Goal: Task Accomplishment & Management: Manage account settings

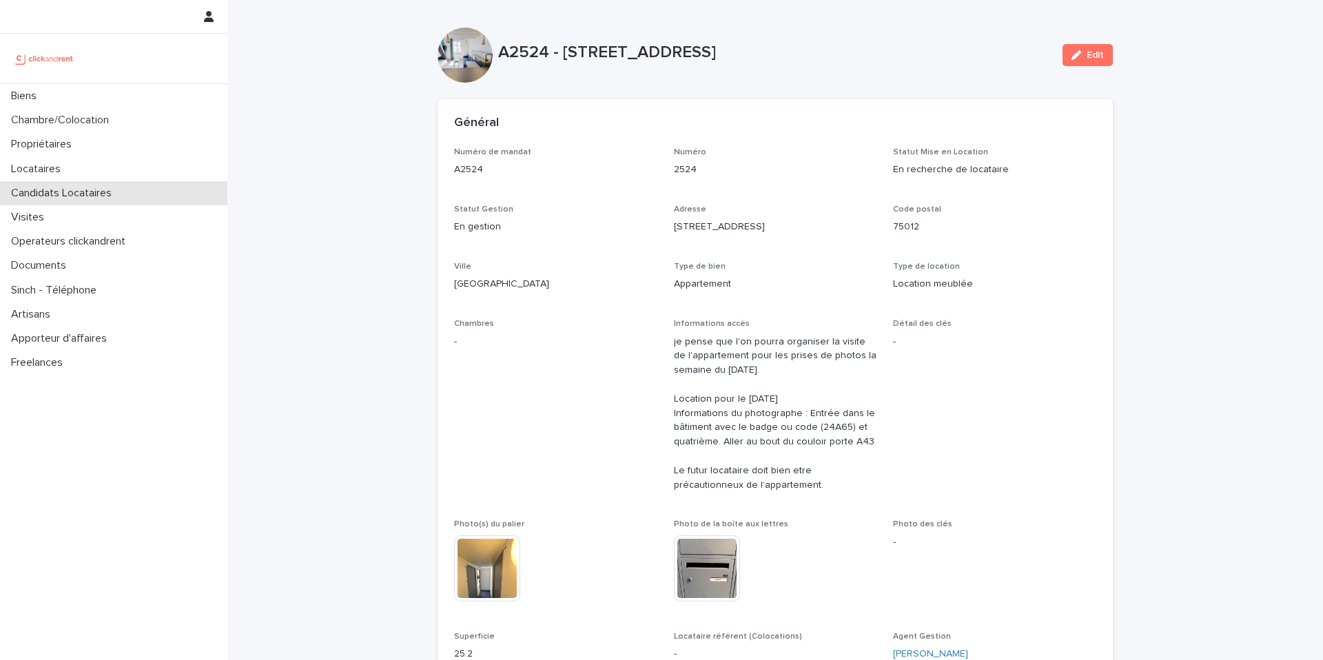
click at [61, 196] on p "Candidats Locataires" at bounding box center [64, 193] width 117 height 13
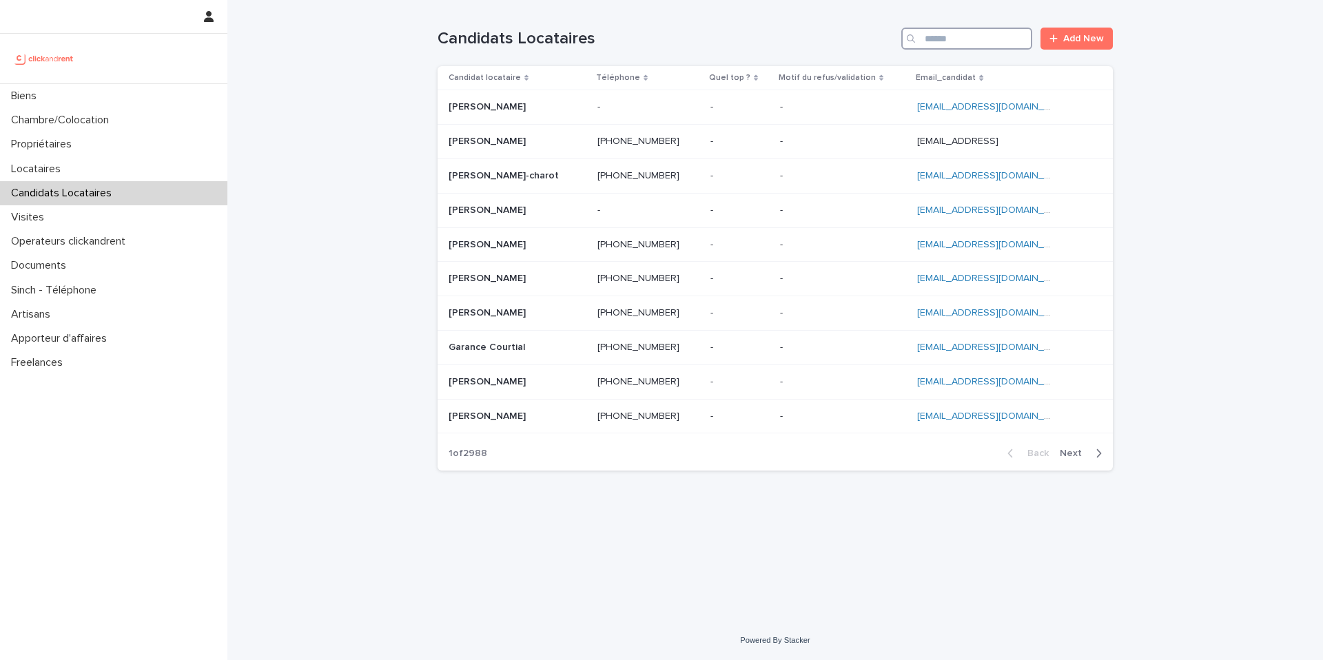
click at [977, 45] on input "Search" at bounding box center [966, 39] width 131 height 22
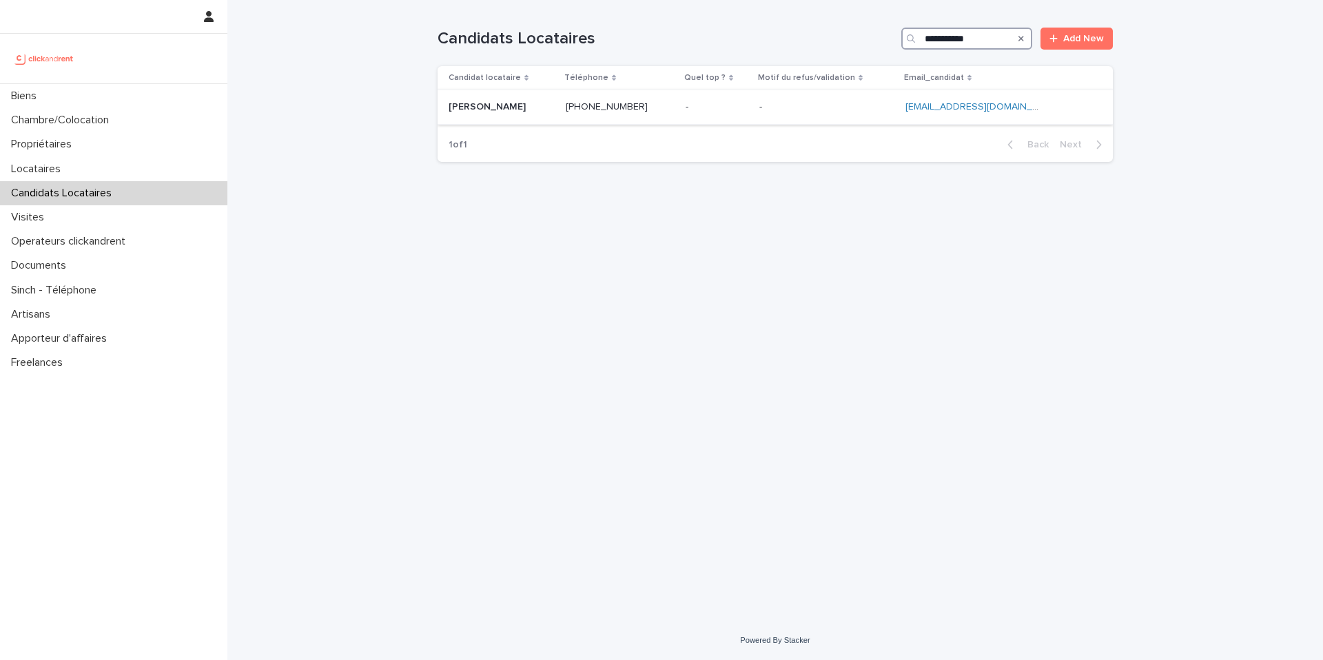
type input "**********"
click at [713, 110] on p at bounding box center [717, 107] width 63 height 12
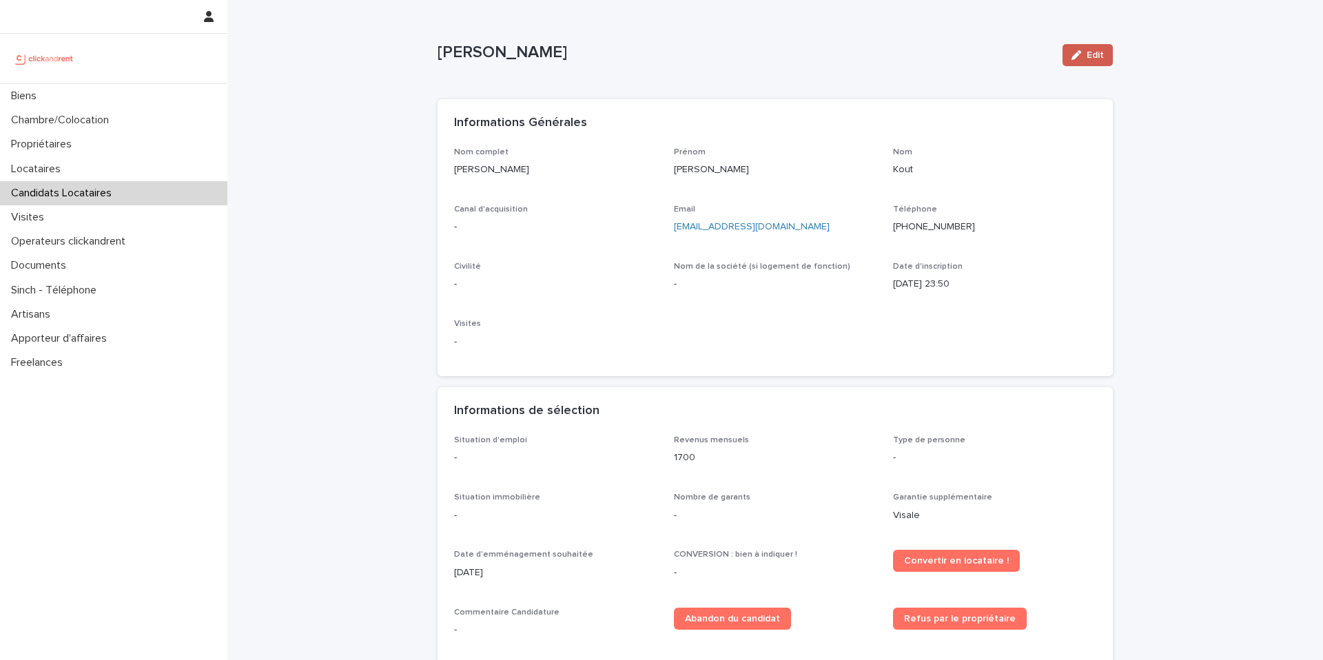
click at [1091, 48] on button "Edit" at bounding box center [1088, 55] width 50 height 22
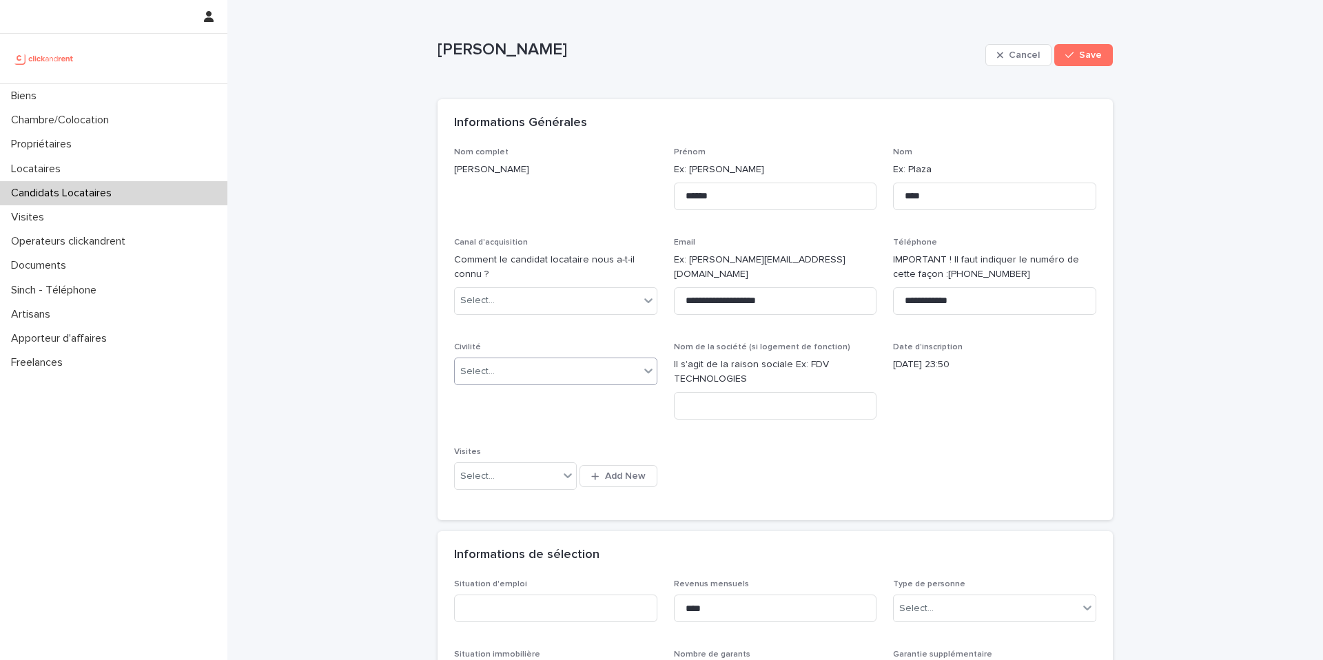
click at [516, 382] on div "Select..." at bounding box center [547, 371] width 185 height 23
click at [489, 402] on div "Madame" at bounding box center [551, 398] width 202 height 24
click at [504, 304] on div "Select..." at bounding box center [547, 300] width 185 height 23
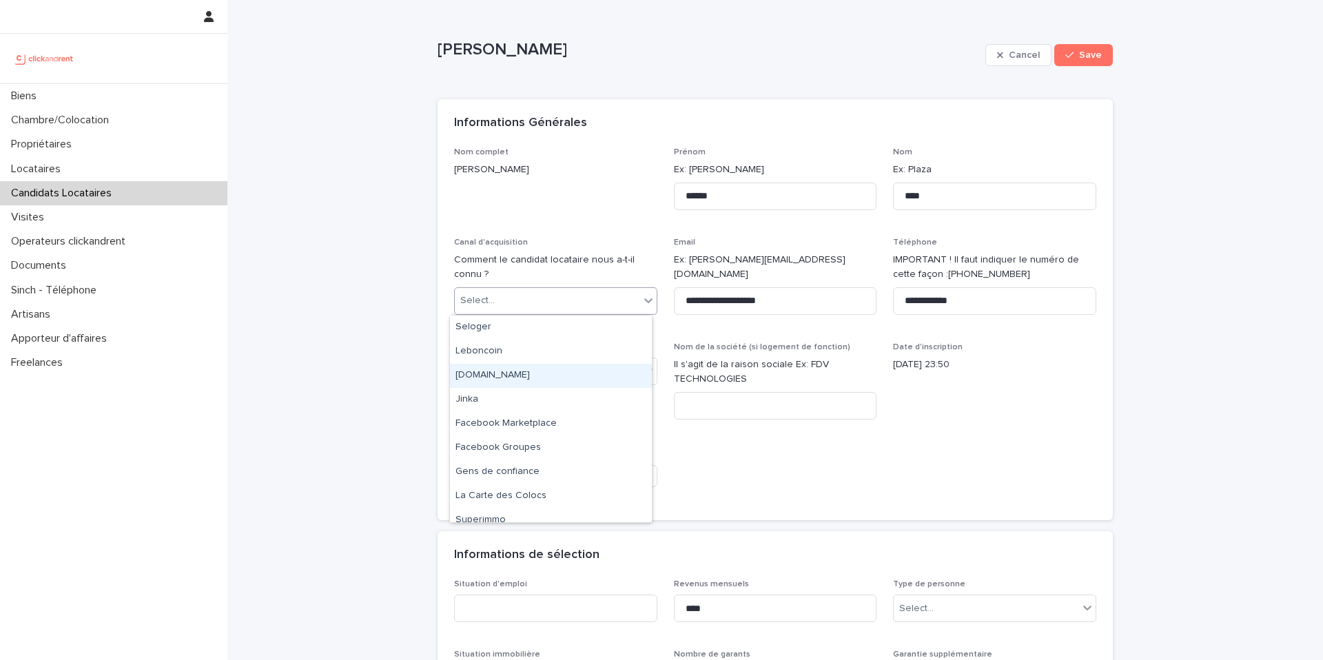
click at [509, 378] on div "[DOMAIN_NAME]" at bounding box center [551, 376] width 202 height 24
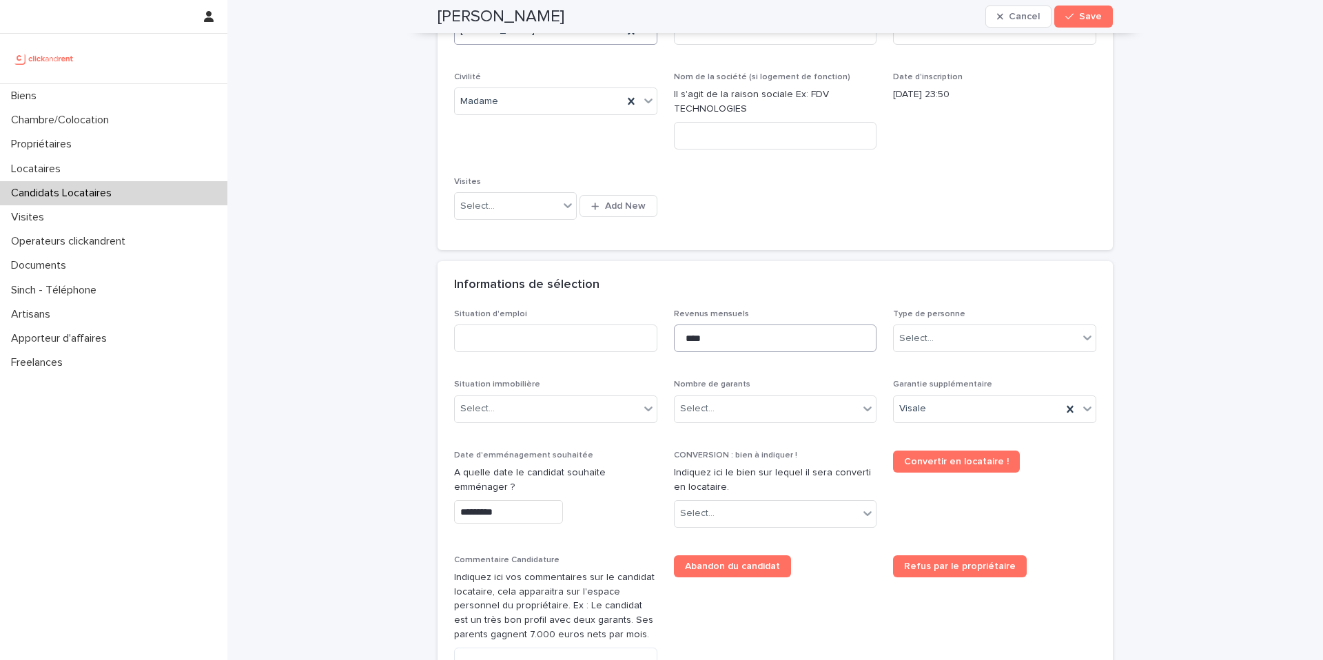
scroll to position [272, 0]
click at [946, 338] on div "Select..." at bounding box center [986, 337] width 185 height 23
click at [946, 371] on div "Particulier" at bounding box center [990, 363] width 202 height 24
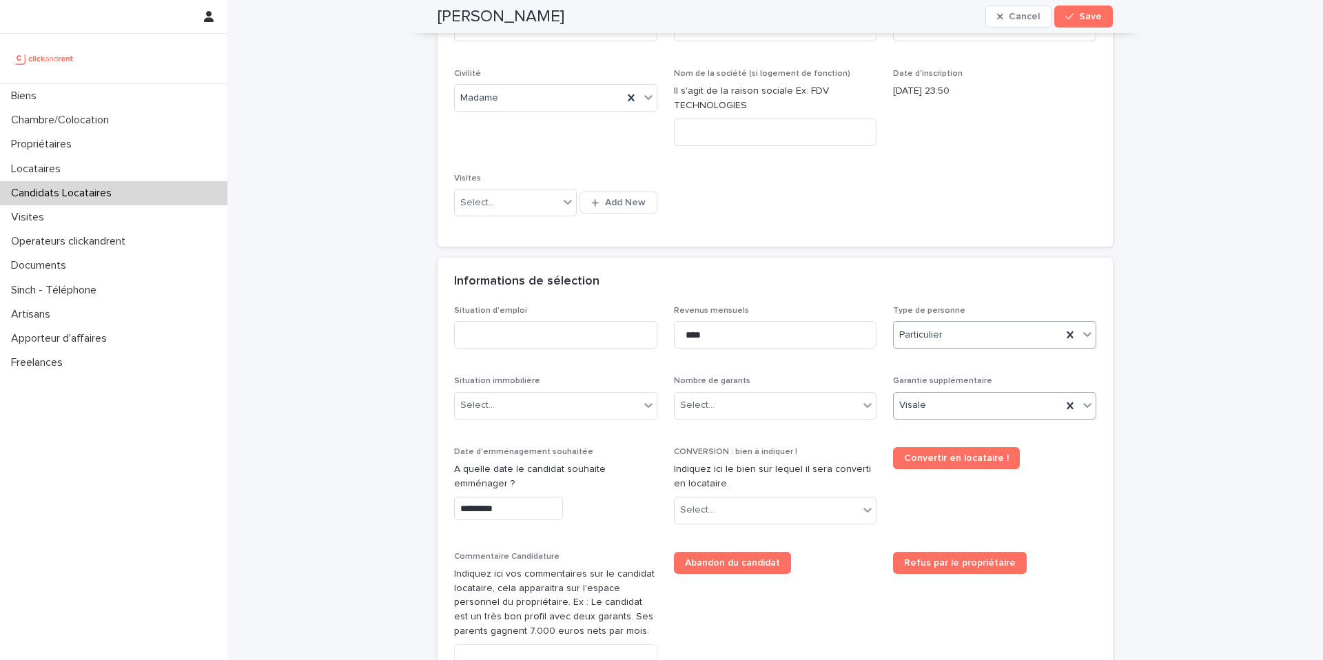
scroll to position [274, 0]
click at [755, 416] on div "Select..." at bounding box center [767, 405] width 185 height 23
click at [735, 437] on div "Pas de garant Personne Physique" at bounding box center [770, 432] width 202 height 24
click at [528, 413] on div "Select..." at bounding box center [547, 405] width 185 height 23
click at [519, 342] on input at bounding box center [555, 334] width 203 height 28
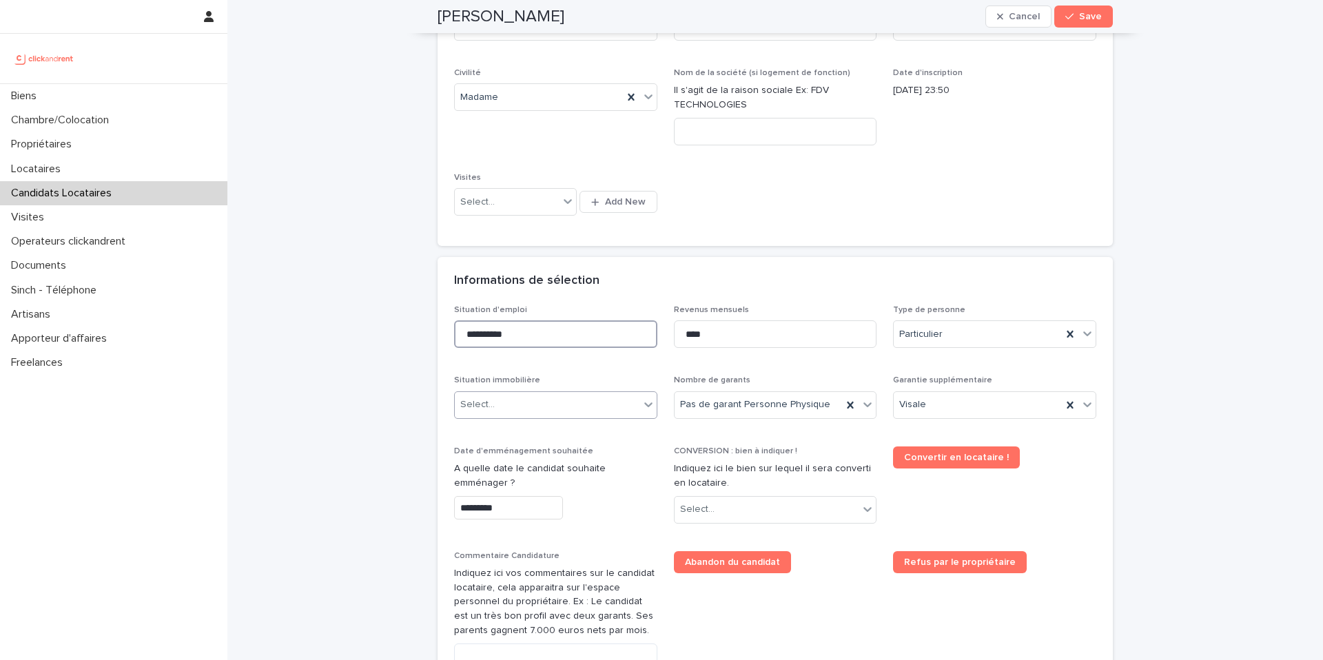
type input "**********"
click at [542, 407] on div "Select..." at bounding box center [547, 405] width 185 height 23
click at [453, 231] on div "**********" at bounding box center [775, 60] width 675 height 374
click at [519, 407] on div "Select..." at bounding box center [547, 405] width 185 height 23
click at [511, 483] on div "Hébergé" at bounding box center [551, 480] width 202 height 24
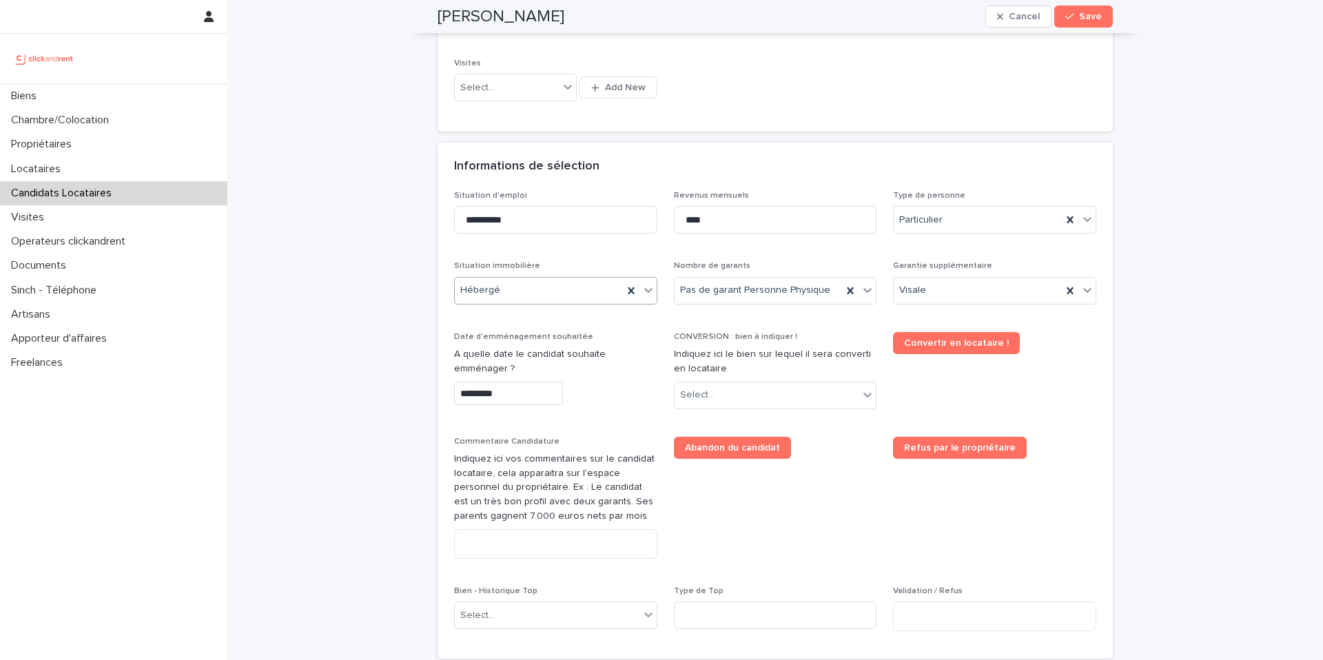
scroll to position [396, 0]
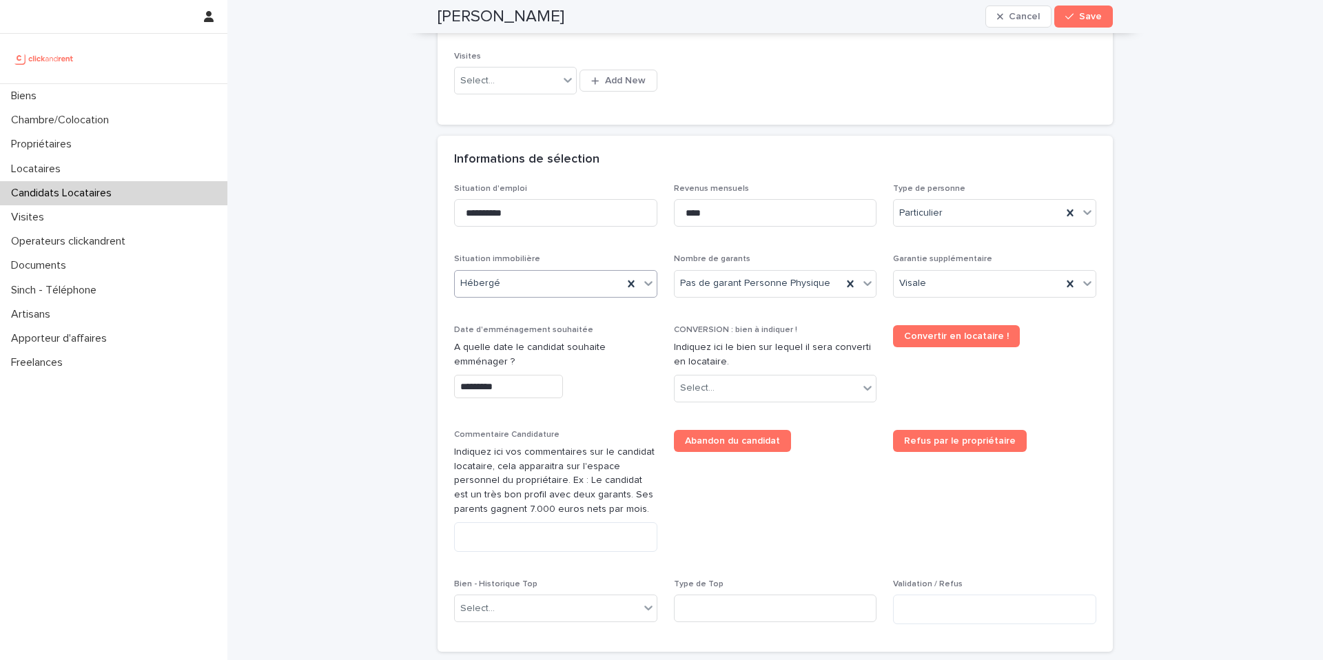
click at [503, 389] on input "*********" at bounding box center [508, 387] width 109 height 24
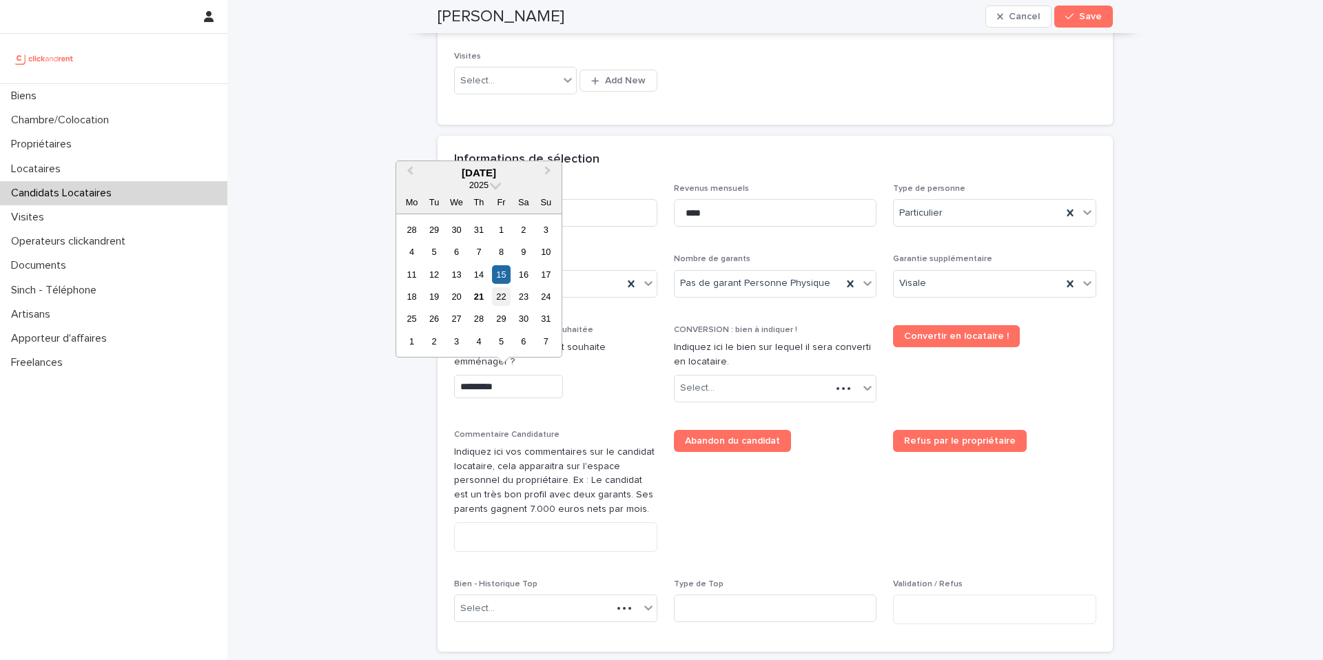
click at [501, 299] on div "22" at bounding box center [501, 296] width 19 height 19
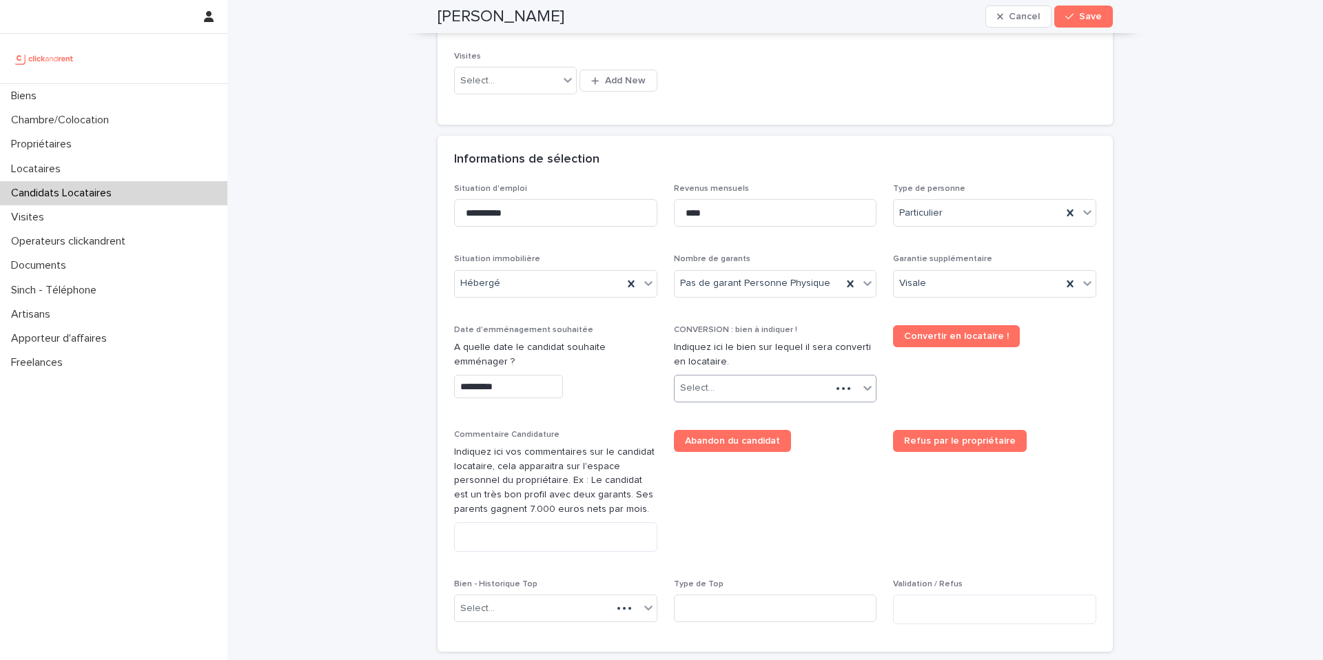
type input "*********"
click at [766, 389] on div "Select..." at bounding box center [767, 388] width 185 height 23
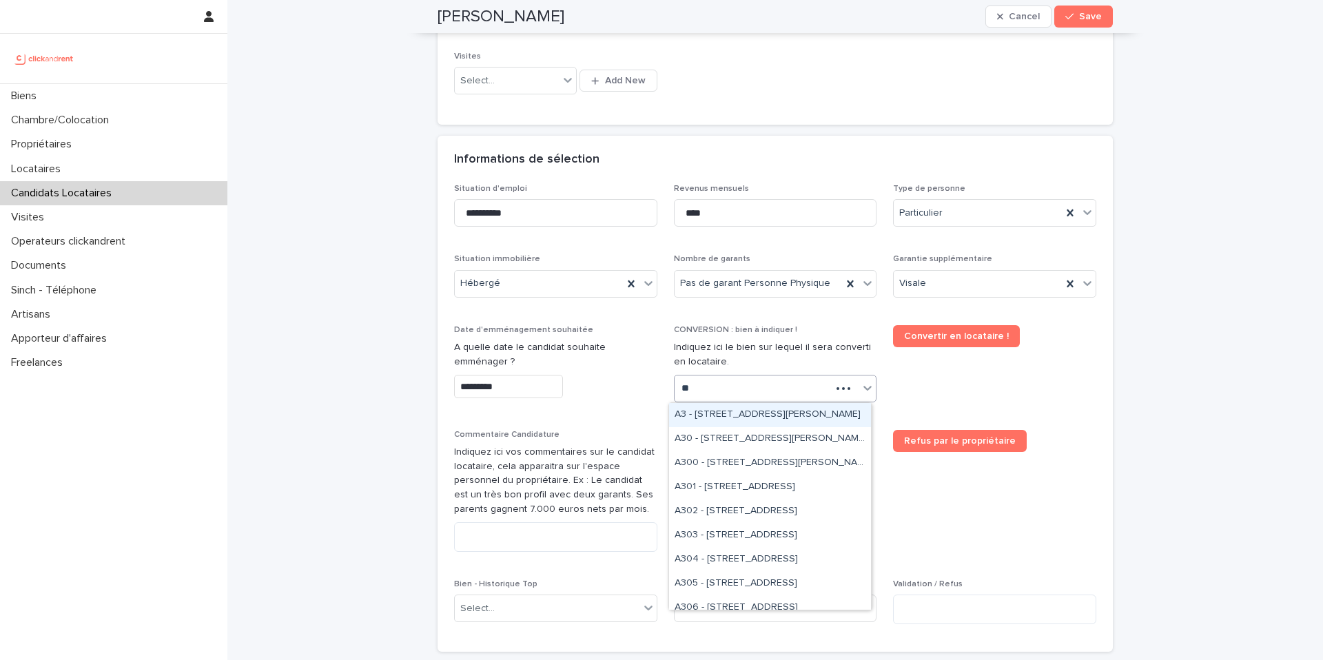
type input "***"
click at [758, 411] on div "A39 - [STREET_ADDRESS]" at bounding box center [770, 415] width 202 height 24
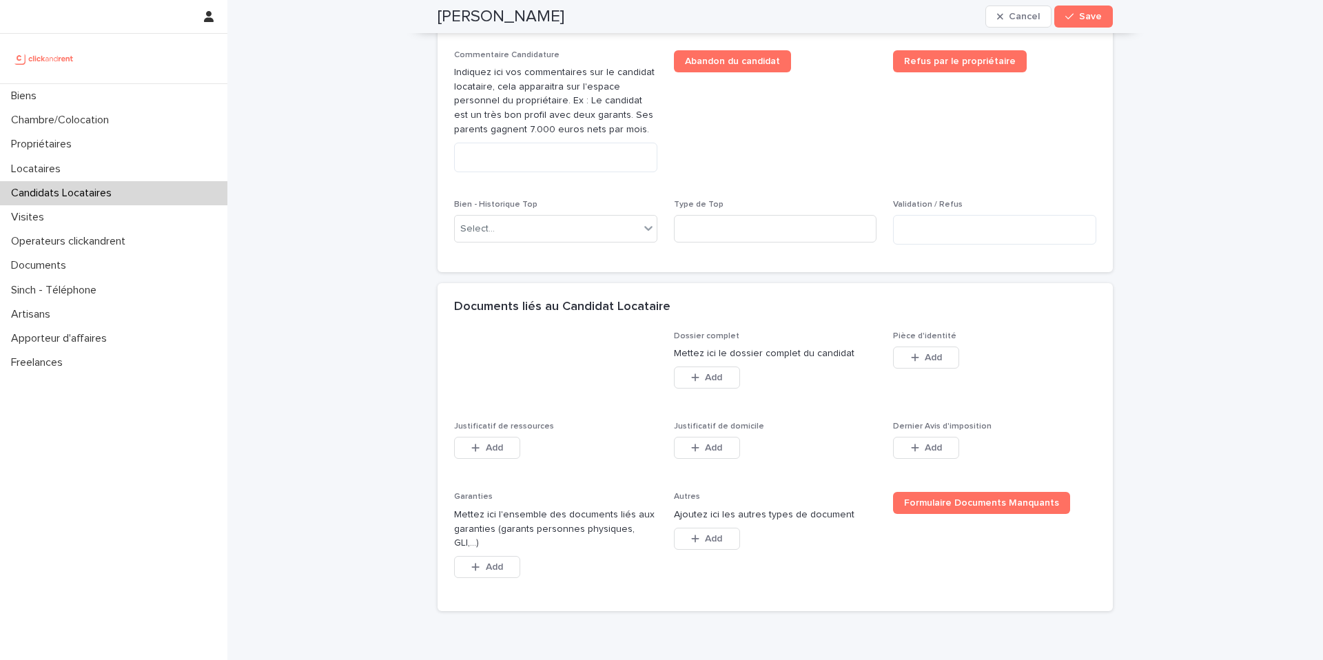
scroll to position [833, 0]
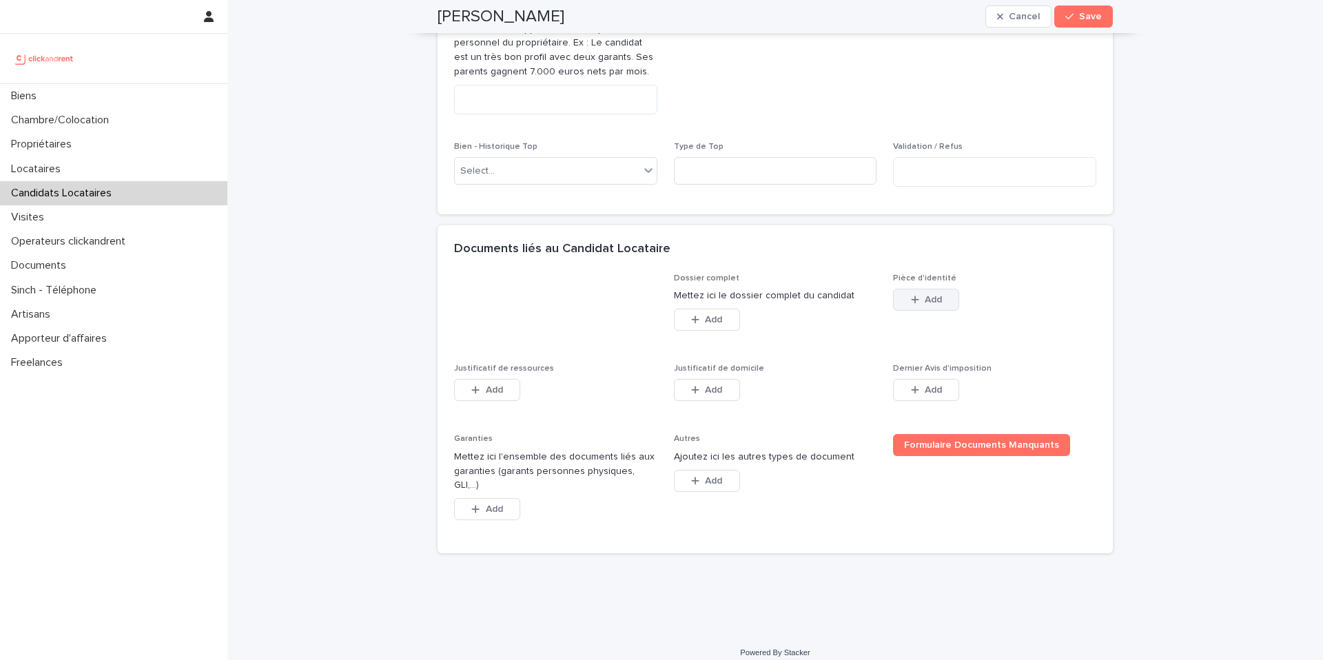
click at [901, 311] on button "Add" at bounding box center [926, 300] width 66 height 22
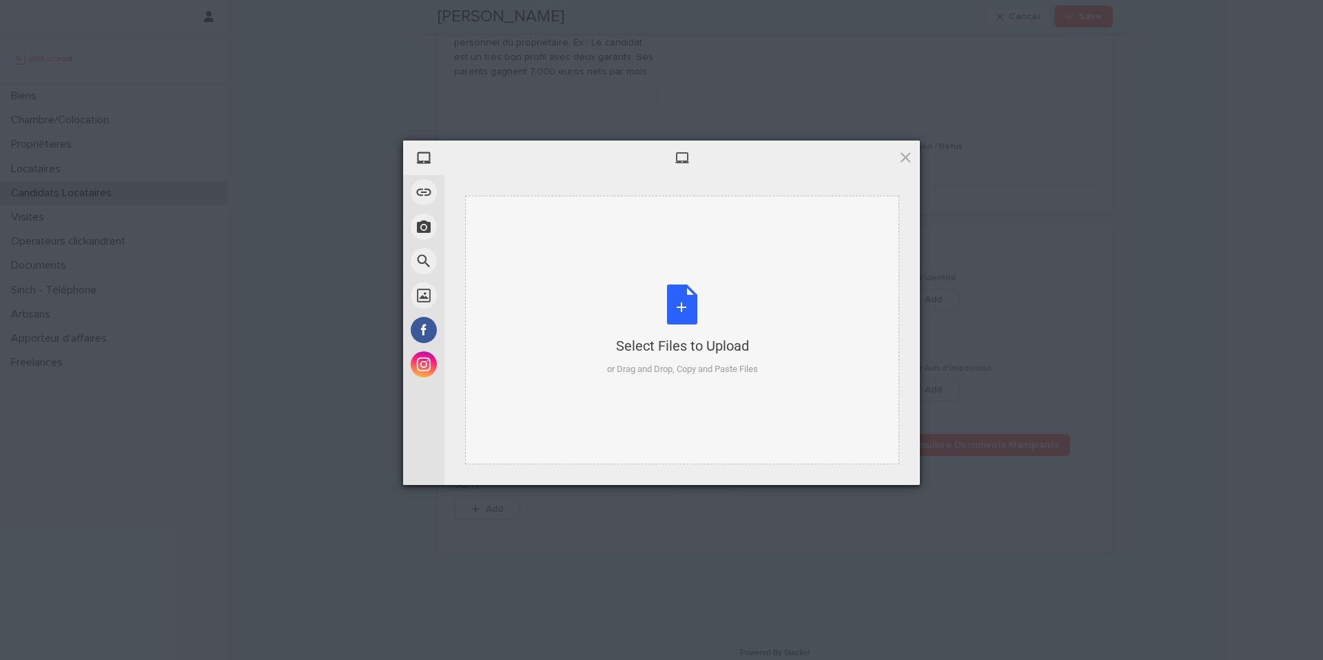
click at [664, 318] on div "Select Files to Upload or Drag and Drop, Copy and Paste Files" at bounding box center [682, 331] width 151 height 92
click at [679, 338] on div "Select Files to Upload" at bounding box center [682, 345] width 151 height 19
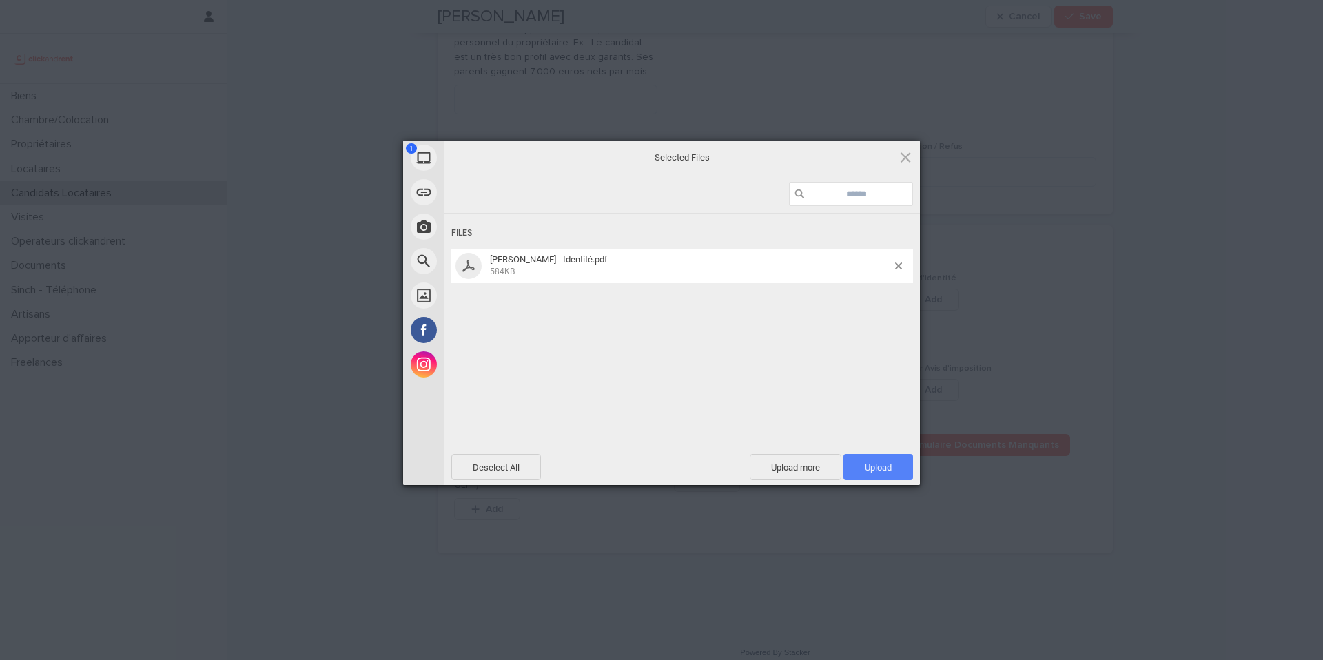
click at [882, 475] on span "Upload 1" at bounding box center [879, 467] width 70 height 26
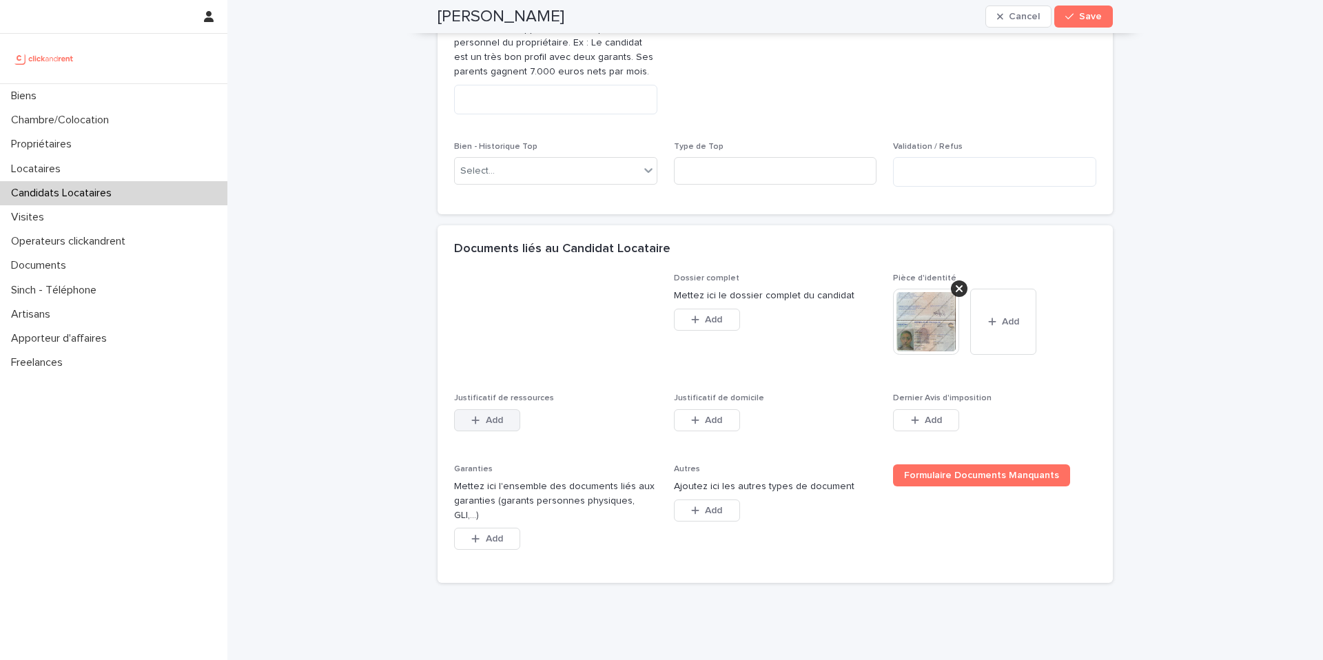
click at [487, 425] on span "Add" at bounding box center [494, 421] width 17 height 10
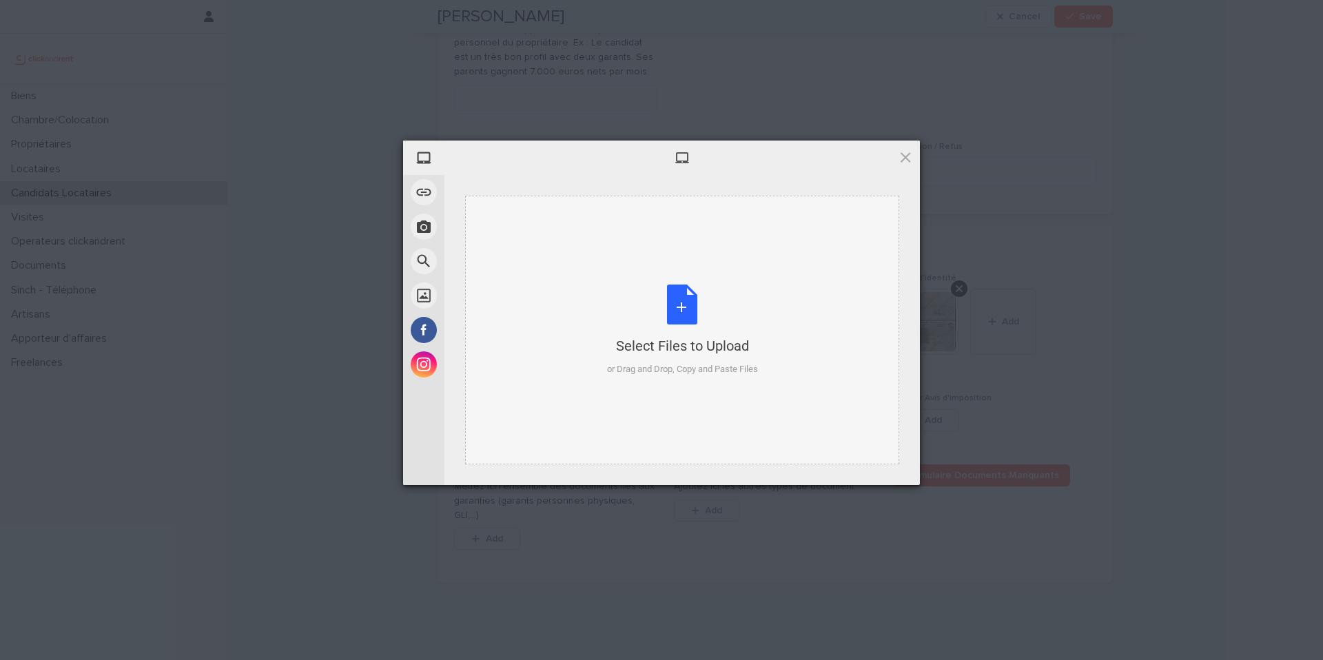
click at [675, 325] on div "Select Files to Upload or Drag and Drop, Copy and Paste Files" at bounding box center [682, 331] width 151 height 92
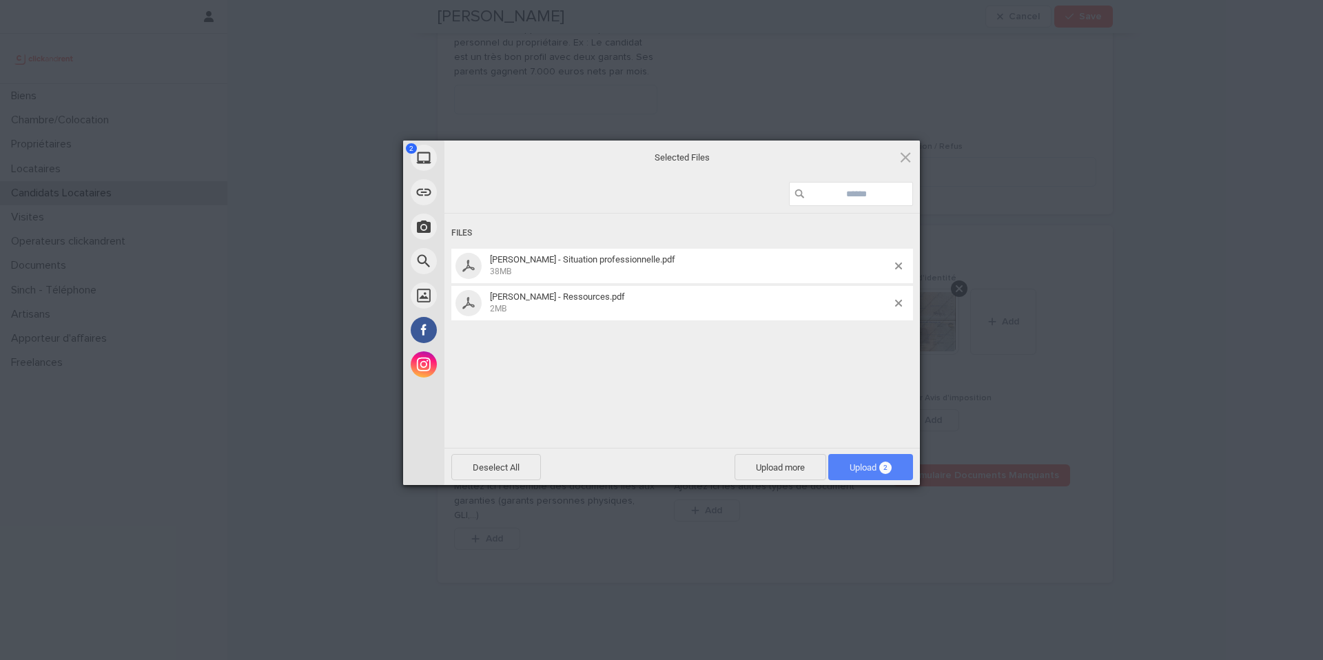
click at [875, 473] on span "Upload 2" at bounding box center [870, 467] width 85 height 26
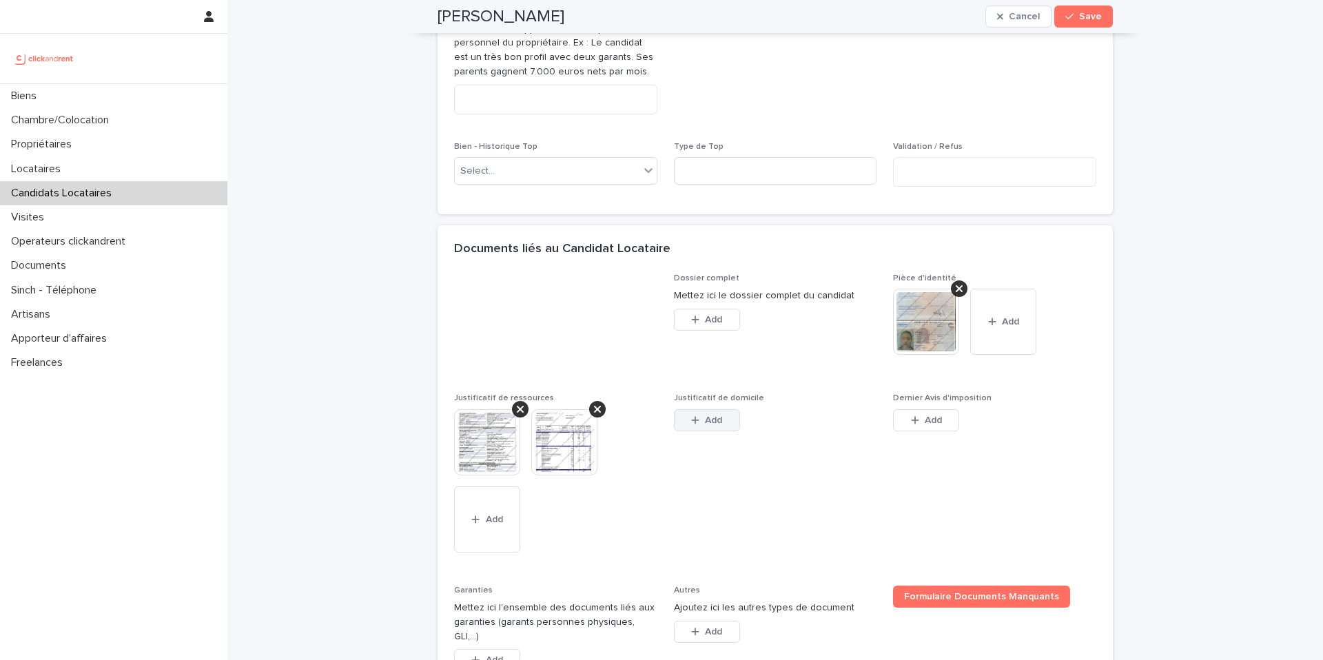
click at [711, 425] on span "Add" at bounding box center [713, 421] width 17 height 10
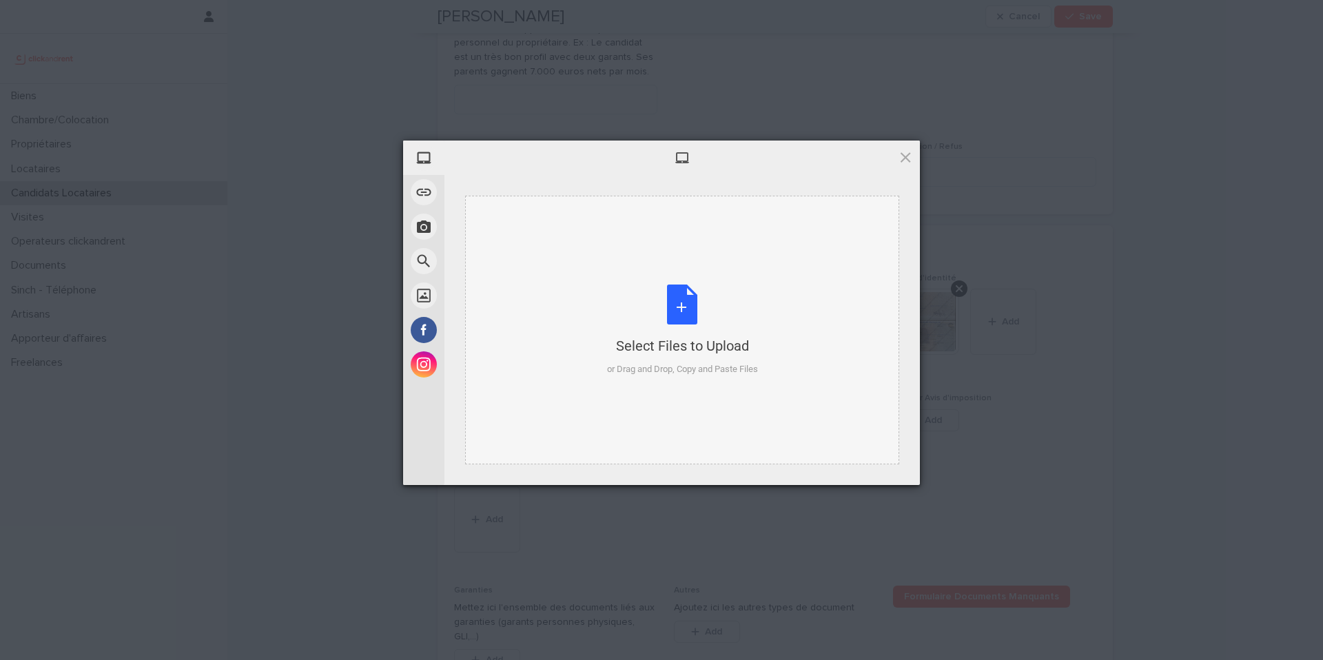
click at [663, 367] on div "or Drag and Drop, Copy and Paste Files" at bounding box center [682, 370] width 151 height 14
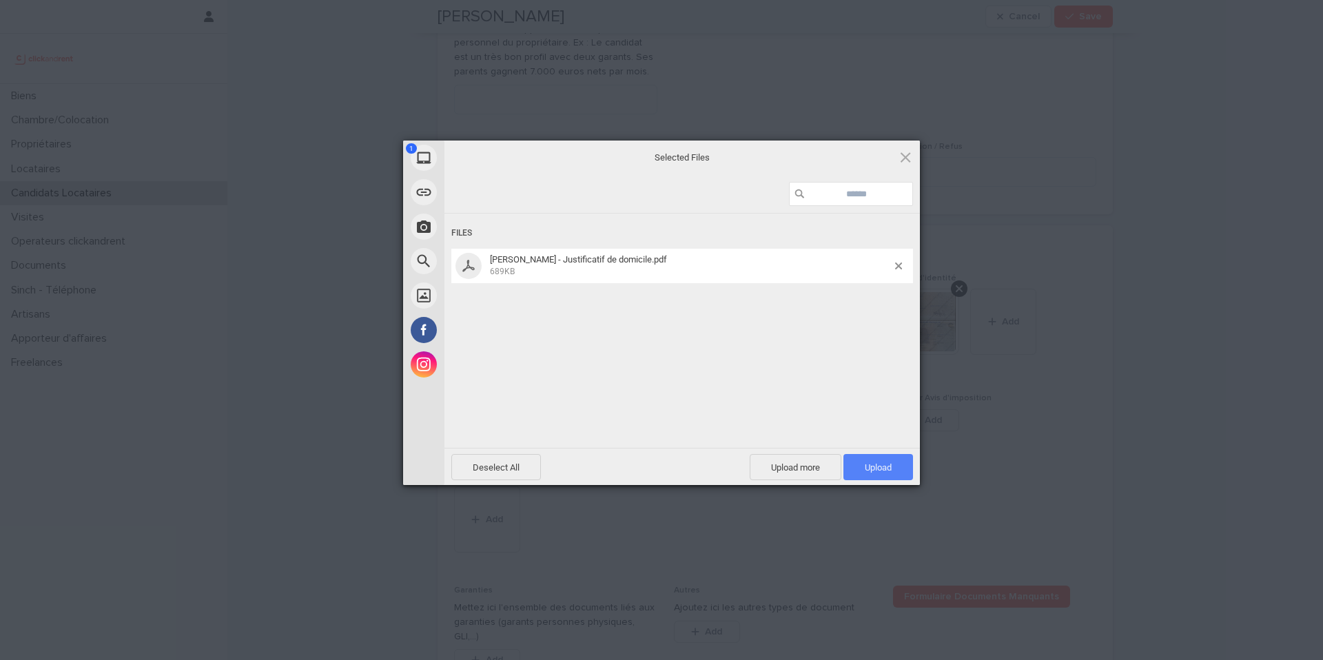
click at [877, 466] on span "Upload 1" at bounding box center [878, 467] width 27 height 10
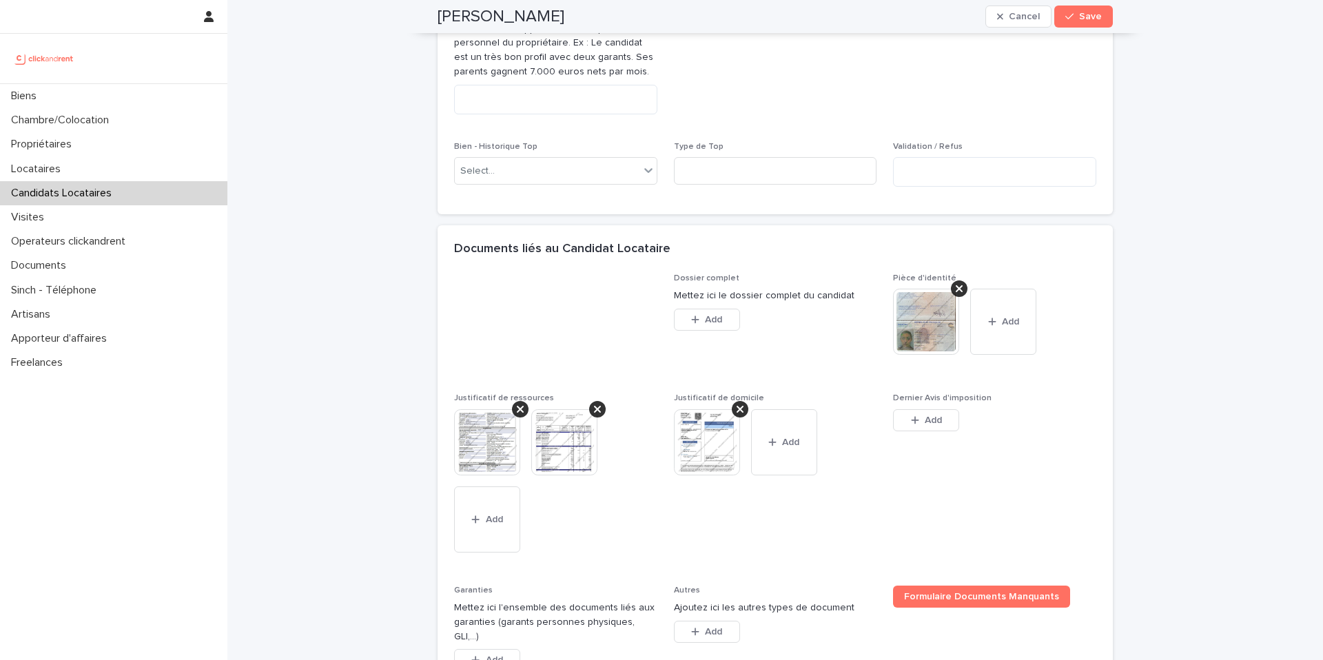
click at [944, 431] on button "Add" at bounding box center [926, 420] width 66 height 22
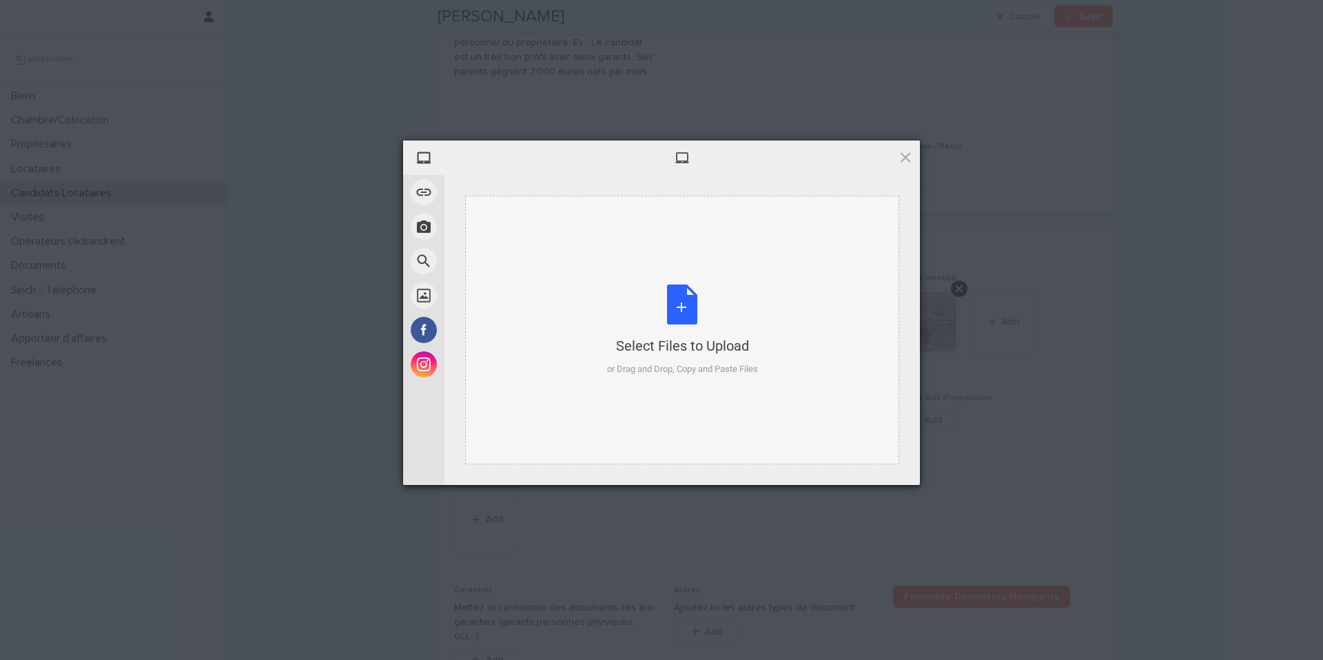
click at [661, 349] on div "Select Files to Upload" at bounding box center [682, 345] width 151 height 19
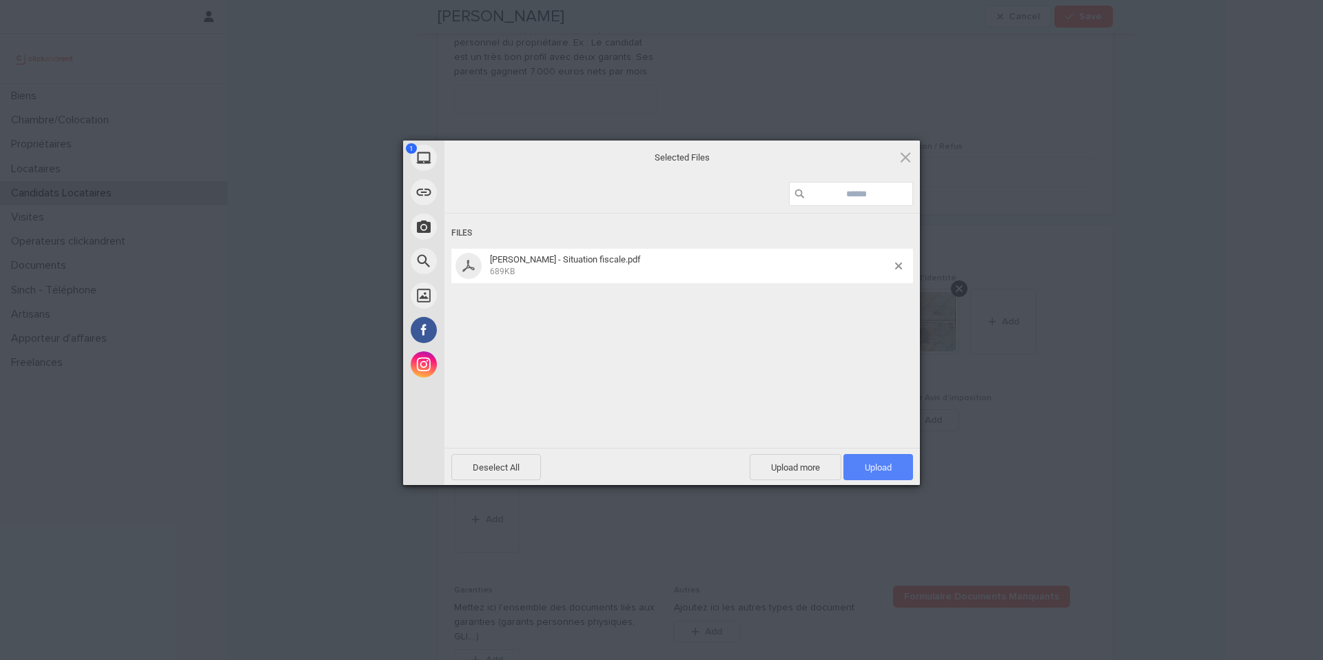
click at [873, 465] on span "Upload 1" at bounding box center [878, 467] width 27 height 10
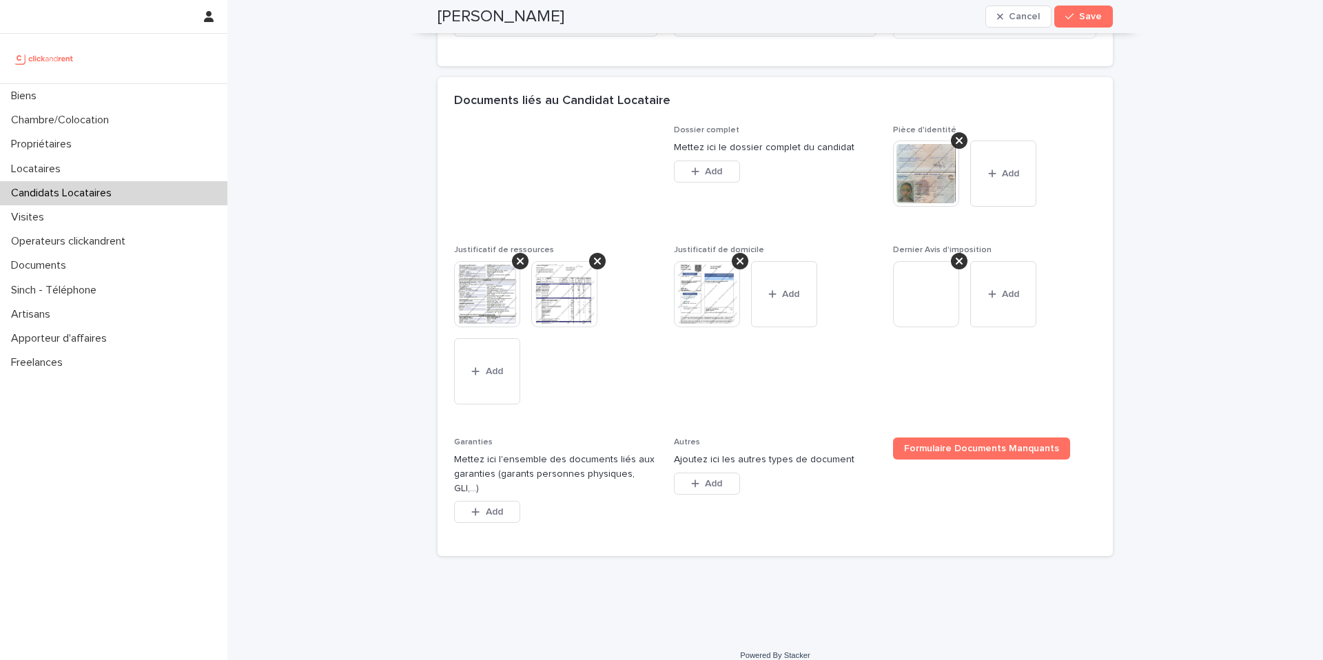
scroll to position [1008, 0]
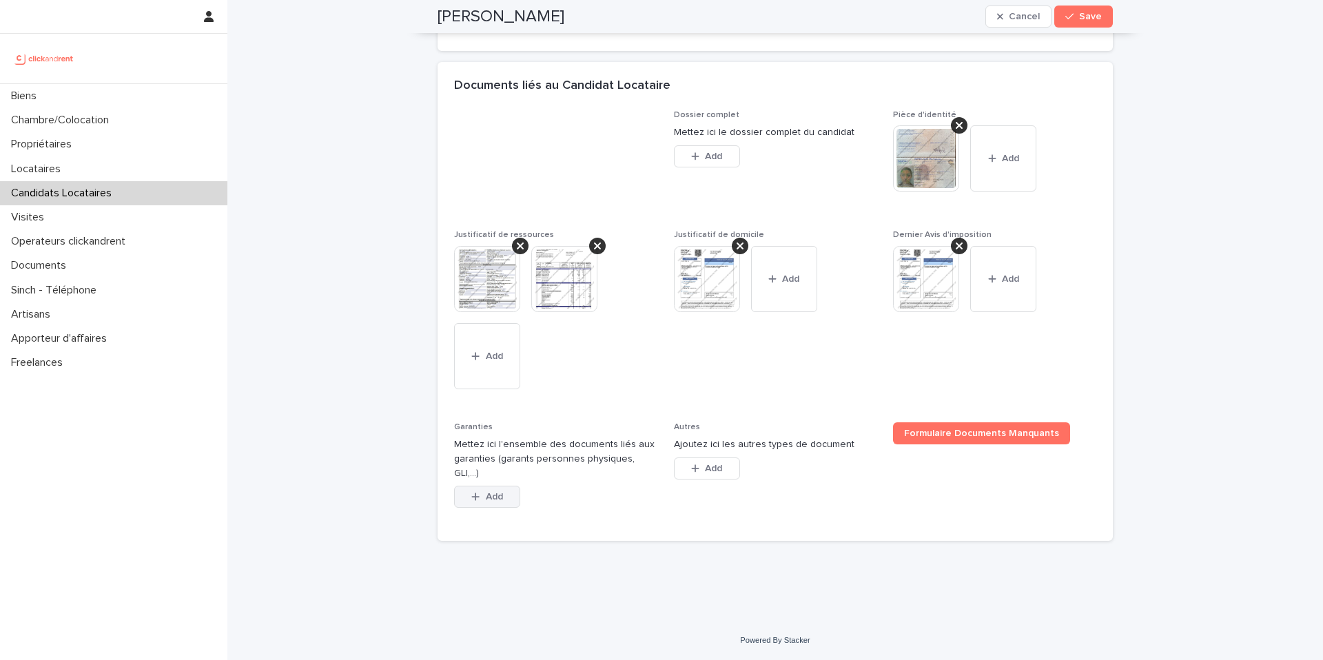
click at [501, 493] on button "Add" at bounding box center [487, 497] width 66 height 22
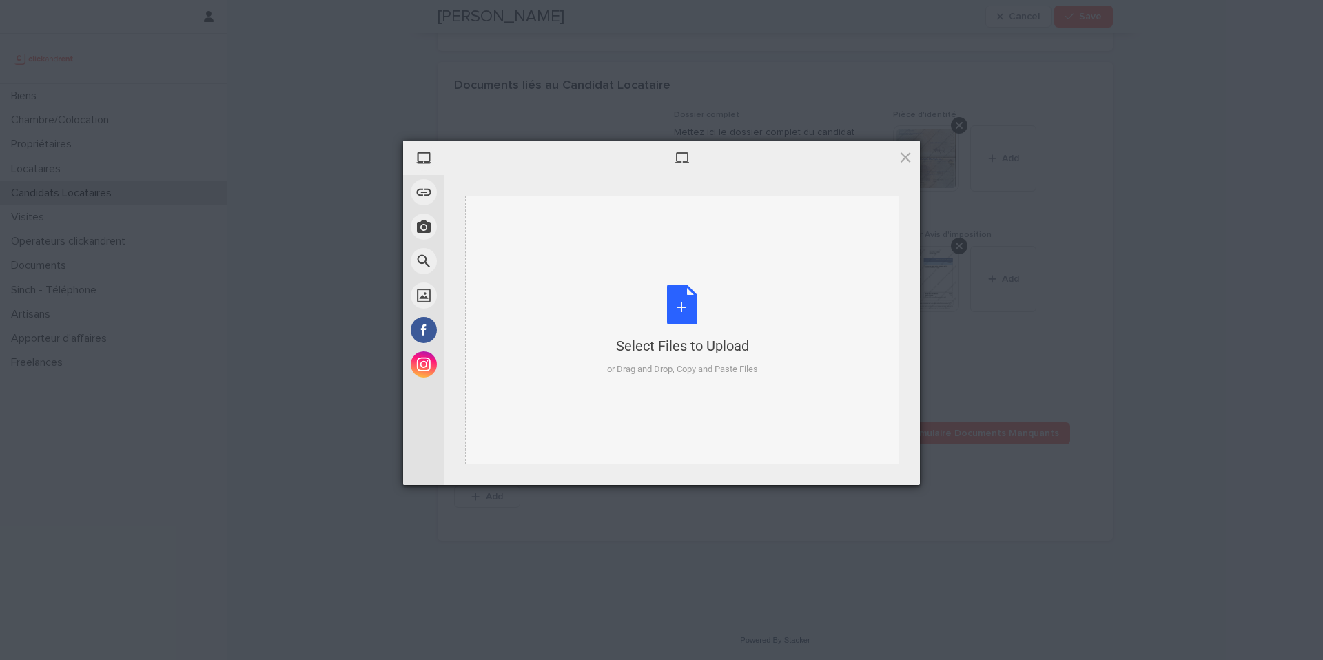
click at [631, 308] on div "Select Files to Upload or Drag and Drop, Copy and Paste Files" at bounding box center [682, 331] width 151 height 92
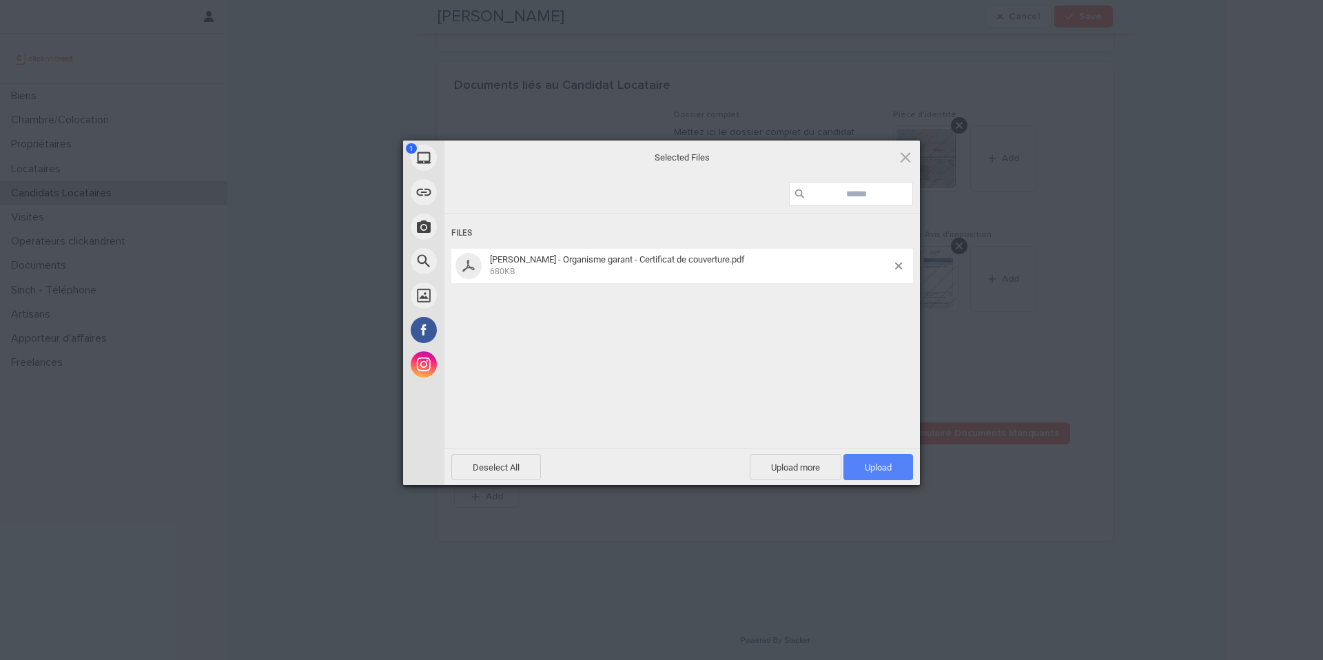
click at [888, 465] on span "Upload 1" at bounding box center [878, 467] width 27 height 10
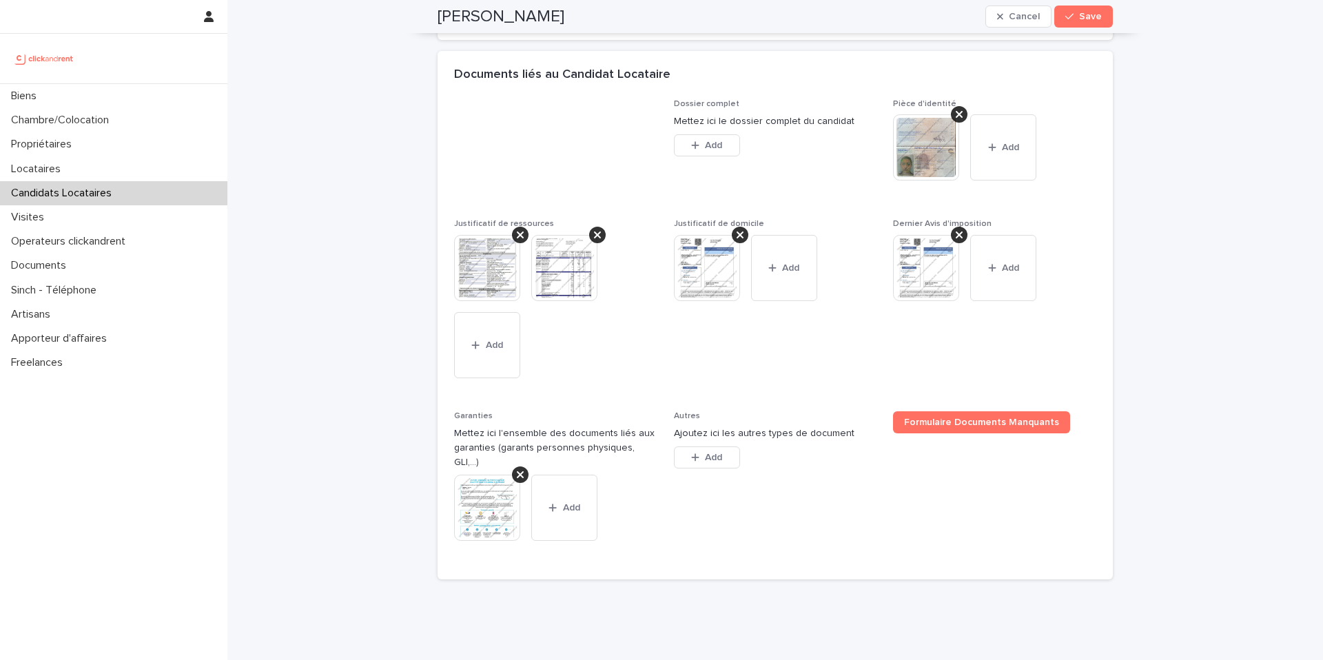
click at [903, 176] on img at bounding box center [926, 147] width 66 height 66
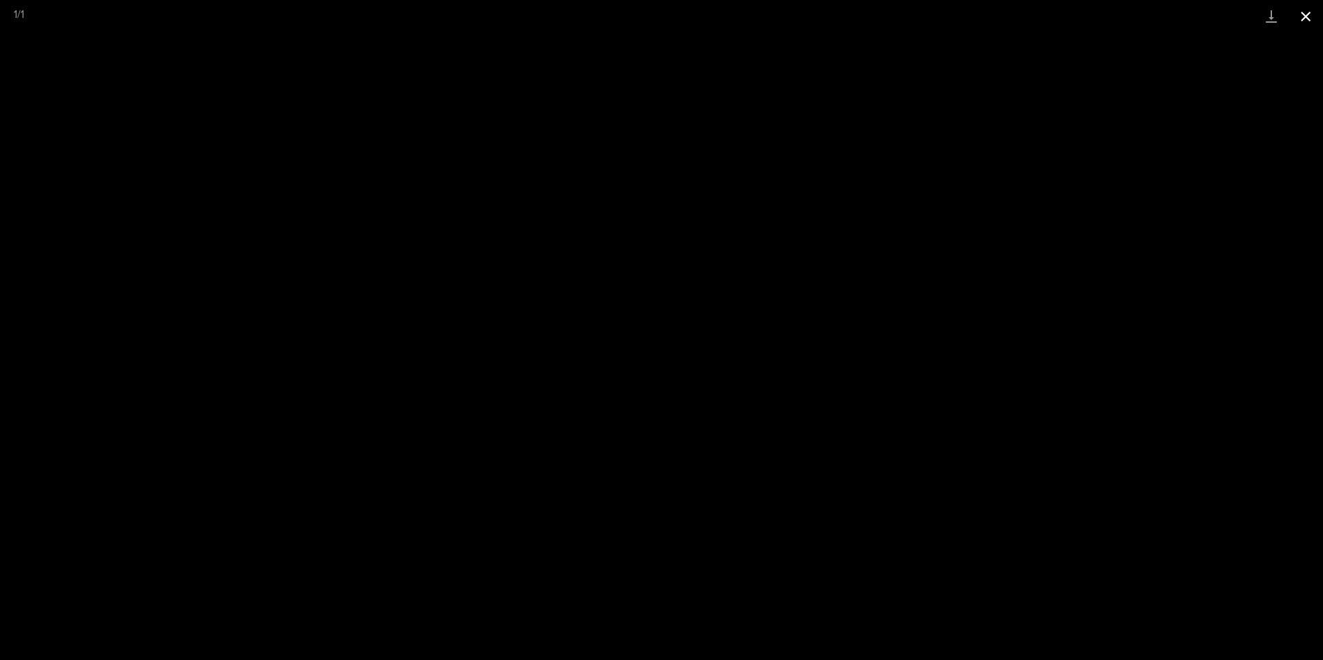
click at [1307, 19] on button "Close gallery" at bounding box center [1306, 16] width 34 height 32
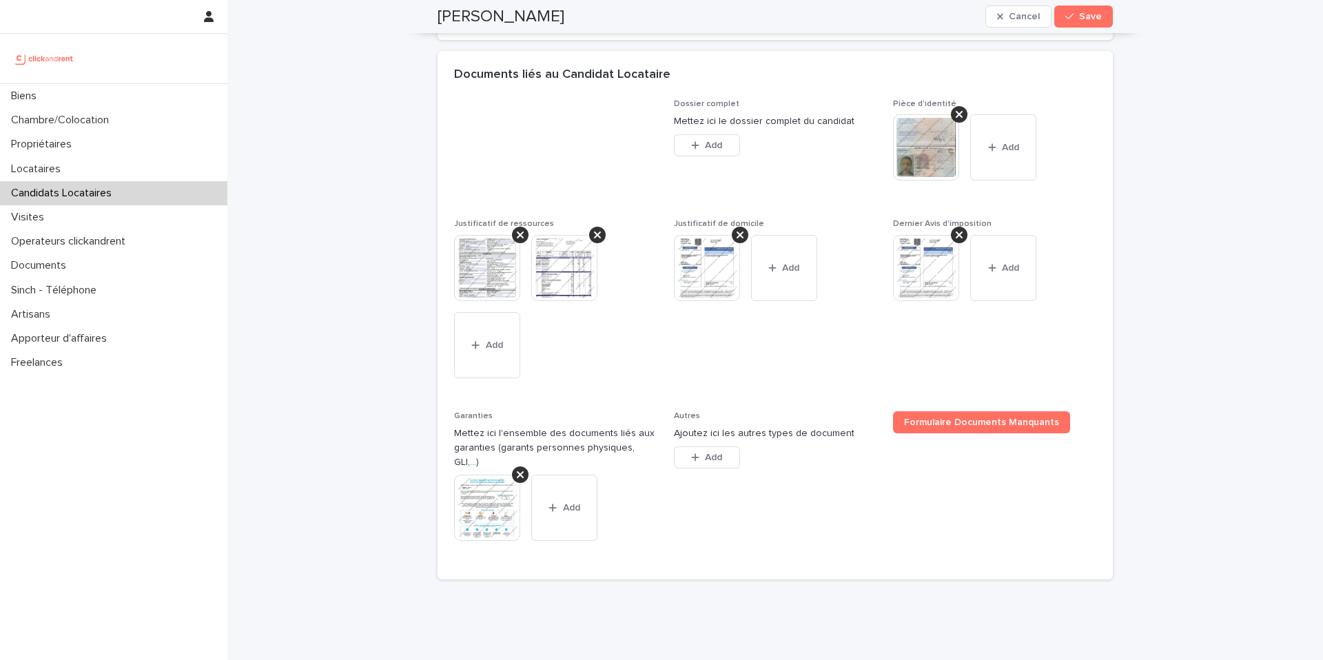
click at [485, 516] on img at bounding box center [487, 508] width 66 height 66
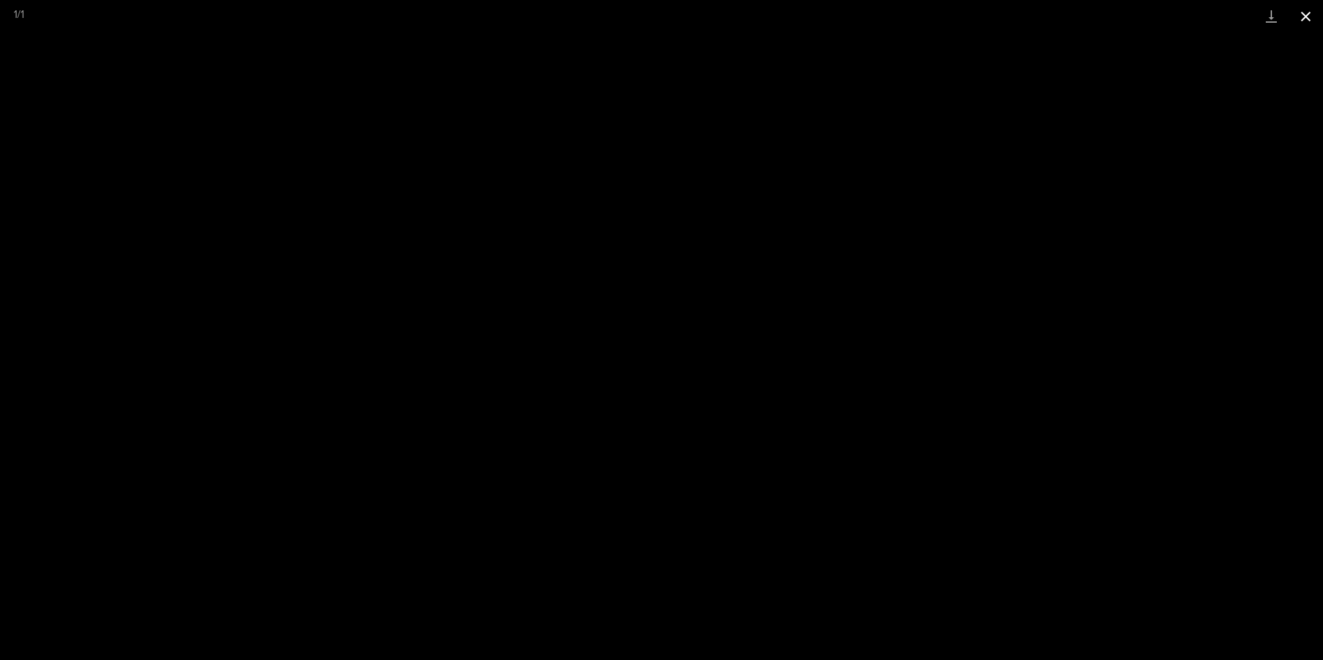
click at [1305, 17] on button "Close gallery" at bounding box center [1306, 16] width 34 height 32
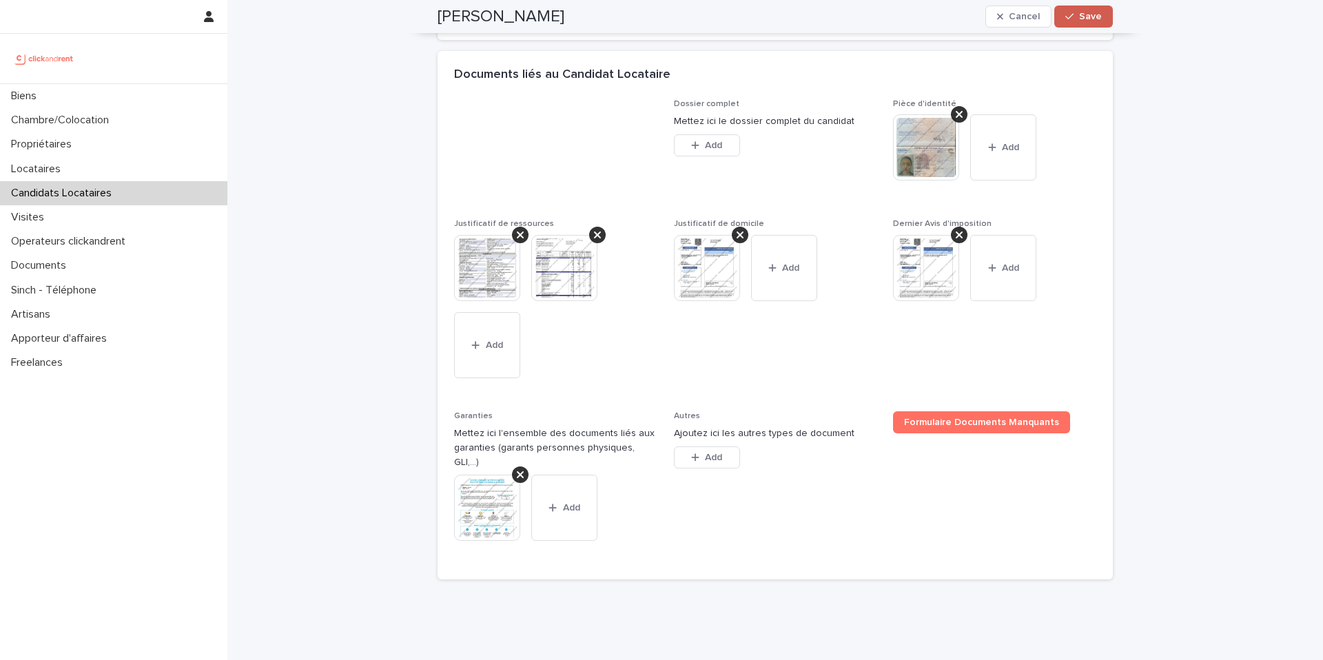
click at [1076, 24] on button "Save" at bounding box center [1083, 17] width 59 height 22
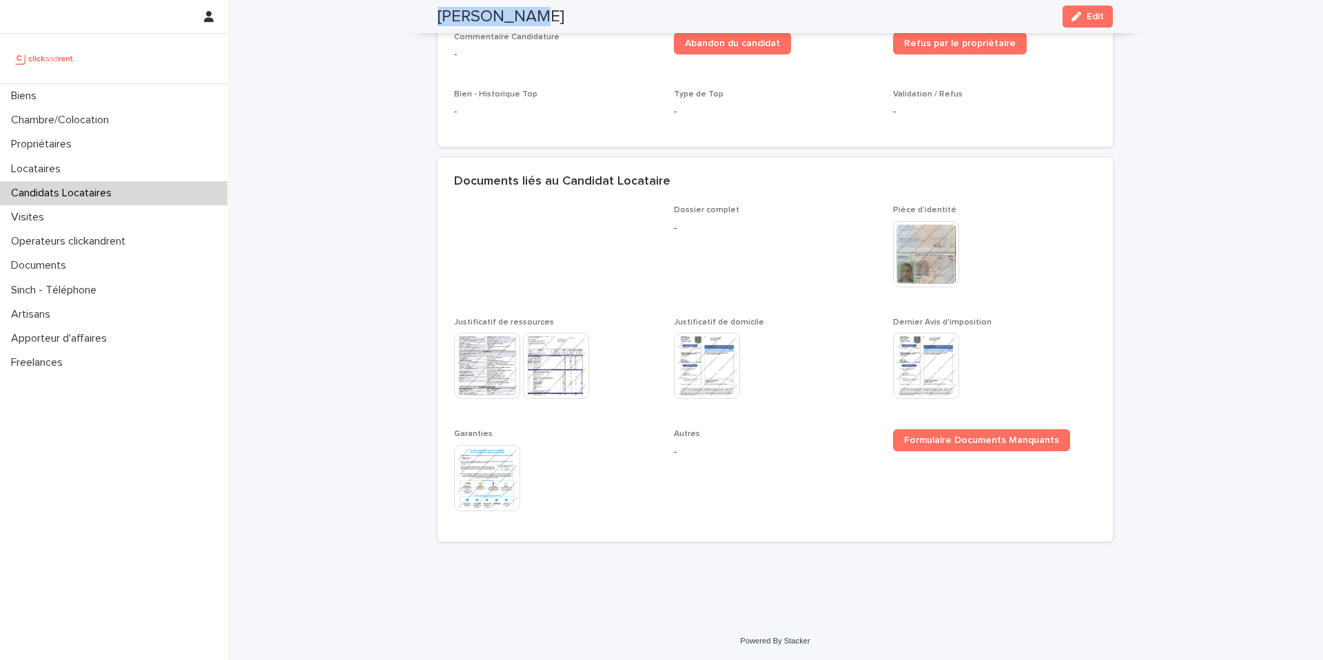
drag, startPoint x: 531, startPoint y: 15, endPoint x: 427, endPoint y: 14, distance: 104.1
click at [427, 14] on div "[PERSON_NAME] Edit" at bounding box center [776, 16] width 742 height 33
copy h2 "[PERSON_NAME]"
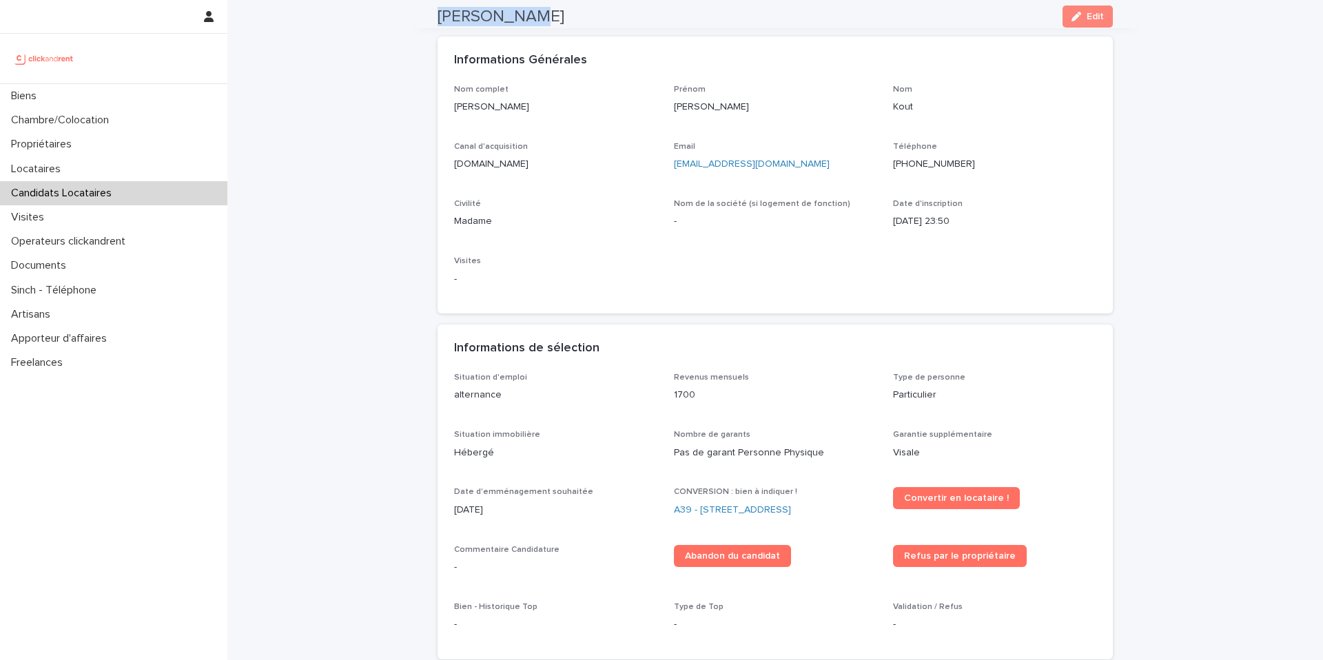
scroll to position [0, 0]
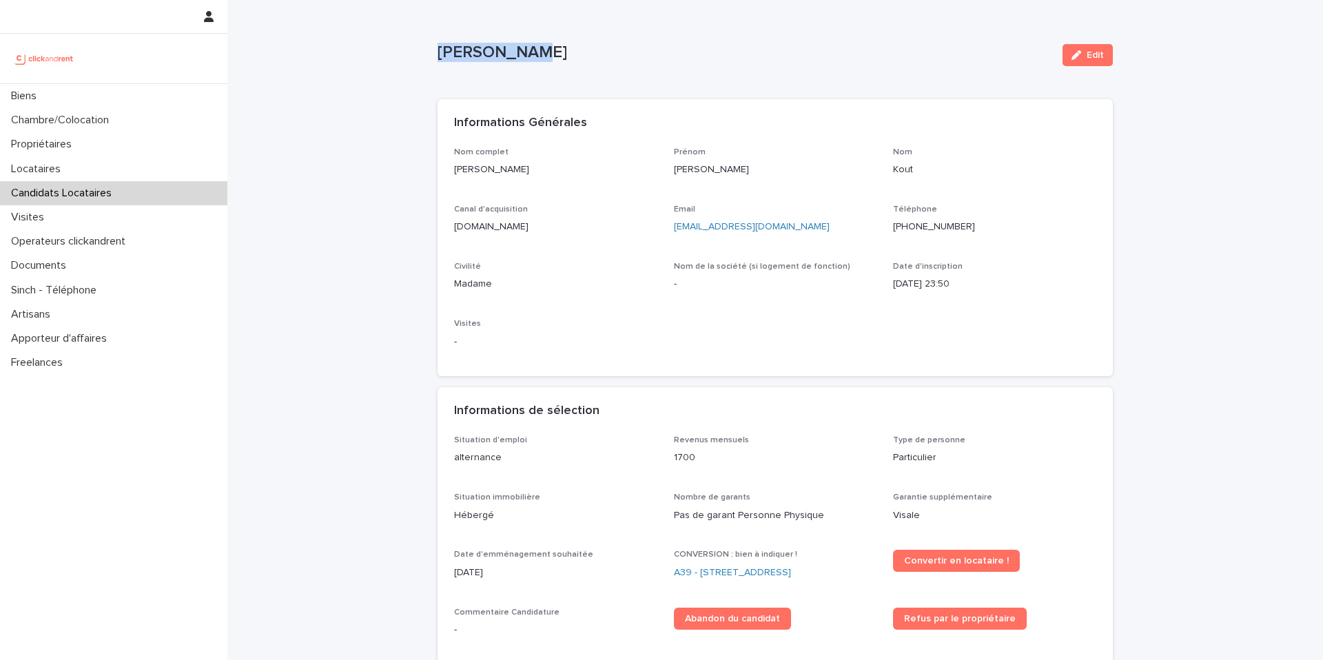
drag, startPoint x: 514, startPoint y: 54, endPoint x: 424, endPoint y: 50, distance: 90.4
click at [424, 50] on div "Loading... Saving… Loading... Saving… [PERSON_NAME] Edit [PERSON_NAME] Edit Sor…" at bounding box center [775, 598] width 1096 height 1197
copy p "[PERSON_NAME]"
click at [1088, 54] on span "Edit" at bounding box center [1095, 55] width 17 height 10
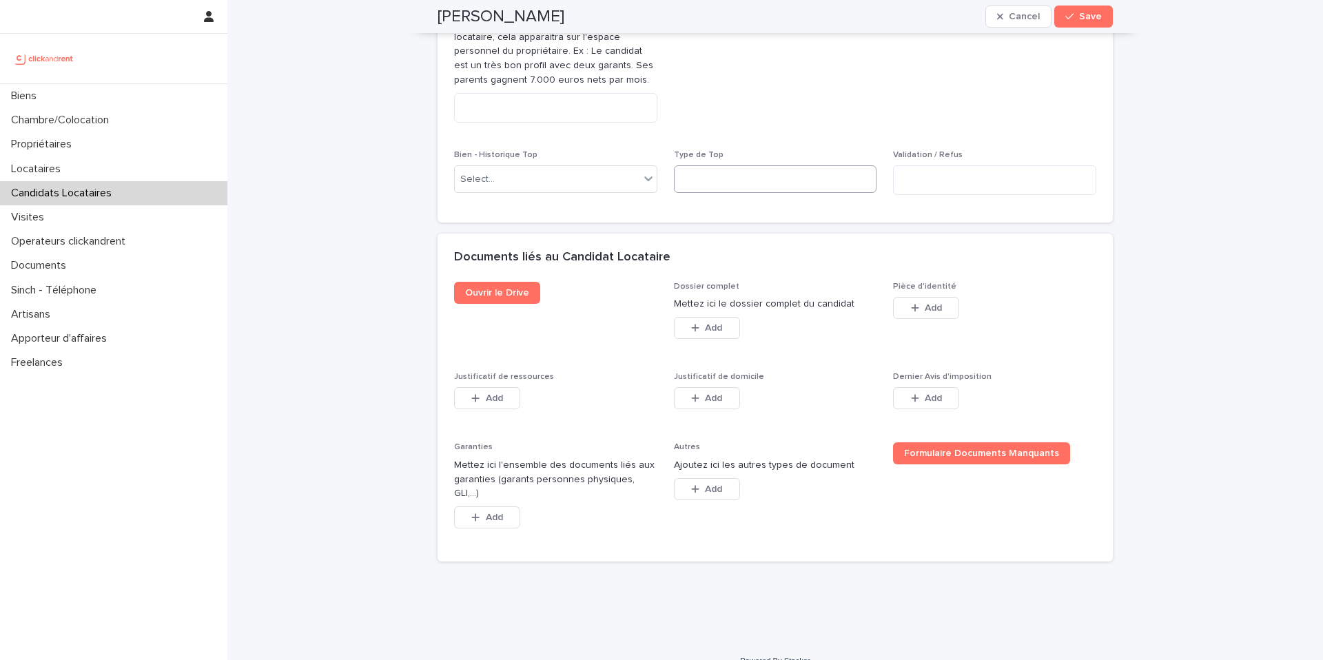
scroll to position [857, 0]
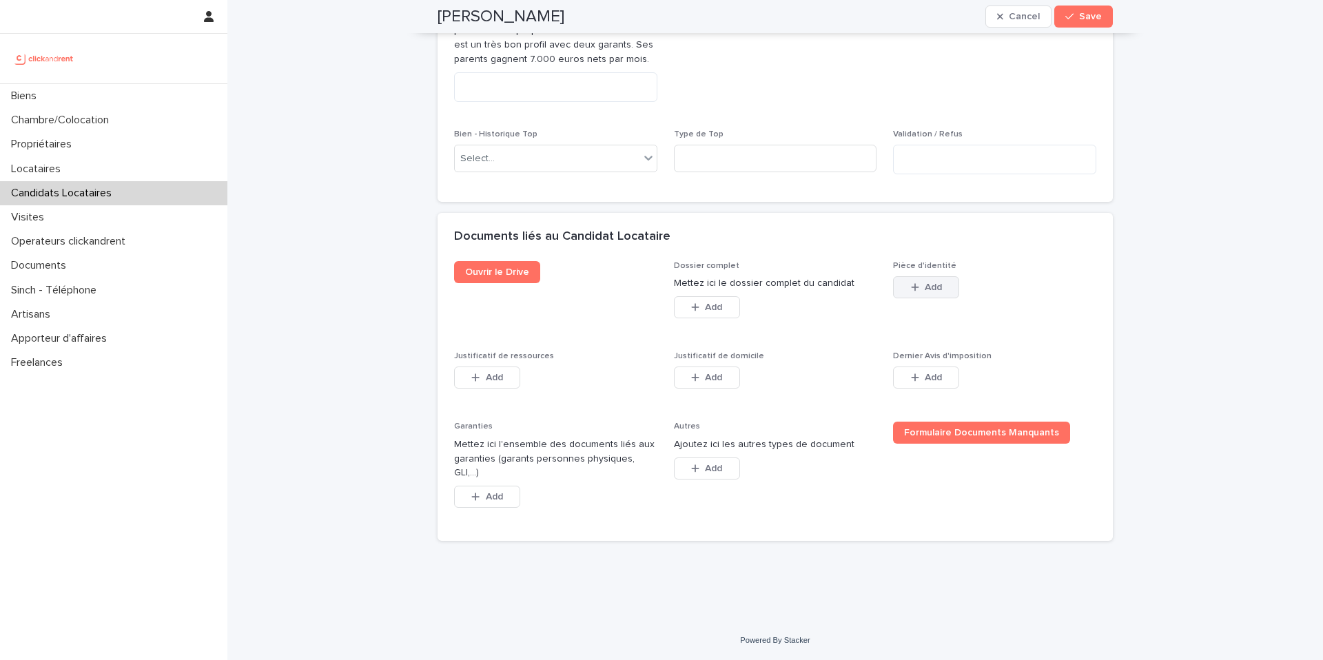
click at [911, 292] on icon "button" at bounding box center [915, 288] width 8 height 10
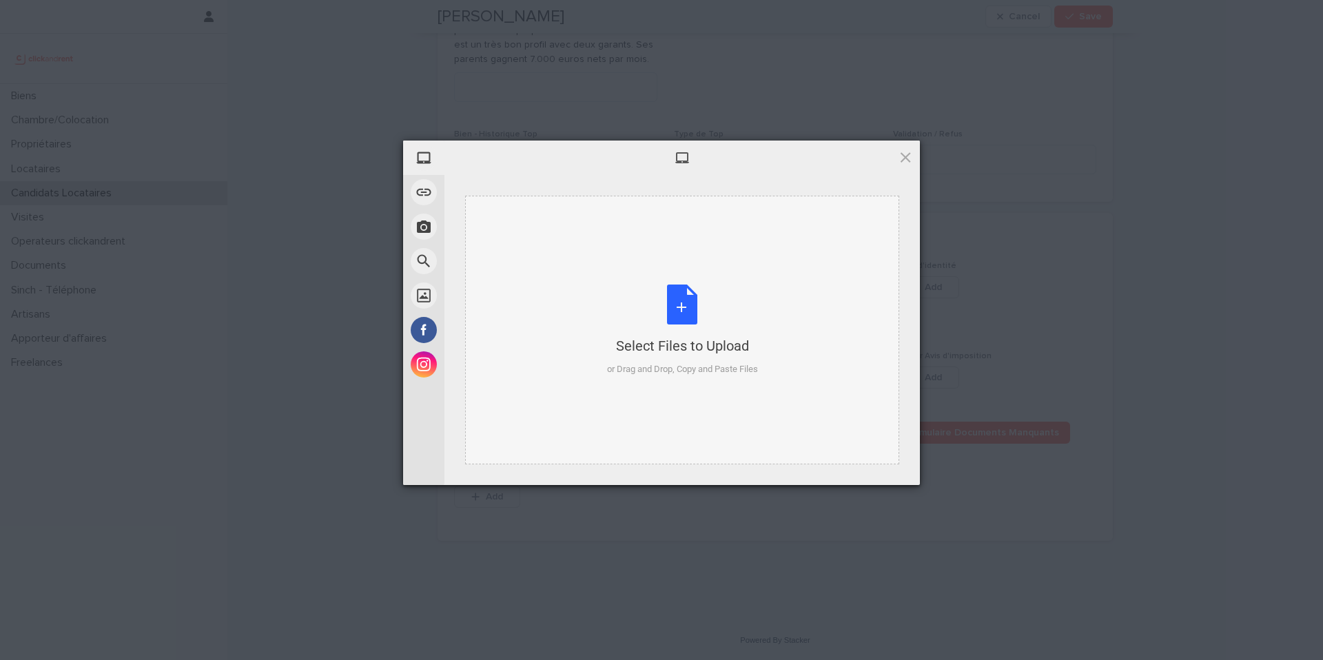
click at [660, 323] on div "Select Files to Upload or Drag and Drop, Copy and Paste Files" at bounding box center [682, 331] width 151 height 92
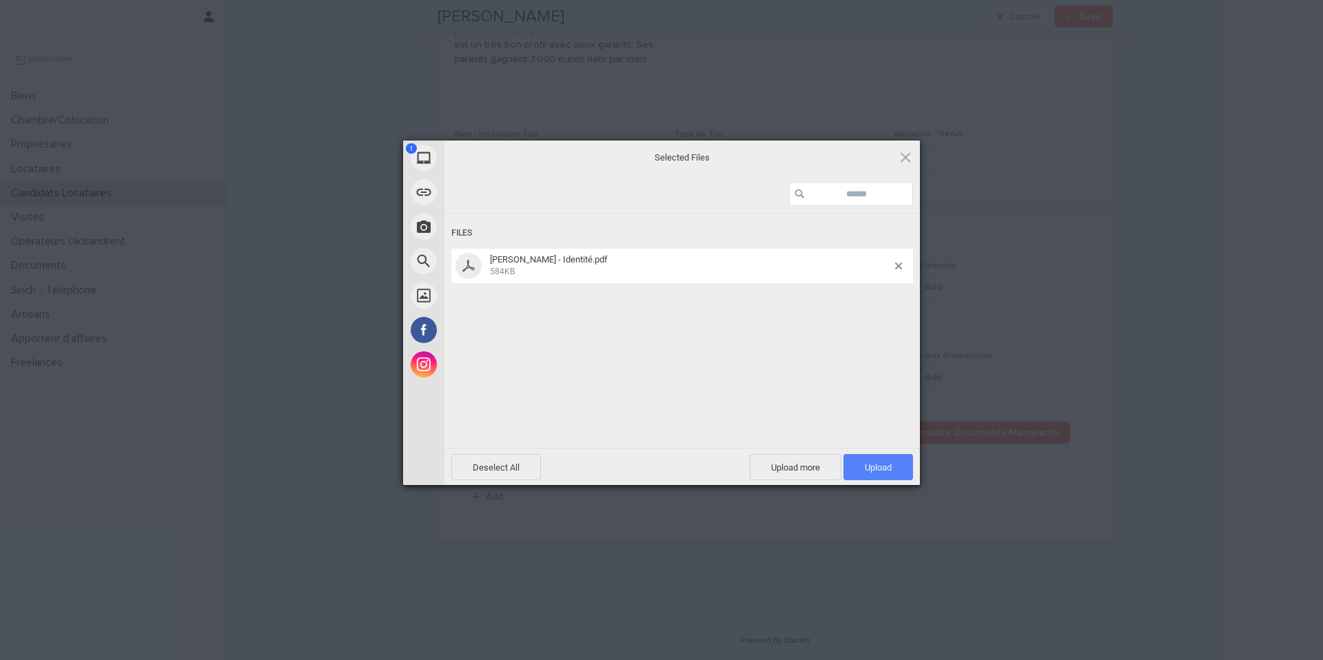
click at [879, 470] on span "Upload 1" at bounding box center [878, 467] width 27 height 10
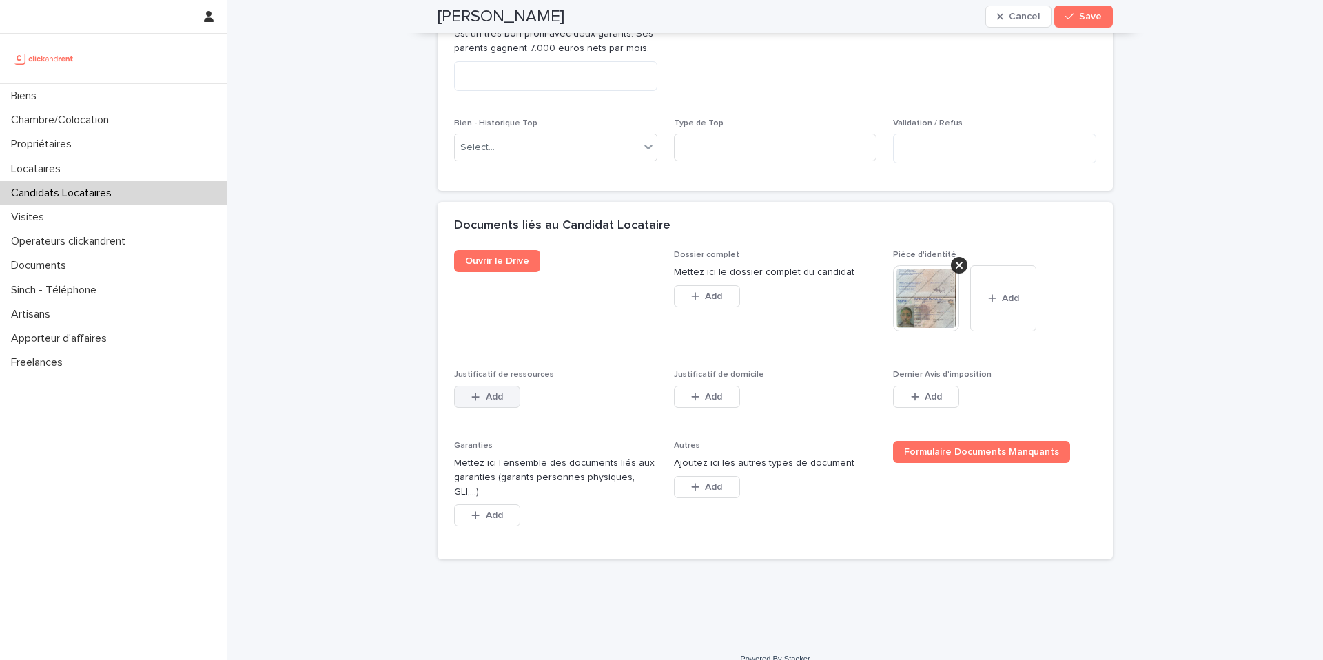
click at [486, 402] on span "Add" at bounding box center [494, 397] width 17 height 10
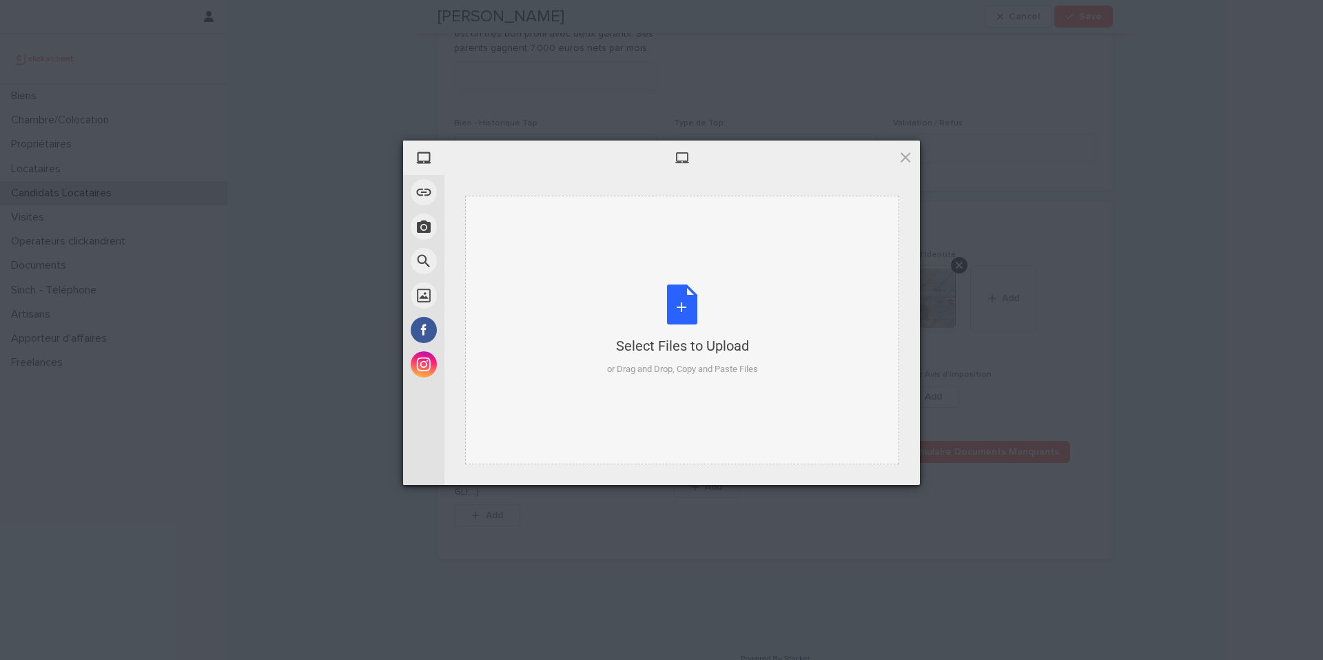
click at [622, 376] on div "Select Files to Upload or Drag and Drop, Copy and Paste Files" at bounding box center [682, 330] width 434 height 269
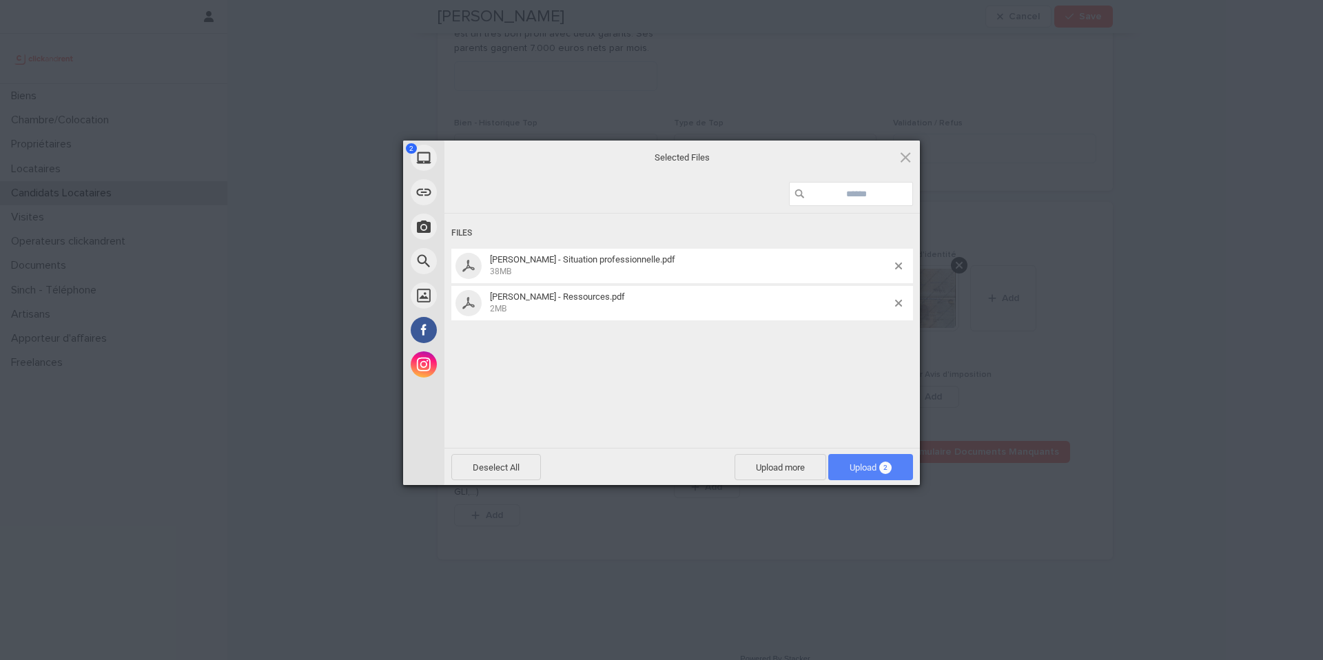
click at [891, 471] on span "Upload 2" at bounding box center [871, 467] width 42 height 10
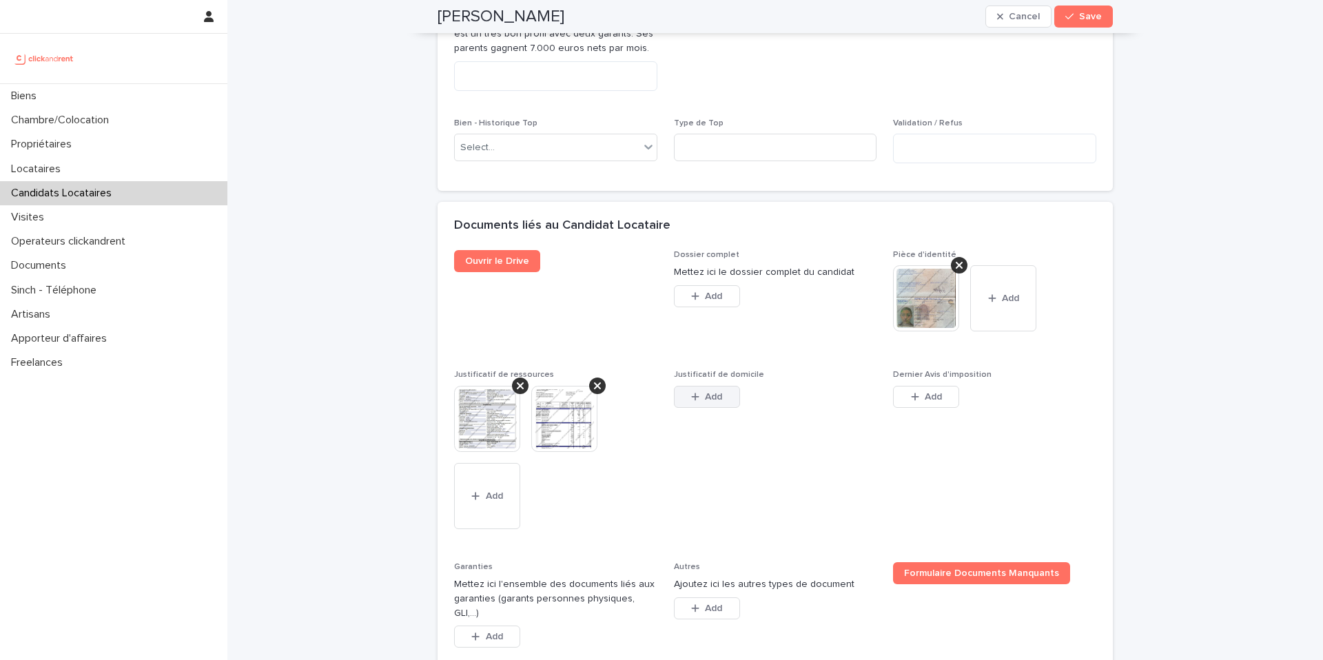
click at [726, 408] on button "Add" at bounding box center [707, 397] width 66 height 22
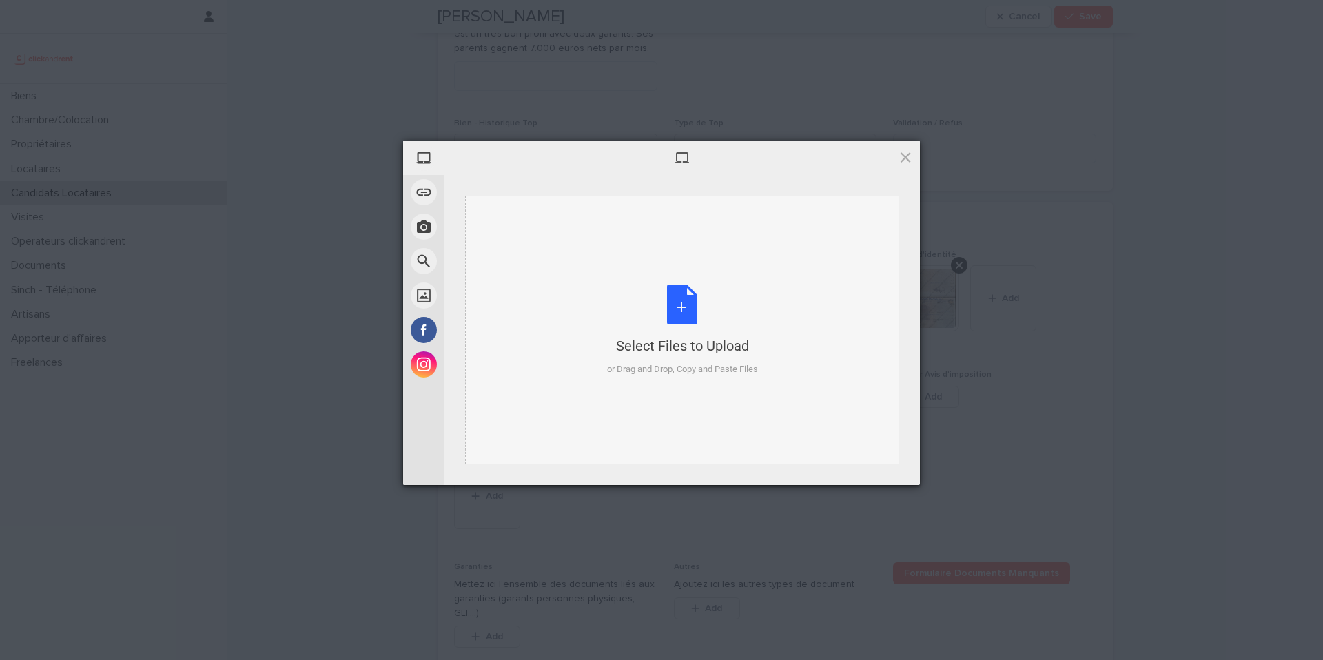
click at [713, 338] on div "Select Files to Upload" at bounding box center [682, 345] width 151 height 19
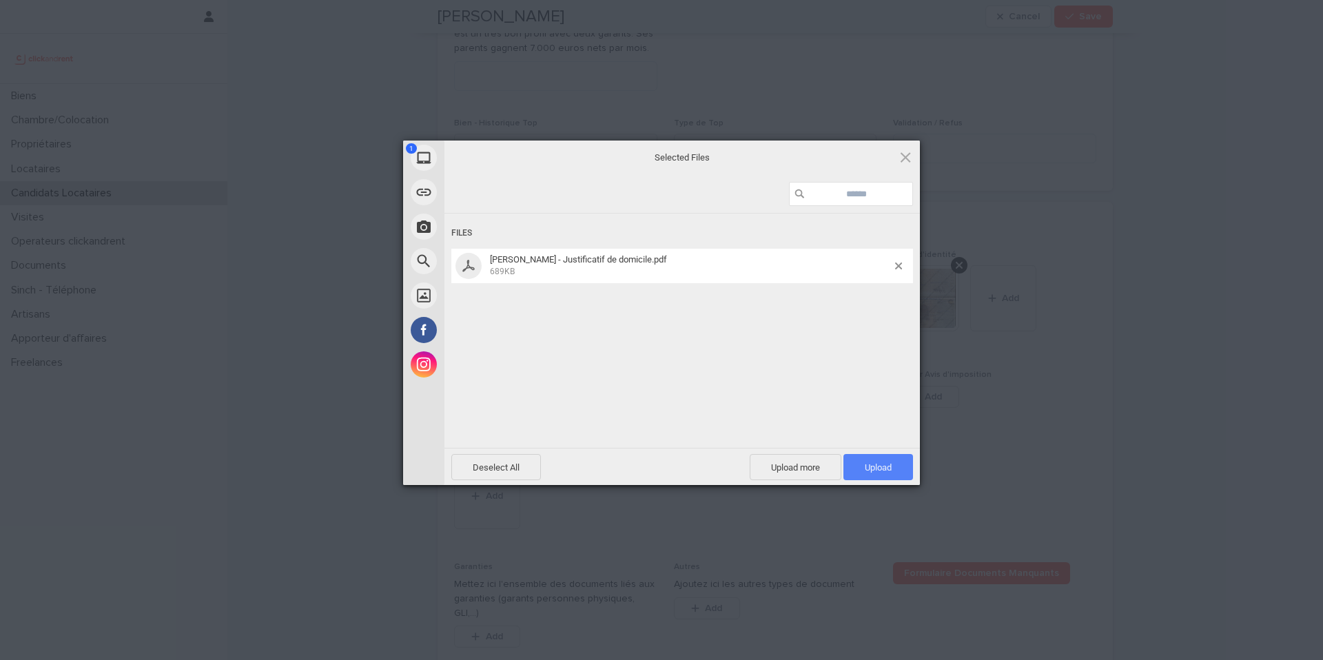
click at [877, 454] on span "Upload 1" at bounding box center [879, 467] width 70 height 26
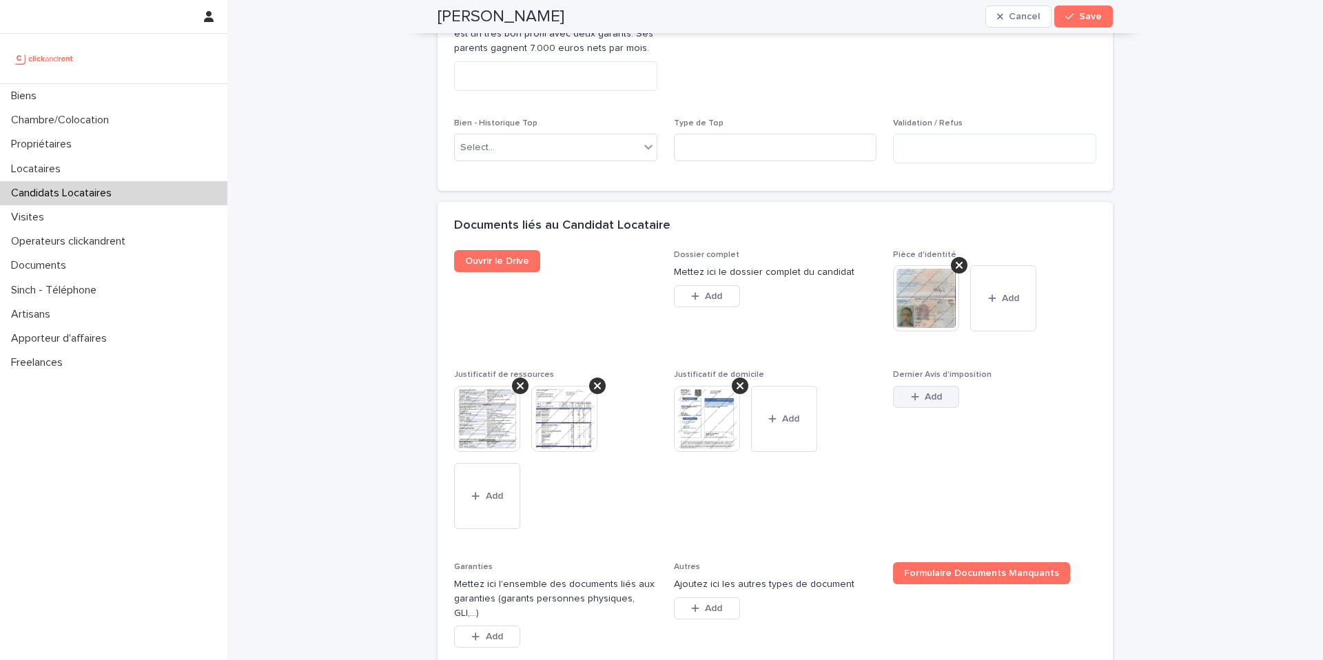
click at [911, 402] on icon "button" at bounding box center [915, 397] width 8 height 10
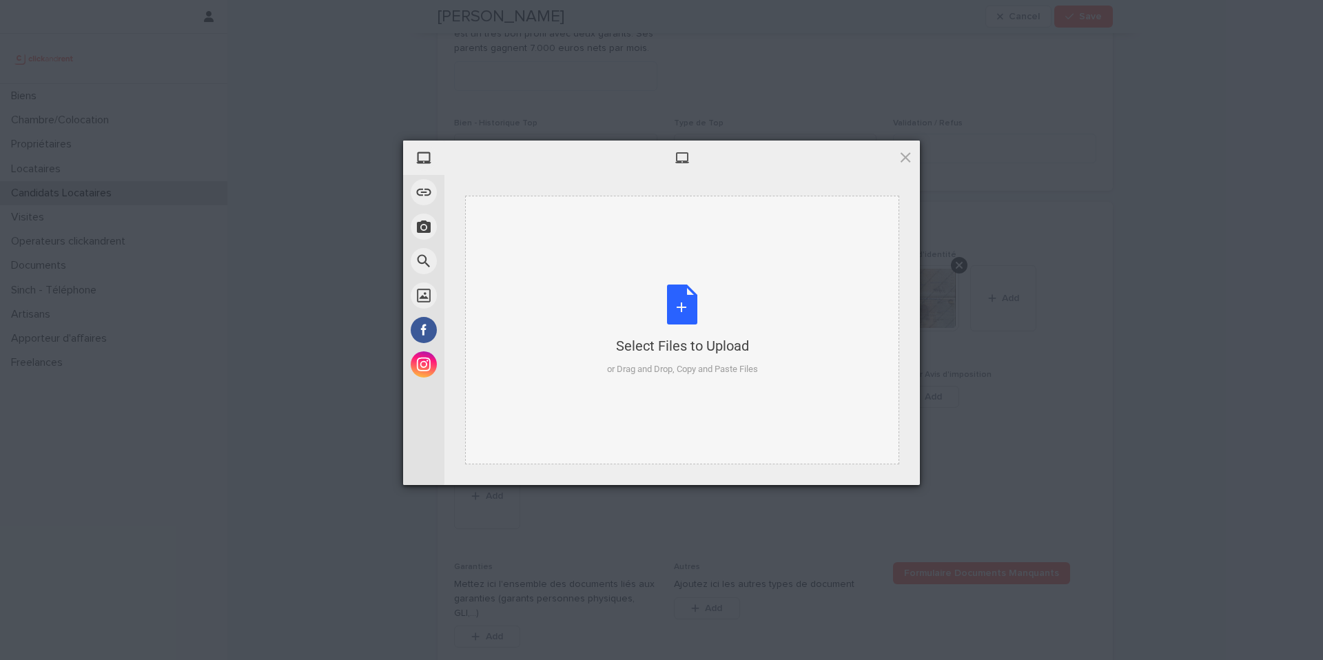
click at [716, 331] on div "Select Files to Upload or Drag and Drop, Copy and Paste Files" at bounding box center [682, 331] width 151 height 92
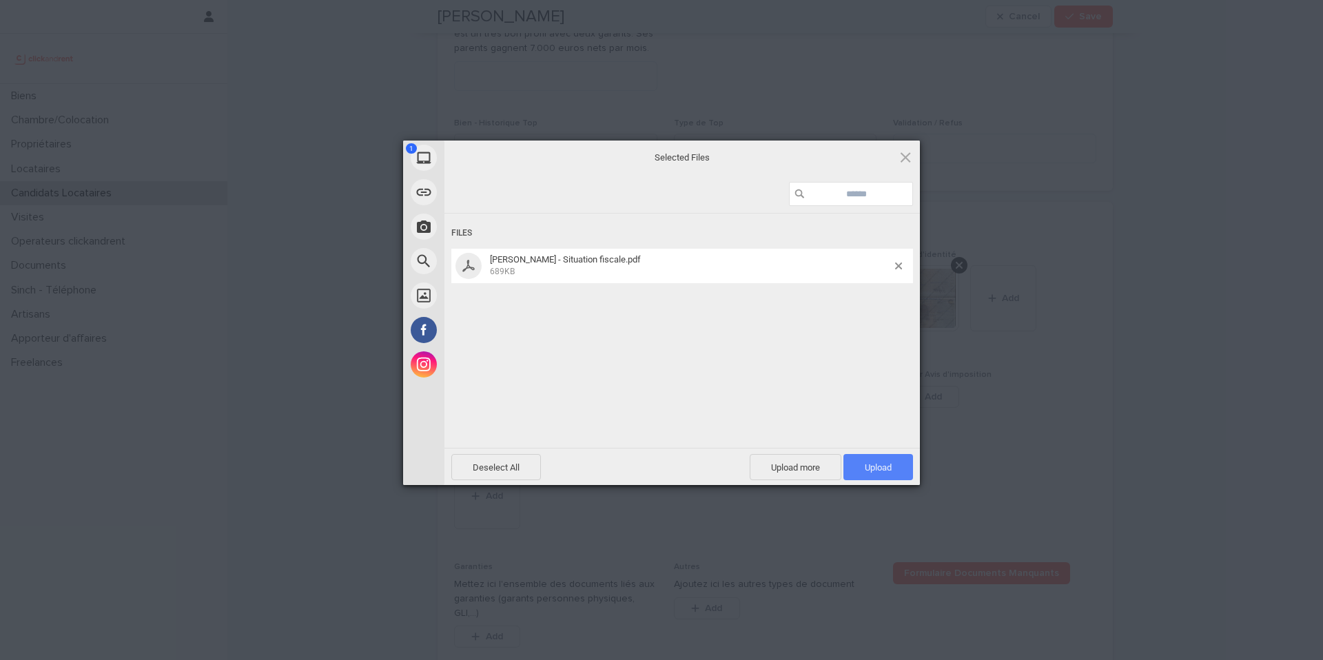
click at [881, 467] on span "Upload 1" at bounding box center [878, 467] width 27 height 10
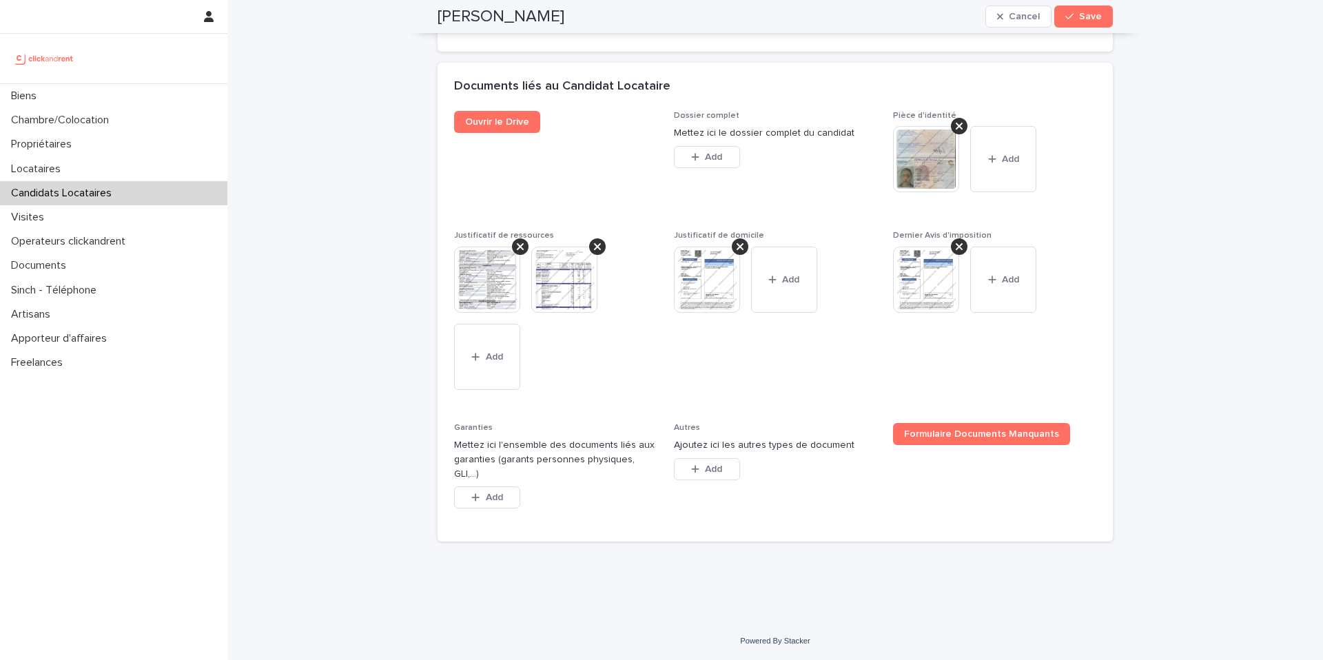
scroll to position [1008, 0]
click at [486, 492] on span "Add" at bounding box center [494, 497] width 17 height 10
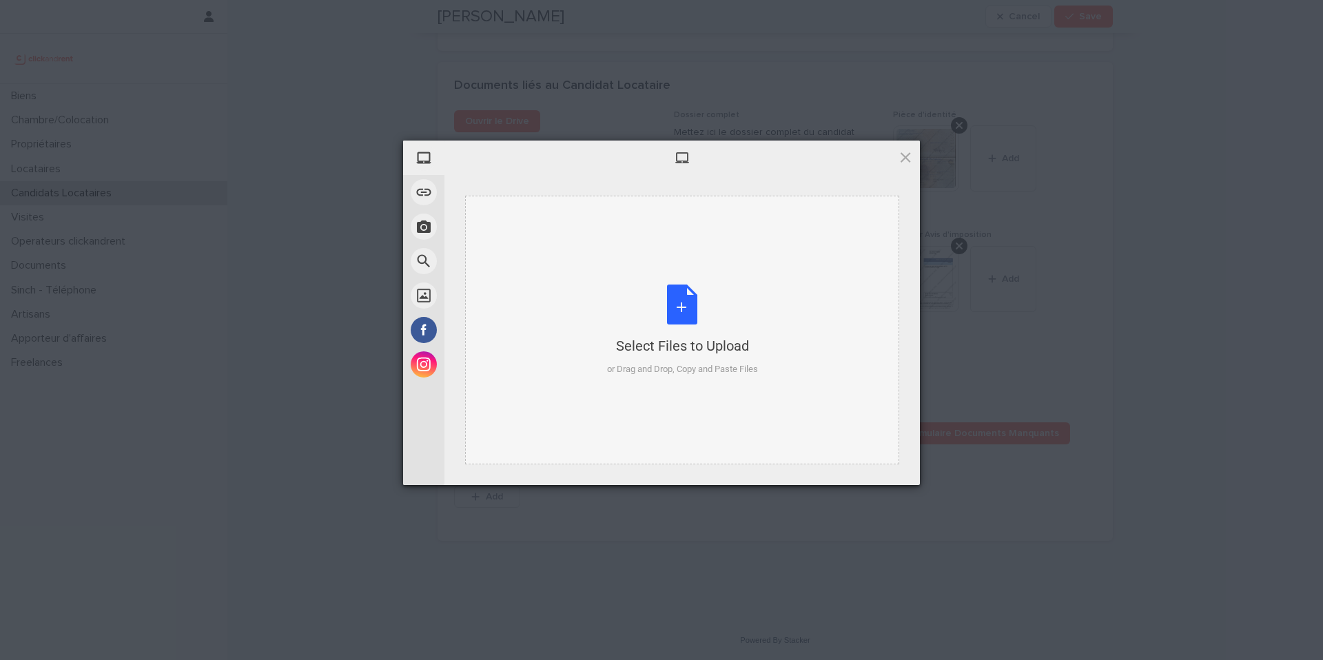
click at [695, 306] on div "Select Files to Upload or Drag and Drop, Copy and Paste Files" at bounding box center [682, 331] width 151 height 92
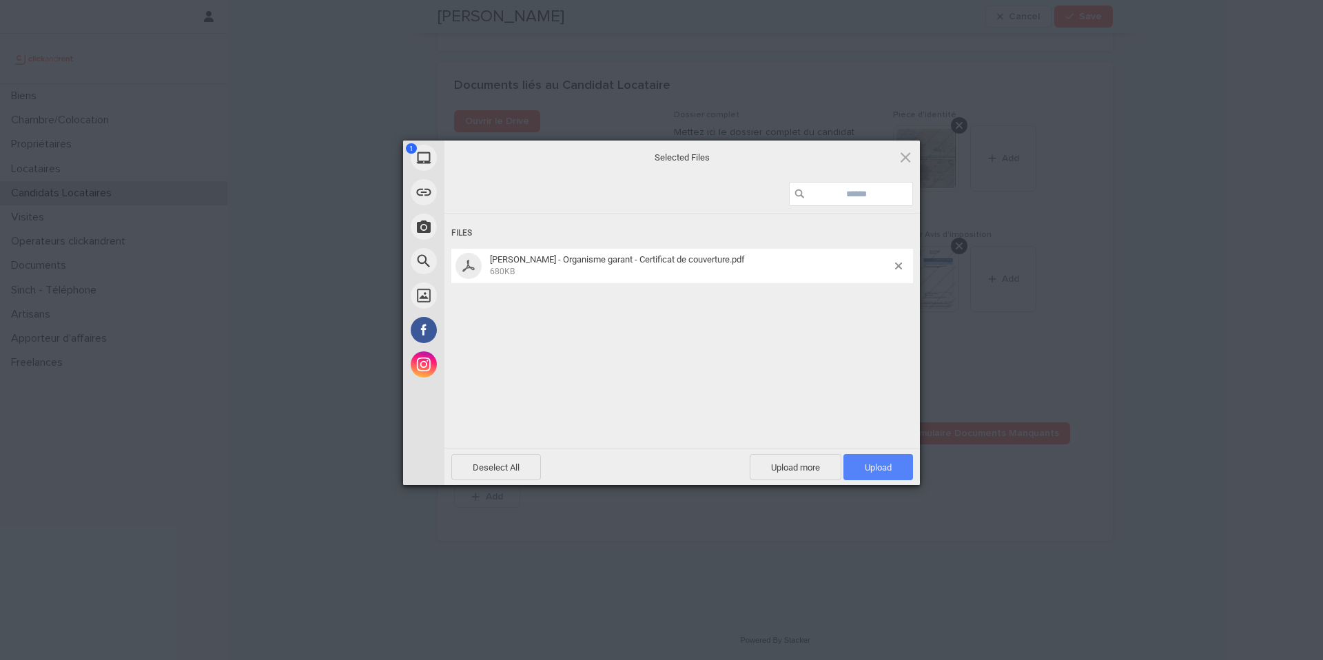
click at [884, 469] on span "Upload 1" at bounding box center [878, 467] width 27 height 10
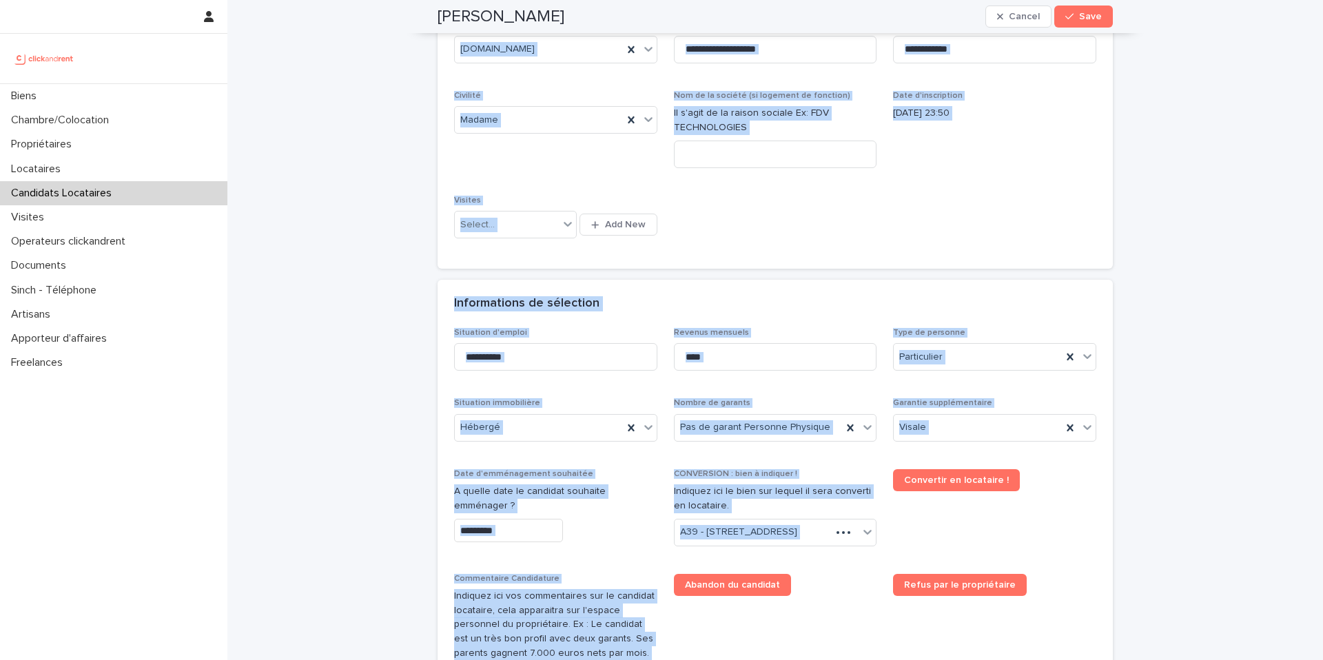
scroll to position [0, 0]
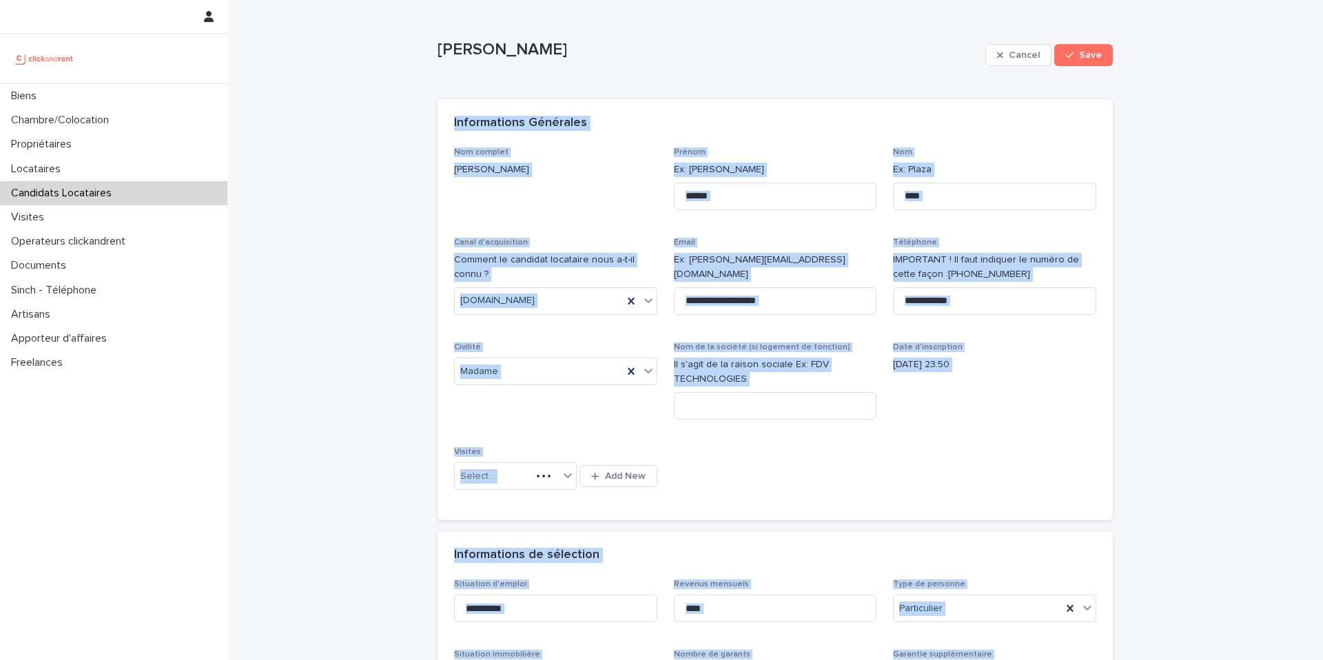
drag, startPoint x: 434, startPoint y: 318, endPoint x: 442, endPoint y: 121, distance: 197.9
copy div "Loremipsumdo Sitametco Adi elitsed Doeius Temp Incidi Ut: Laboreet Dol Ma: Aliq…"
click at [637, 210] on span "Nom complet [PERSON_NAME]" at bounding box center [555, 184] width 203 height 74
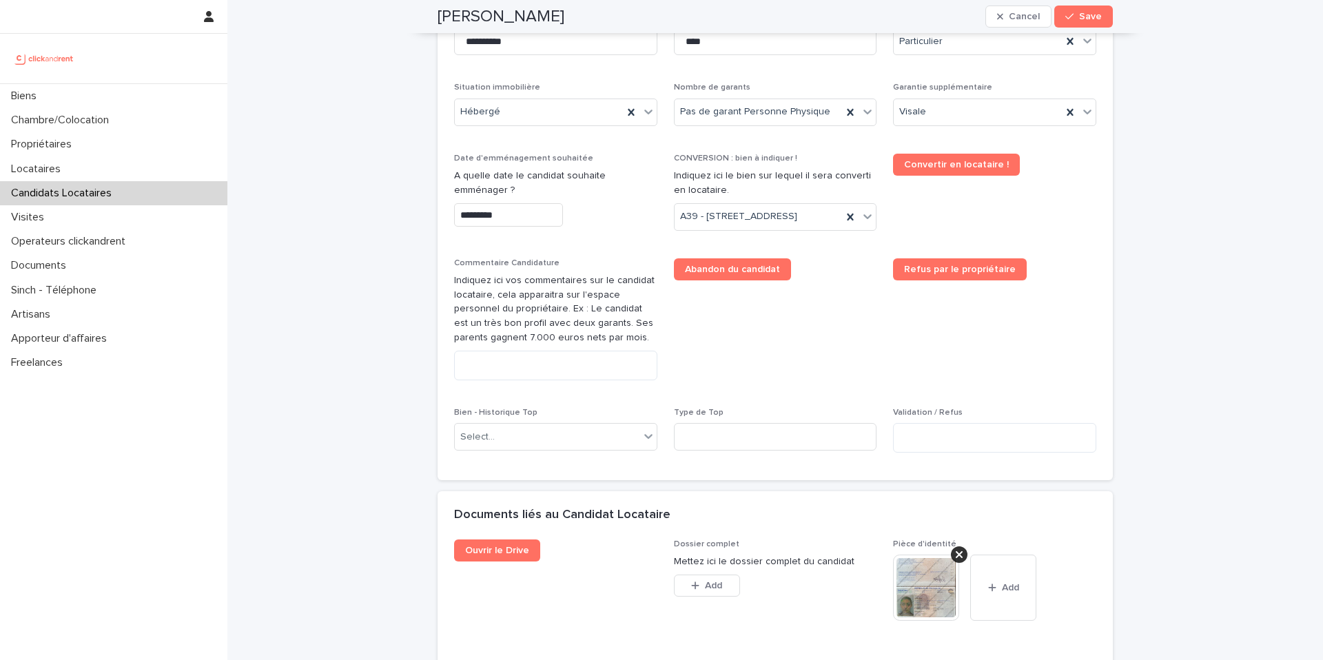
scroll to position [582, 0]
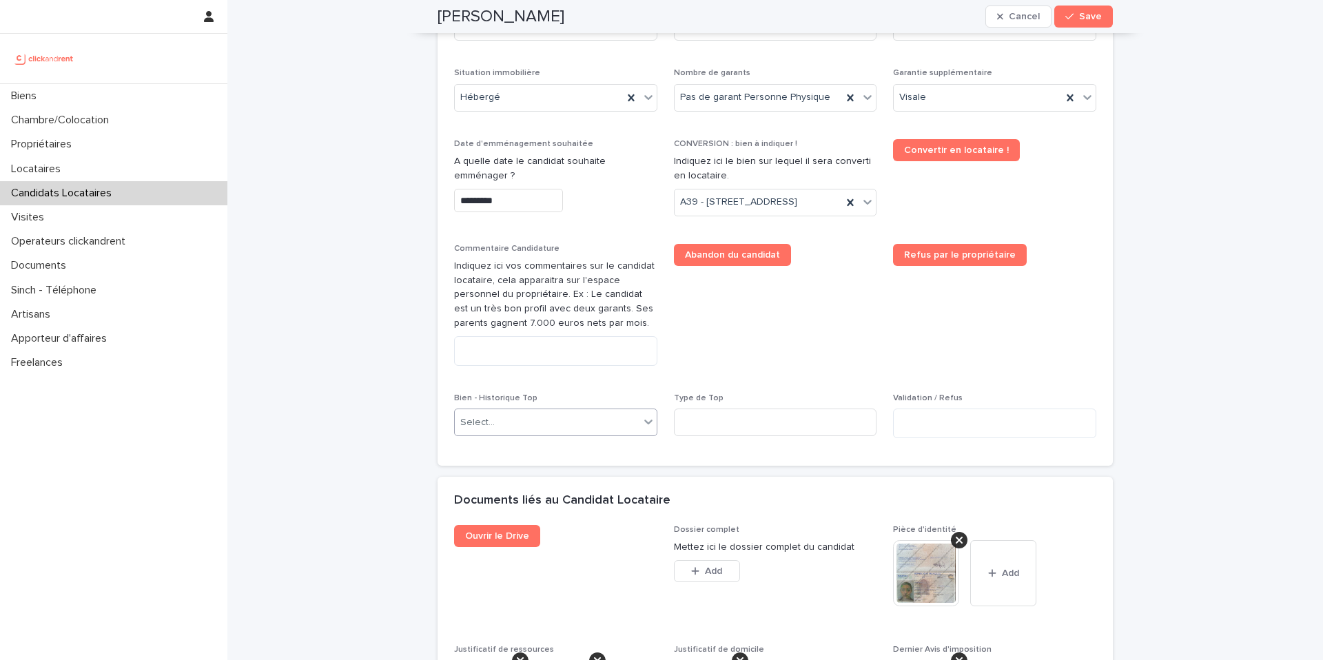
click at [506, 434] on div "Select..." at bounding box center [547, 422] width 185 height 23
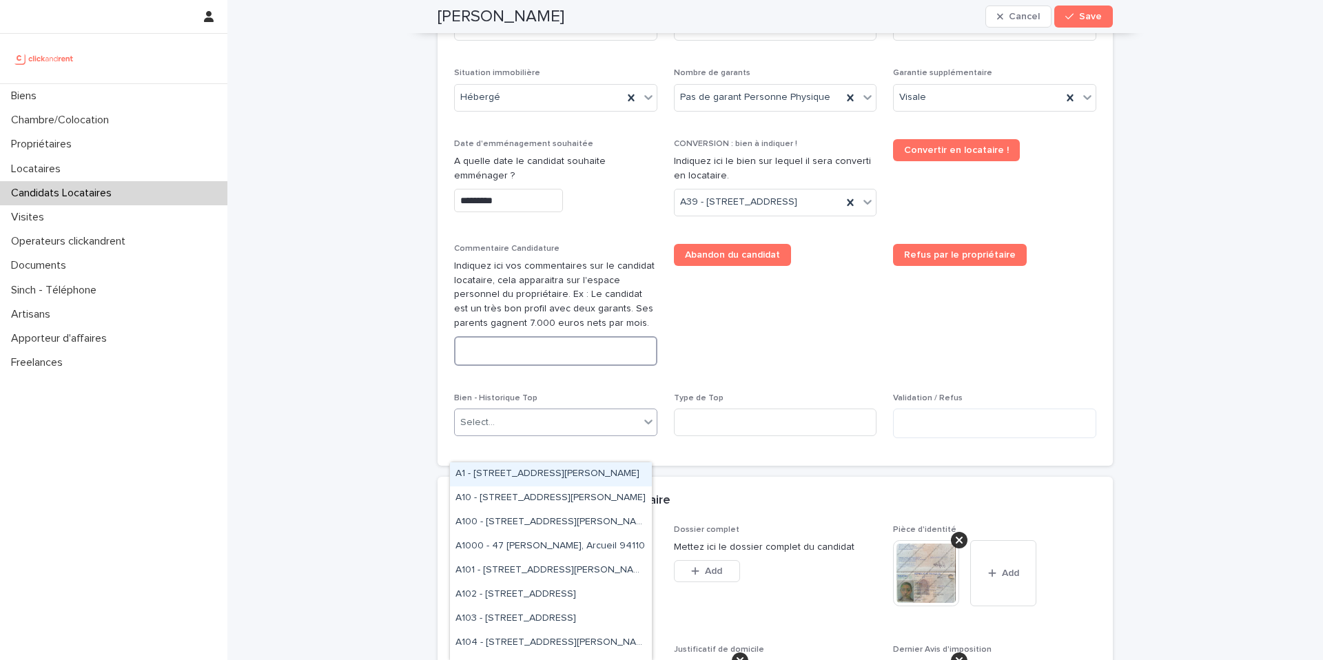
click at [493, 366] on textarea at bounding box center [555, 351] width 203 height 30
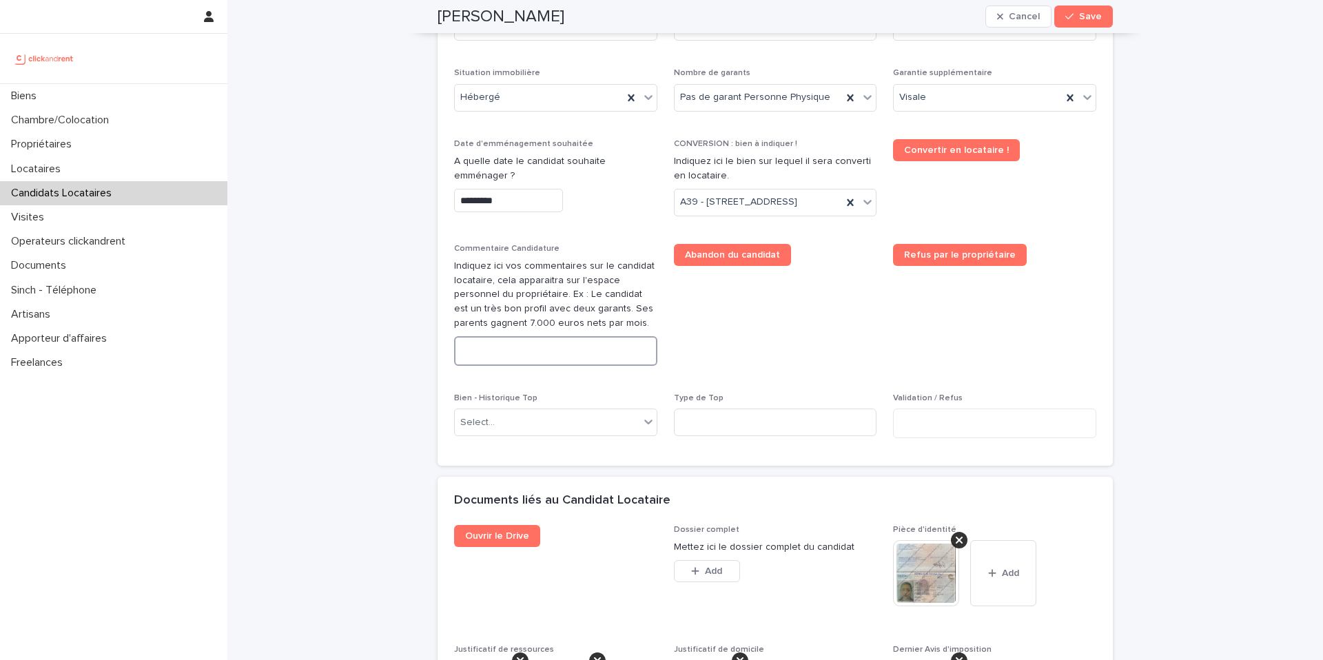
paste textarea "**********"
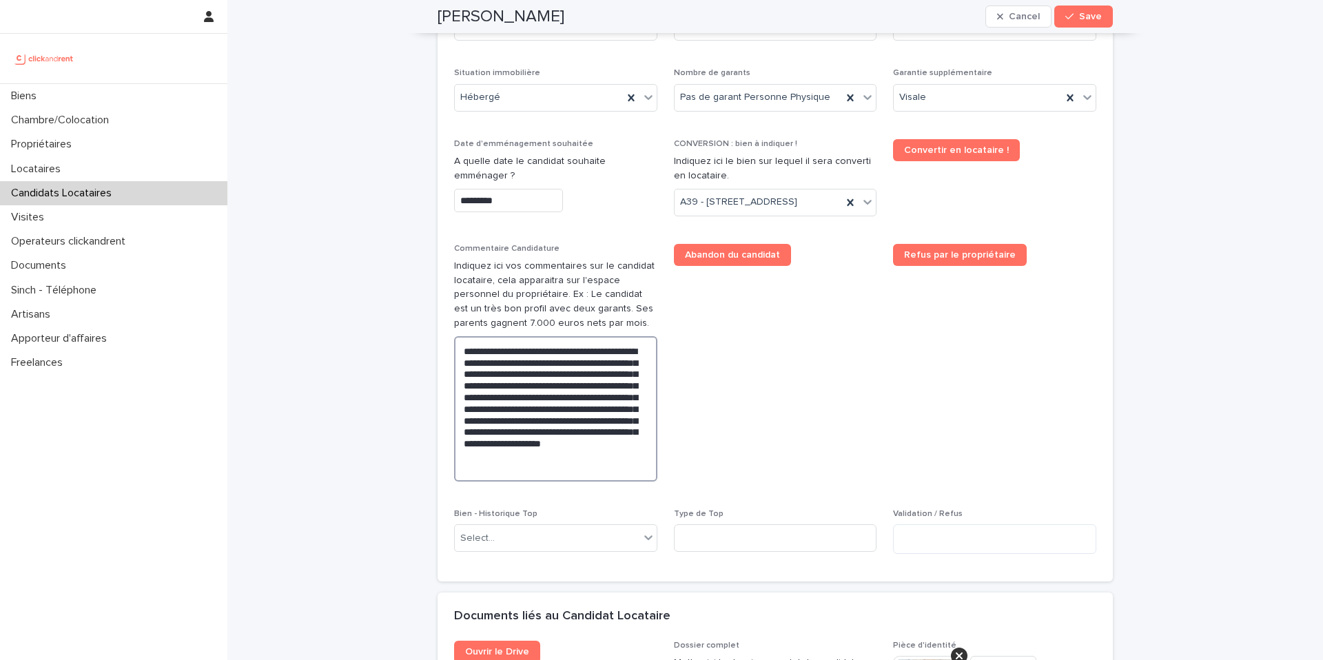
drag, startPoint x: 584, startPoint y: 398, endPoint x: 573, endPoint y: 401, distance: 10.7
click at [573, 401] on textarea "**********" at bounding box center [555, 408] width 203 height 145
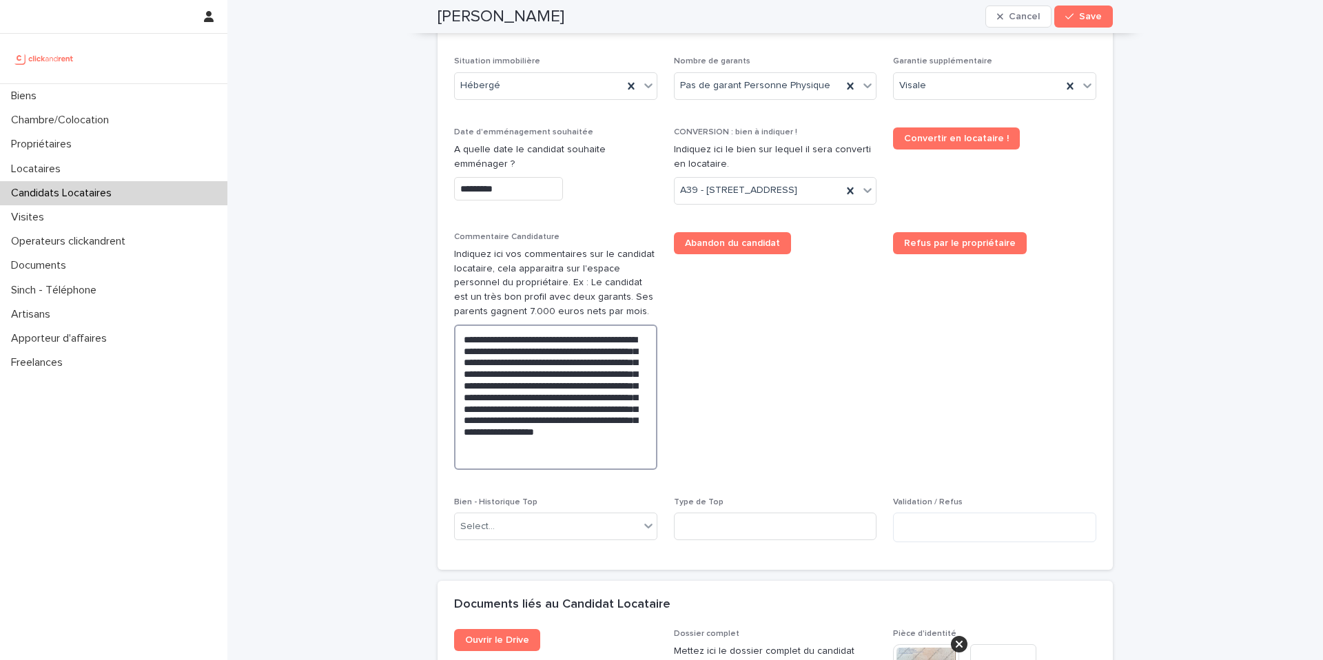
scroll to position [624, 0]
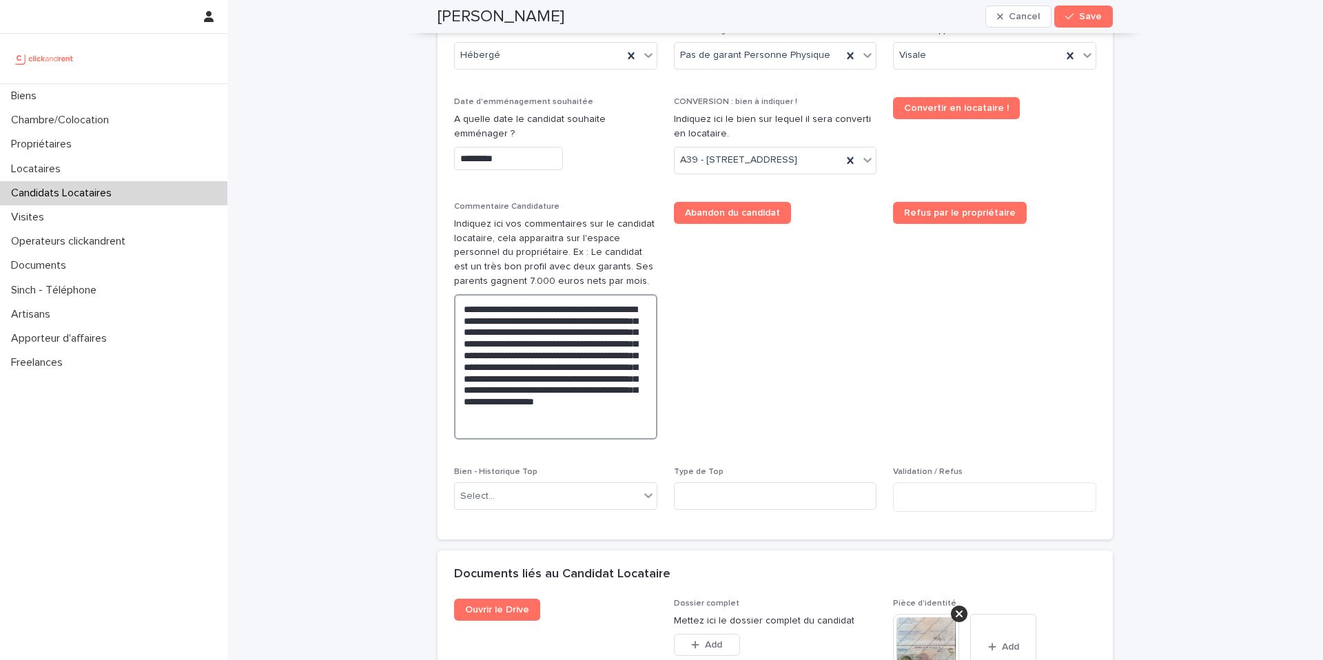
drag, startPoint x: 592, startPoint y: 358, endPoint x: 584, endPoint y: 360, distance: 8.4
click at [584, 360] on textarea "**********" at bounding box center [555, 366] width 203 height 145
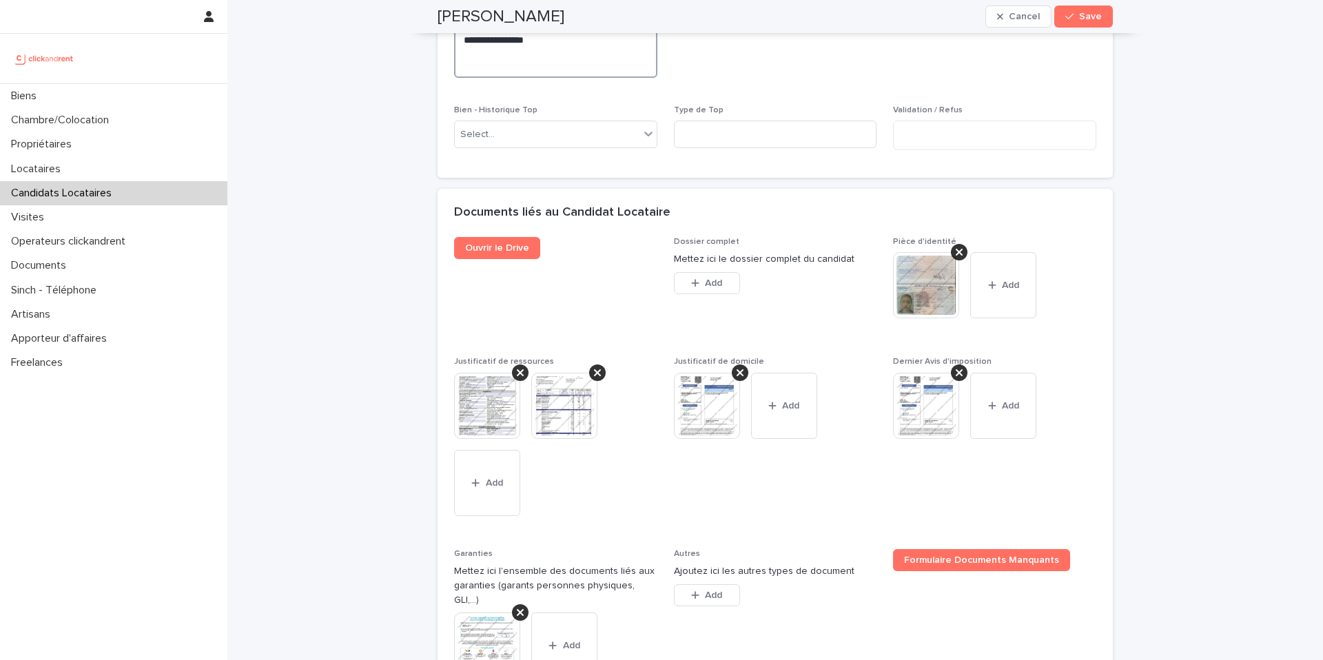
scroll to position [1173, 0]
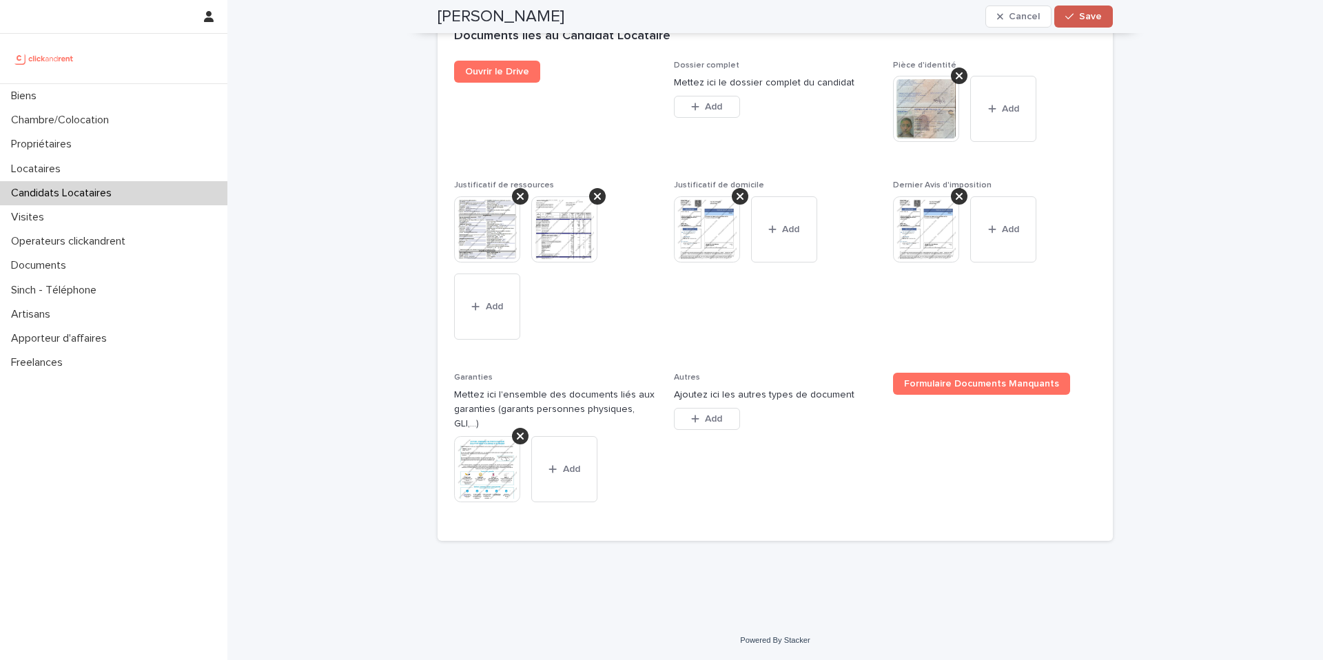
type textarea "**********"
click at [1079, 19] on span "Save" at bounding box center [1090, 17] width 23 height 10
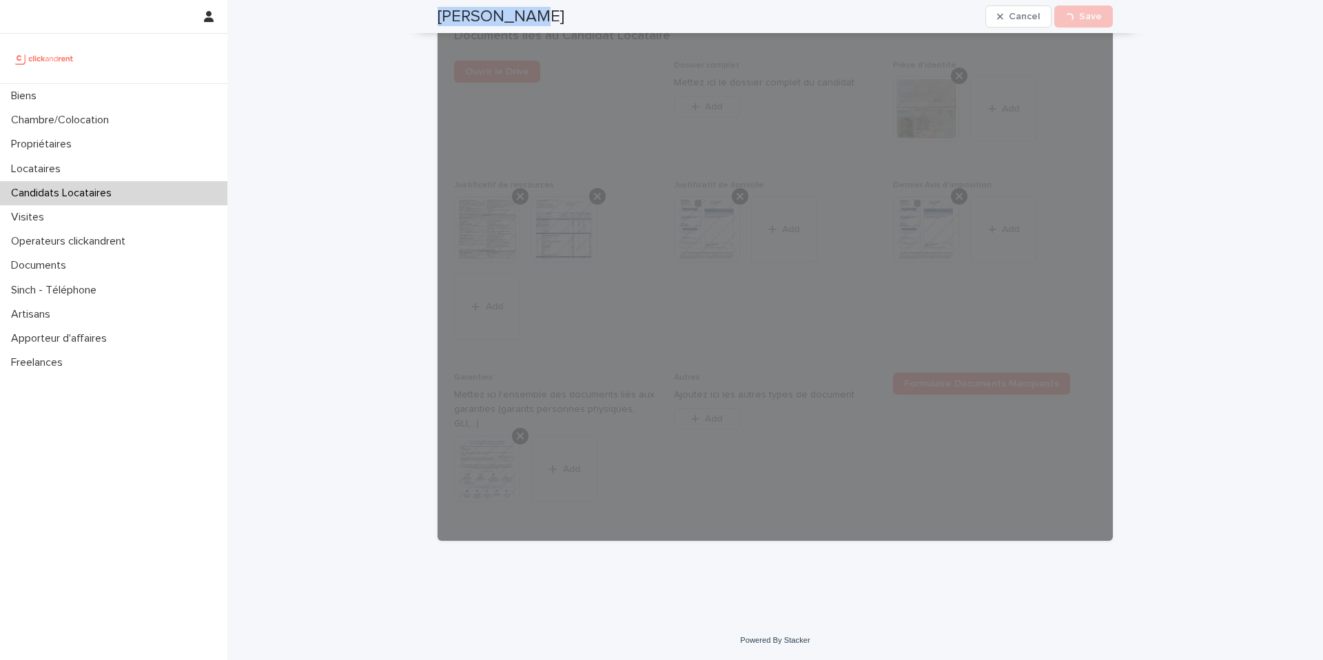
drag, startPoint x: 504, startPoint y: 13, endPoint x: 435, endPoint y: 17, distance: 69.0
click at [438, 17] on div "[PERSON_NAME] Cancel Loading... Save" at bounding box center [775, 16] width 675 height 33
copy h2 "[PERSON_NAME]"
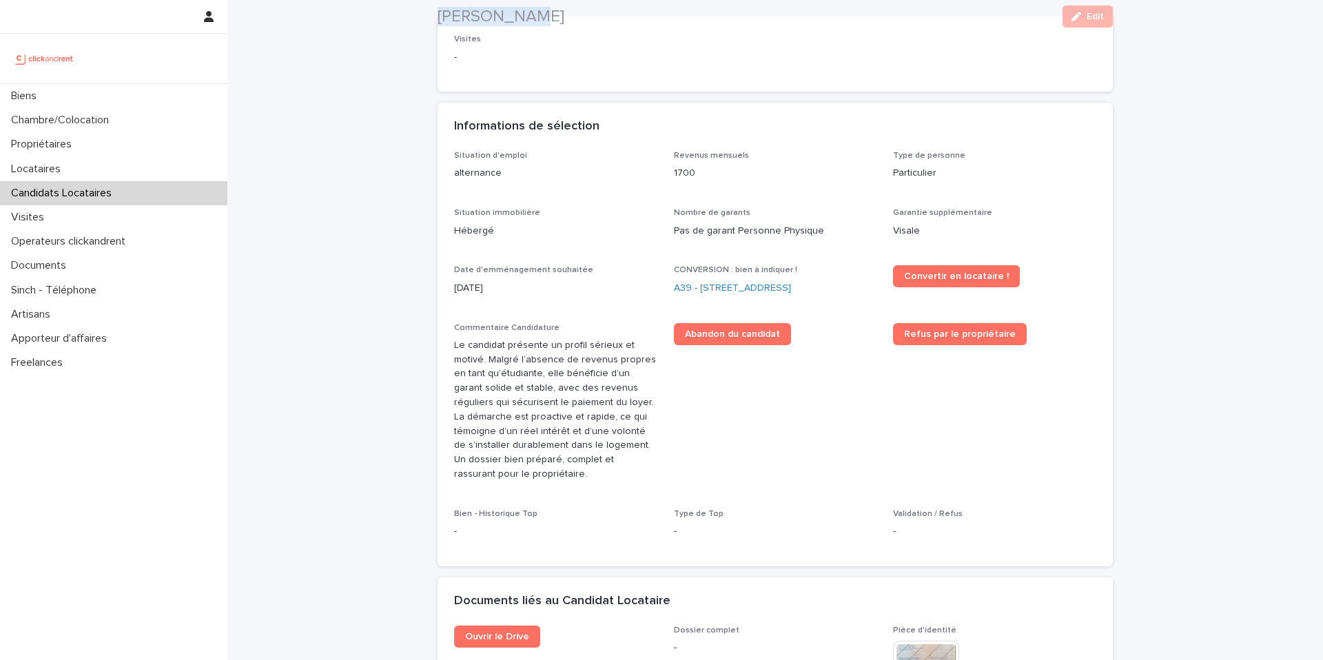
scroll to position [289, 0]
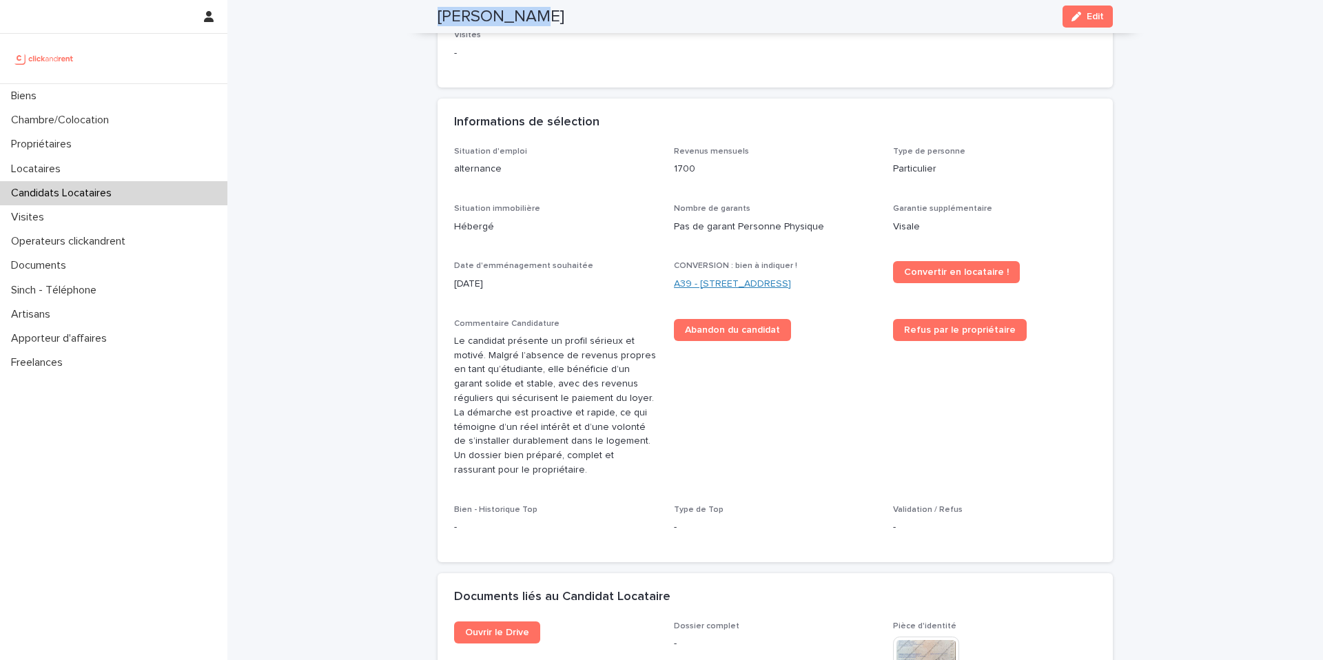
click at [726, 283] on link "A39 - [STREET_ADDRESS]" at bounding box center [732, 284] width 117 height 14
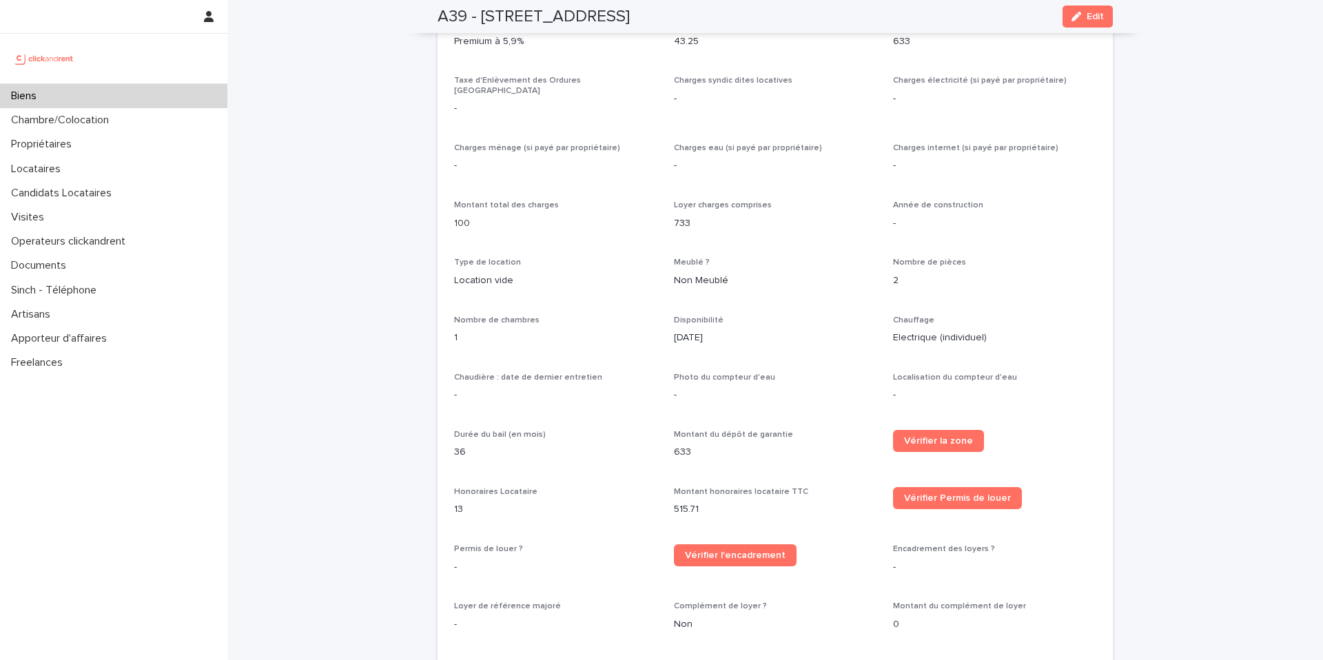
scroll to position [1465, 0]
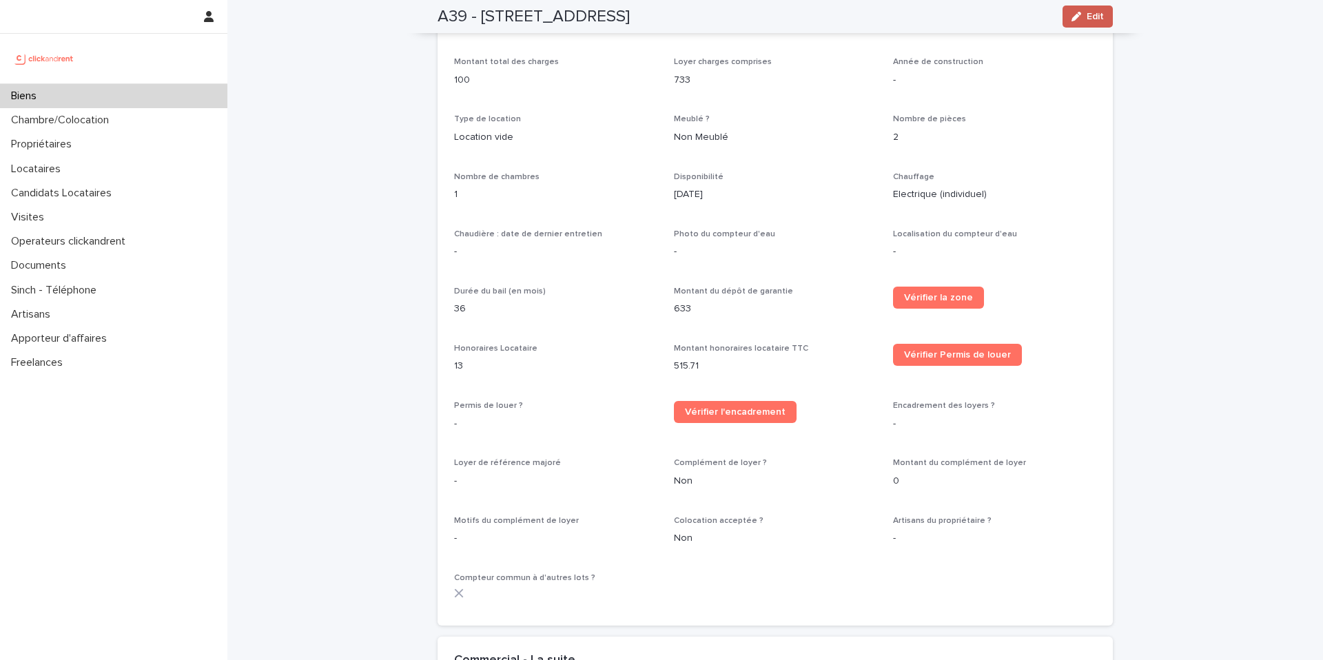
click at [1087, 10] on button "Edit" at bounding box center [1088, 17] width 50 height 22
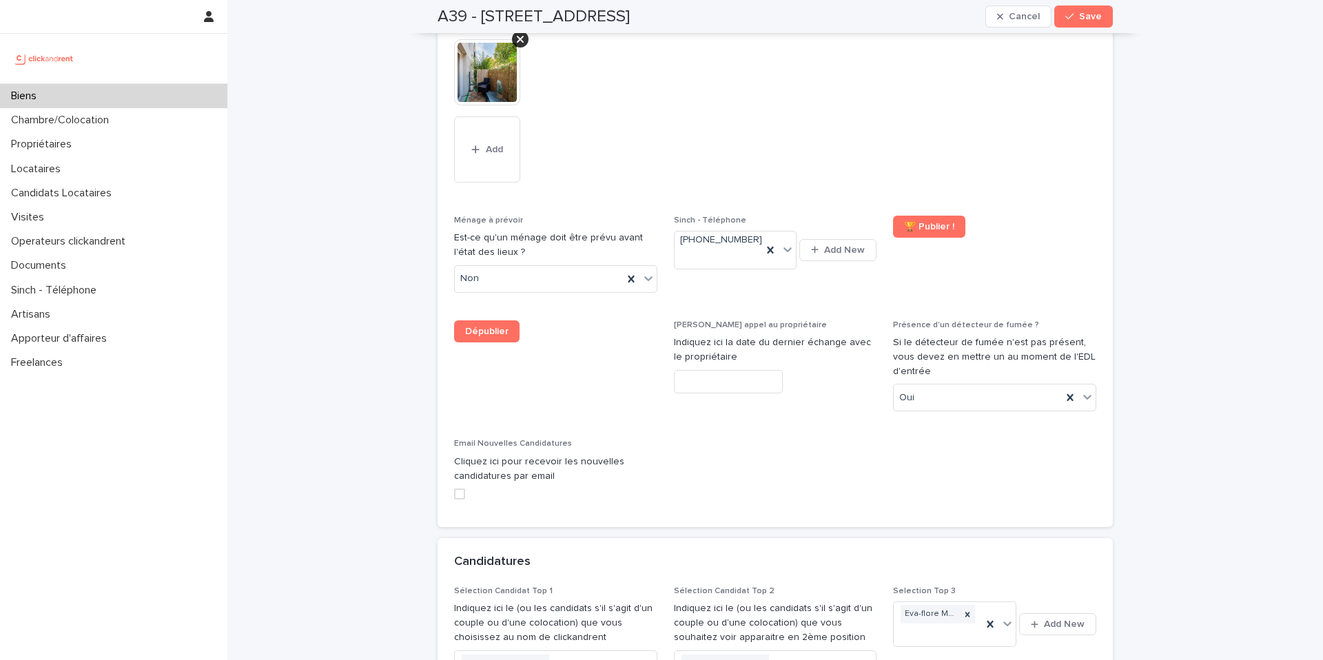
scroll to position [6480, 0]
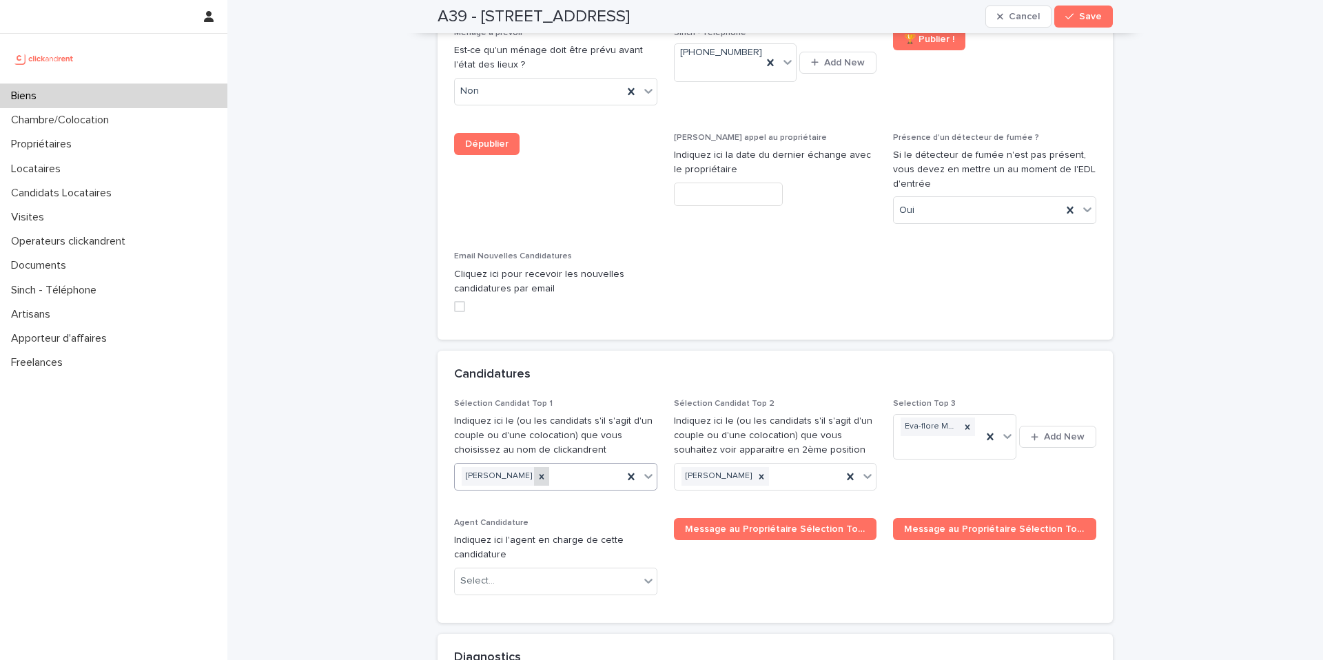
click at [537, 472] on icon at bounding box center [542, 477] width 10 height 10
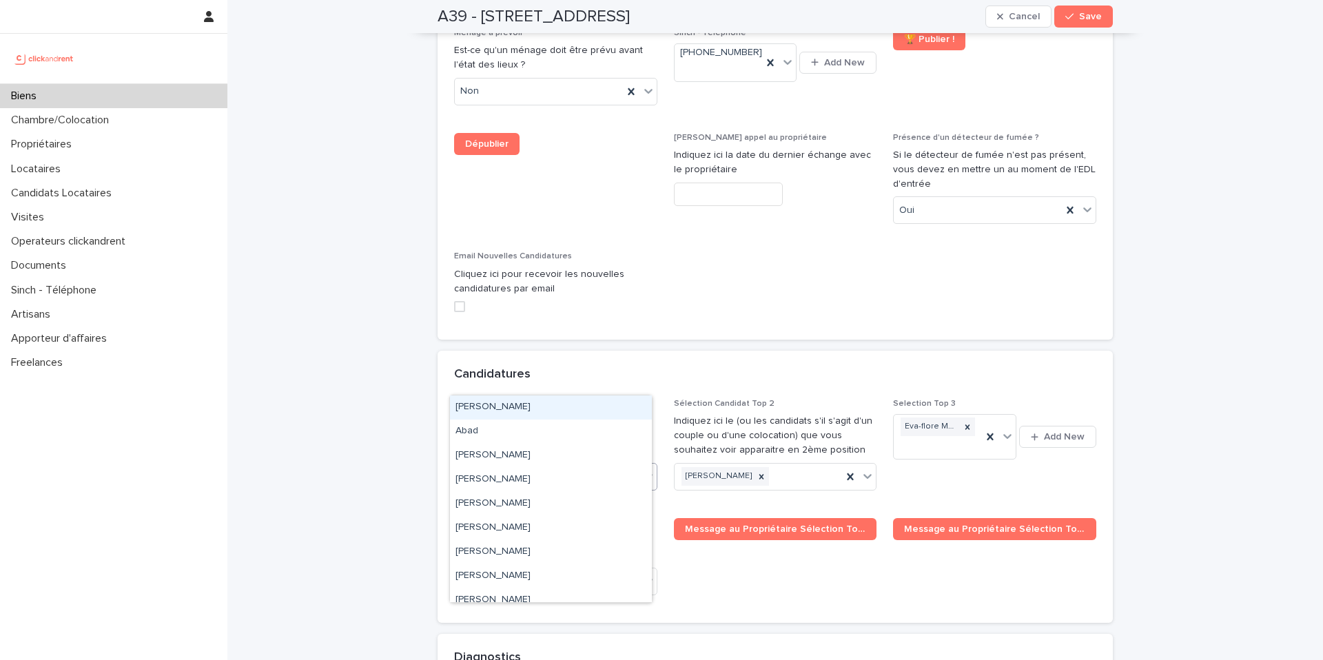
click at [519, 465] on div "Select..." at bounding box center [547, 476] width 185 height 23
paste input "**********"
type input "**********"
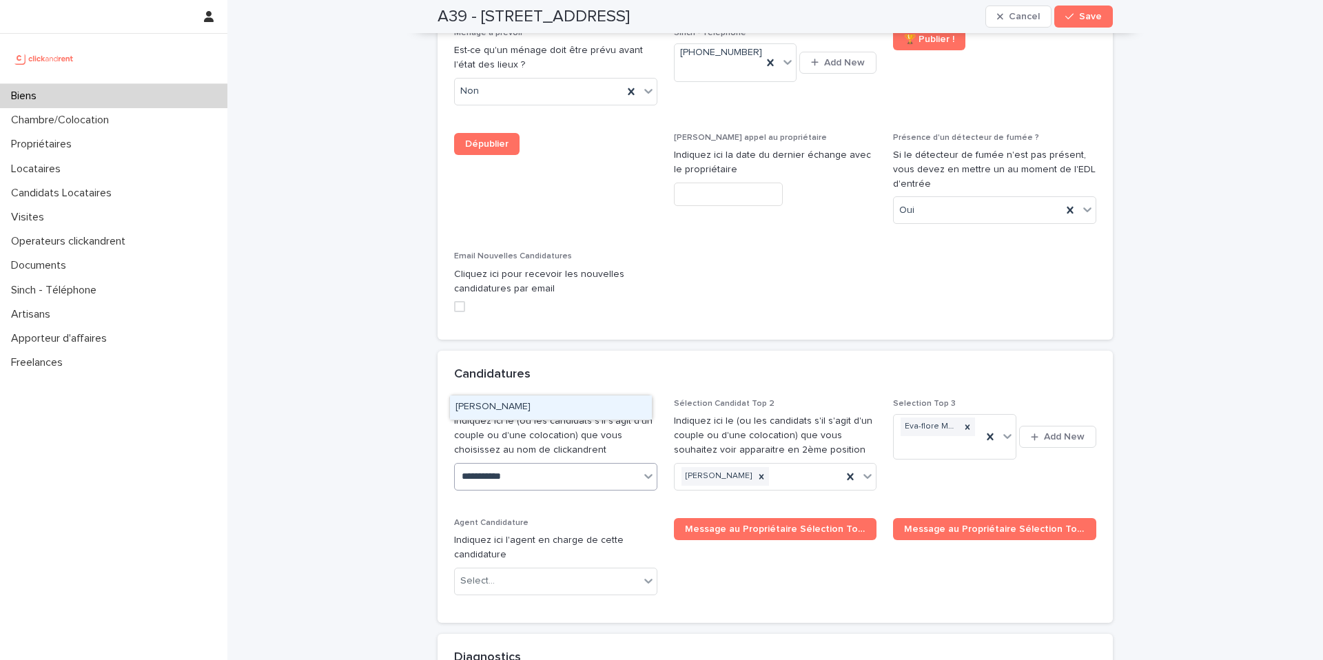
click at [518, 413] on div "[PERSON_NAME]" at bounding box center [551, 408] width 202 height 24
click at [1094, 23] on button "Save" at bounding box center [1083, 17] width 59 height 22
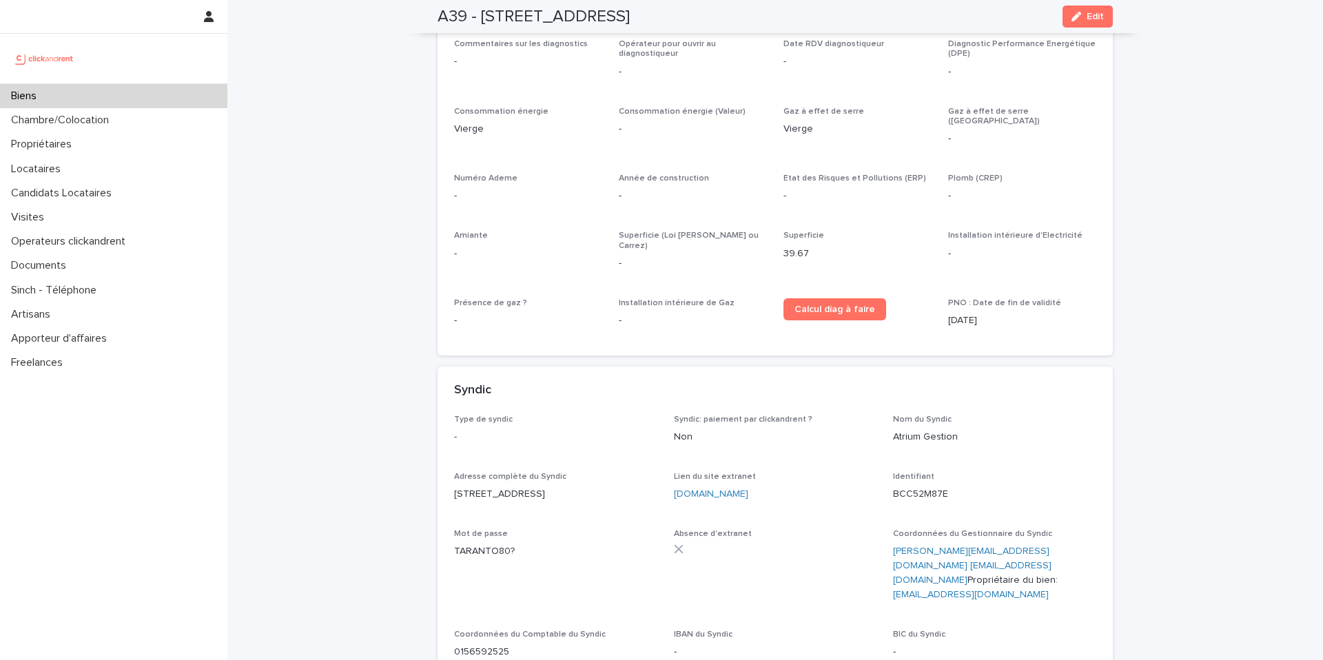
scroll to position [4551, 0]
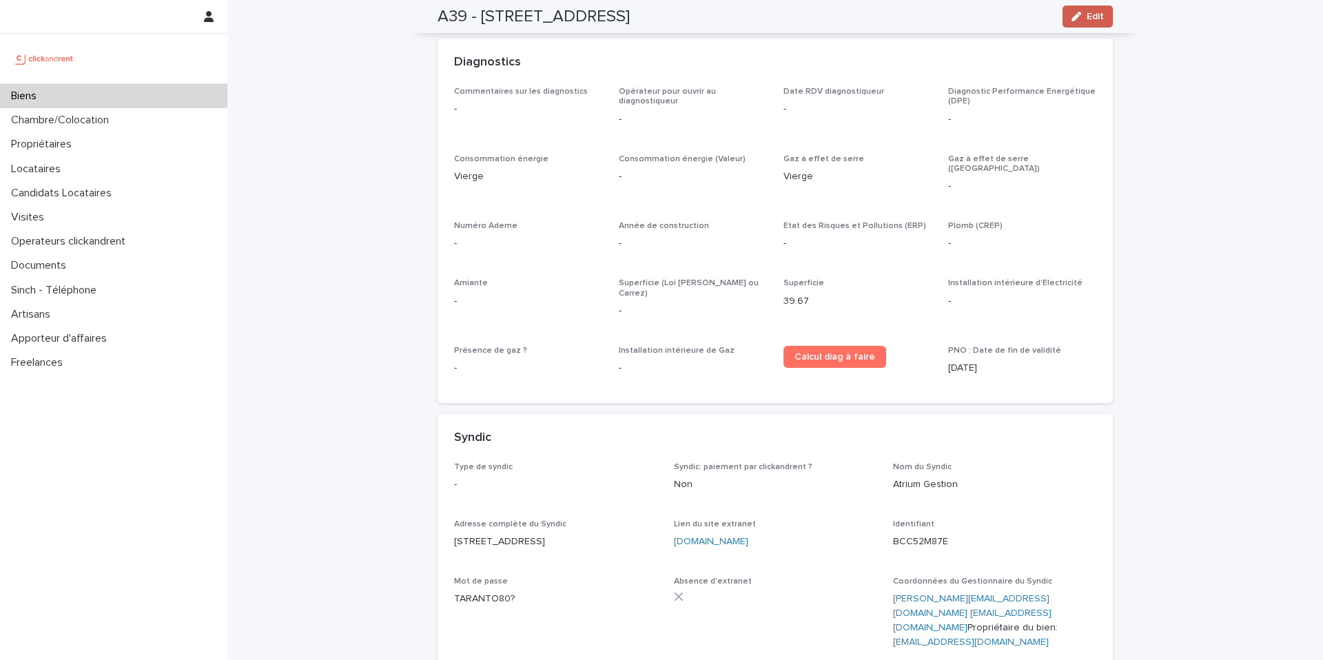
click at [1092, 20] on span "Edit" at bounding box center [1095, 17] width 17 height 10
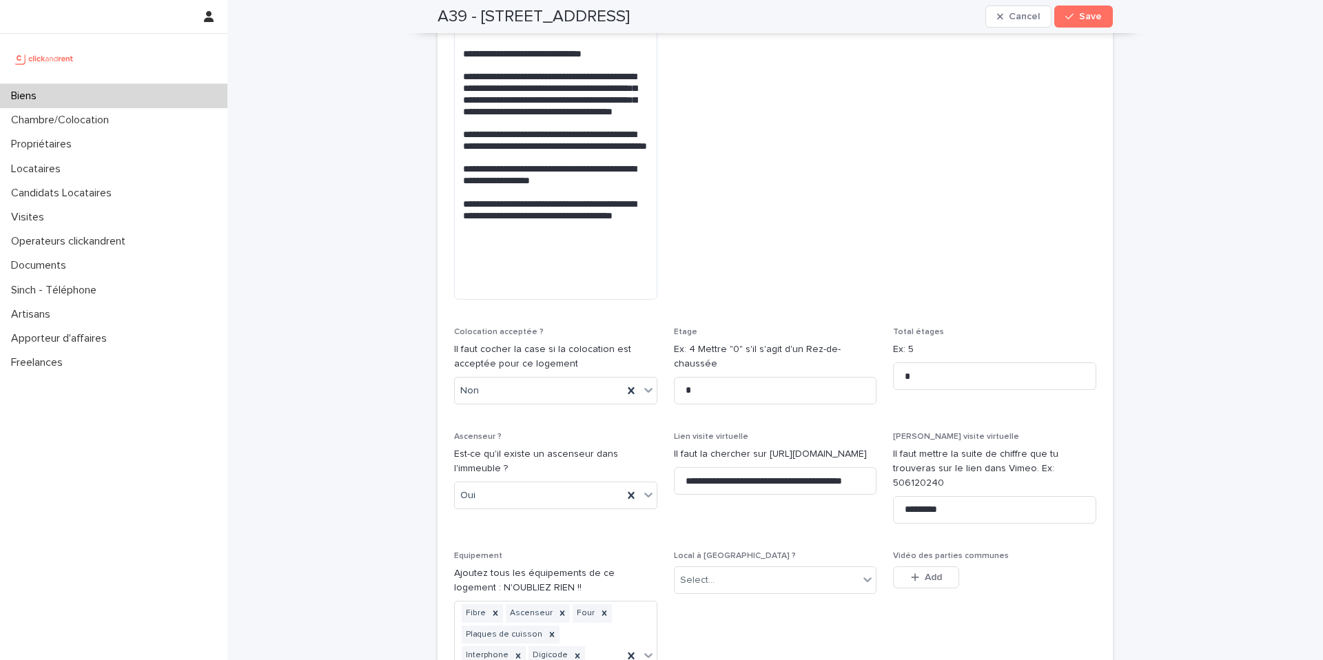
click at [1092, 20] on span "Save" at bounding box center [1090, 17] width 23 height 10
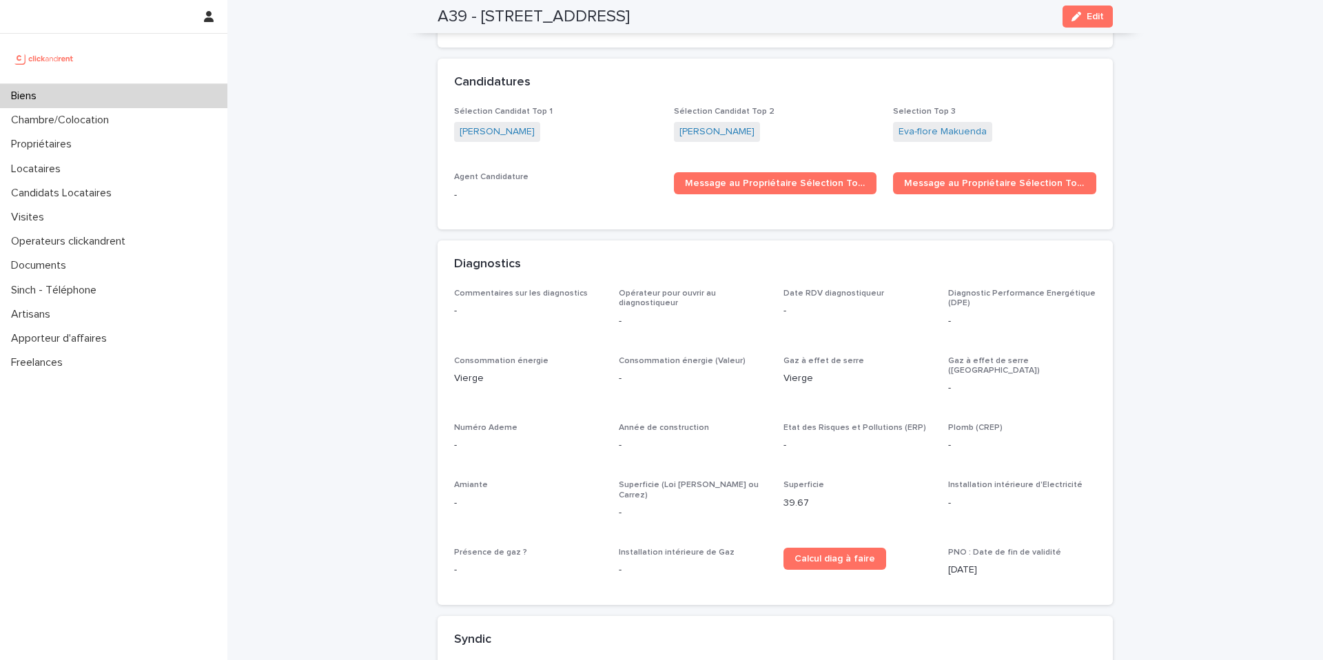
scroll to position [3895, 0]
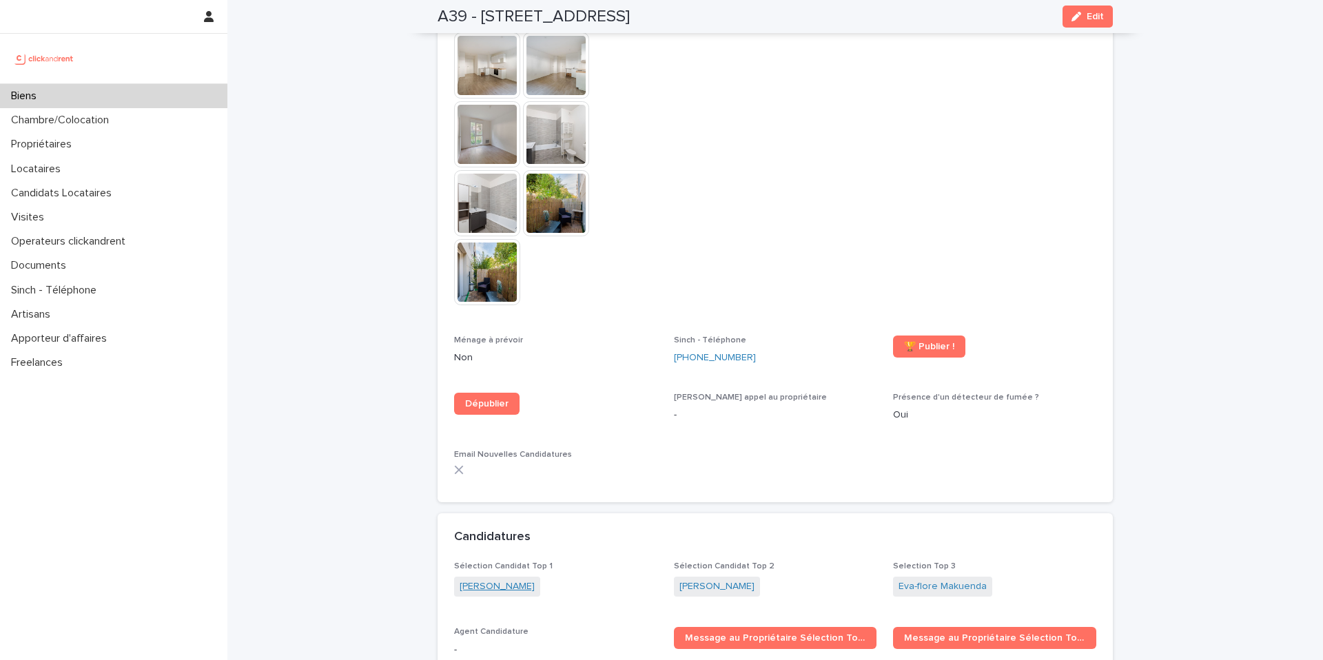
click at [492, 586] on link "[PERSON_NAME]" at bounding box center [497, 587] width 75 height 14
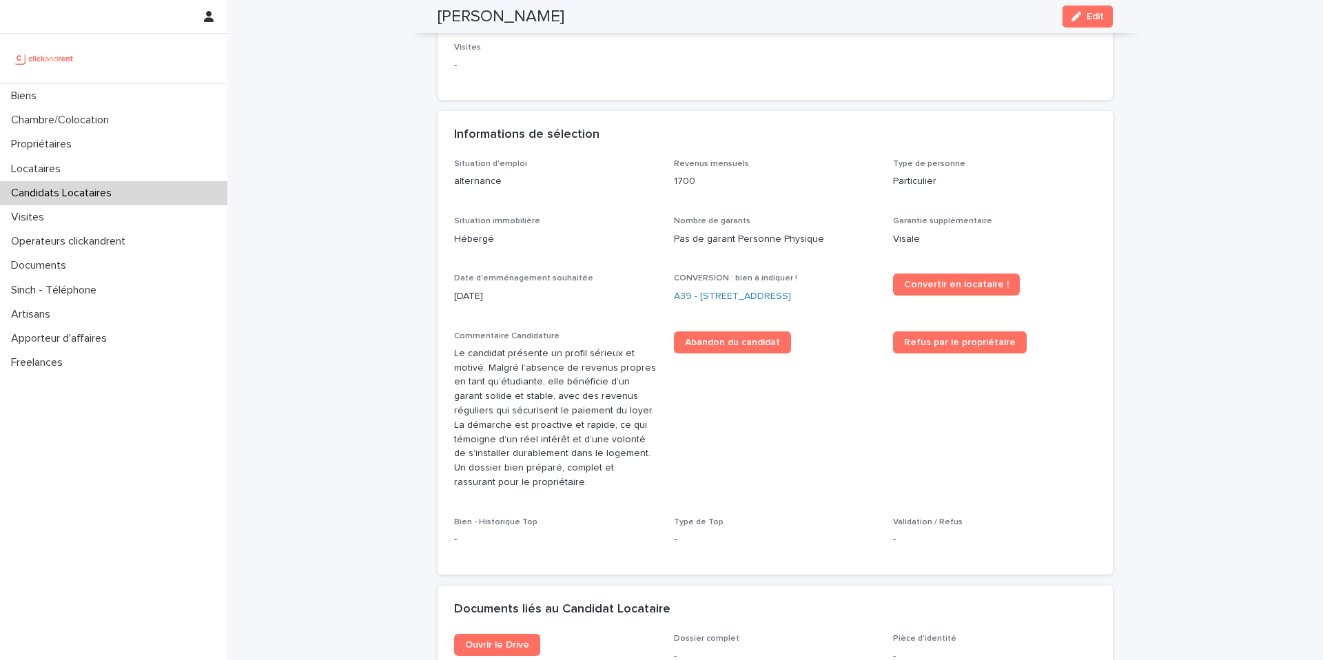
scroll to position [541, 0]
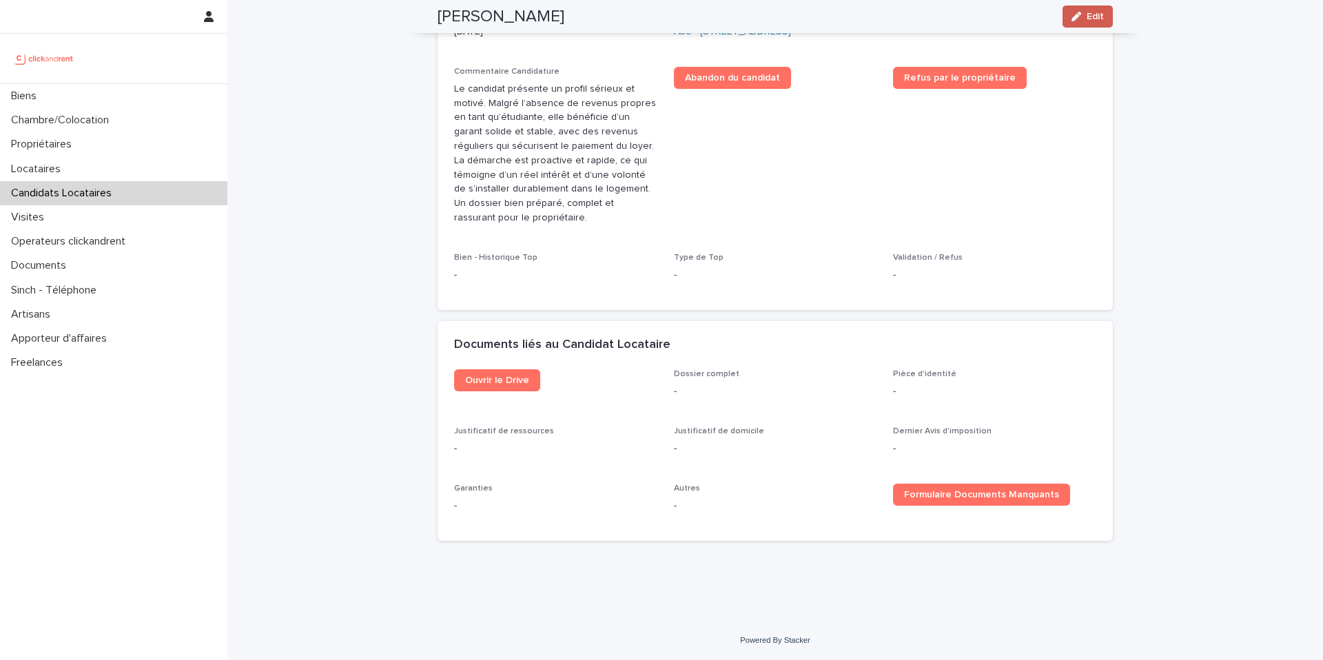
click at [1076, 21] on icon "button" at bounding box center [1077, 17] width 10 height 10
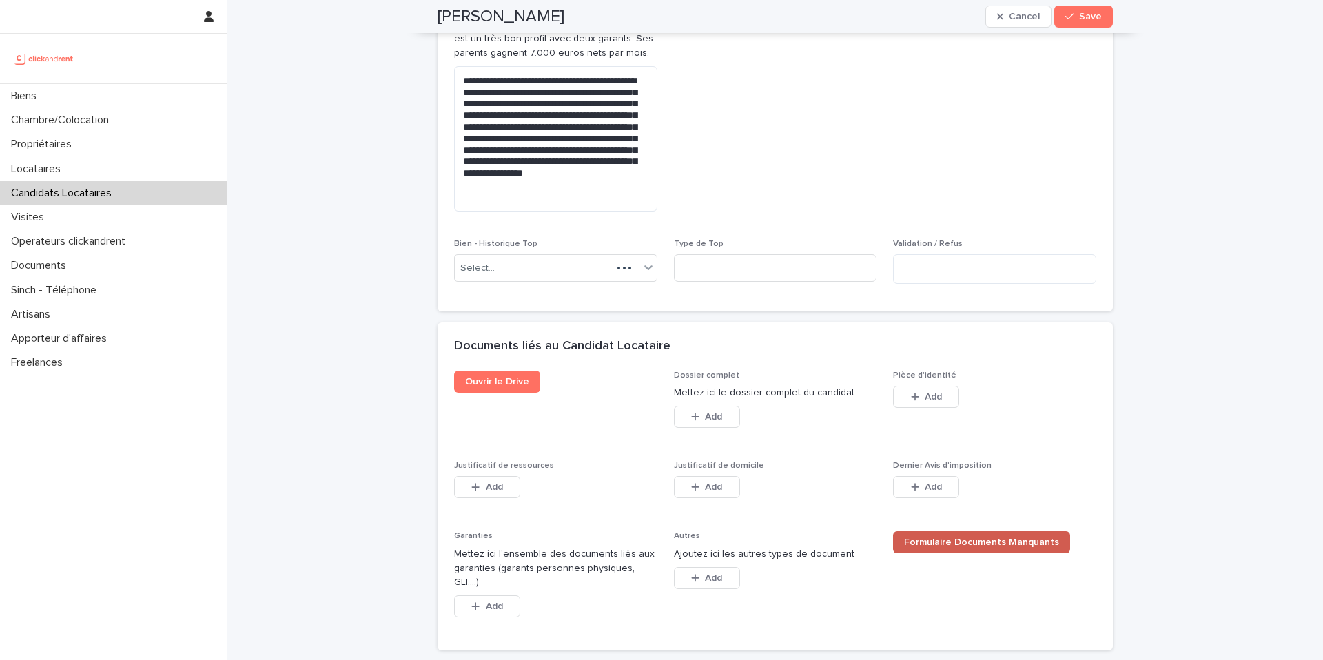
scroll to position [972, 0]
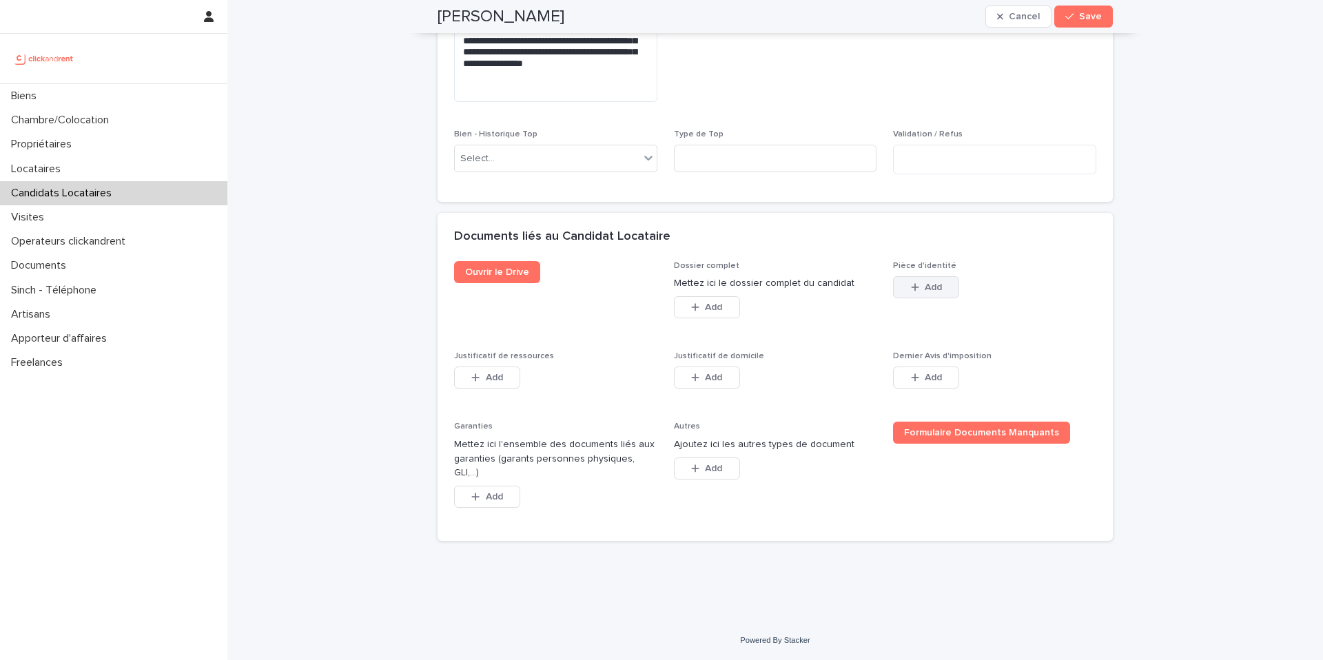
click at [913, 292] on icon "button" at bounding box center [915, 288] width 8 height 10
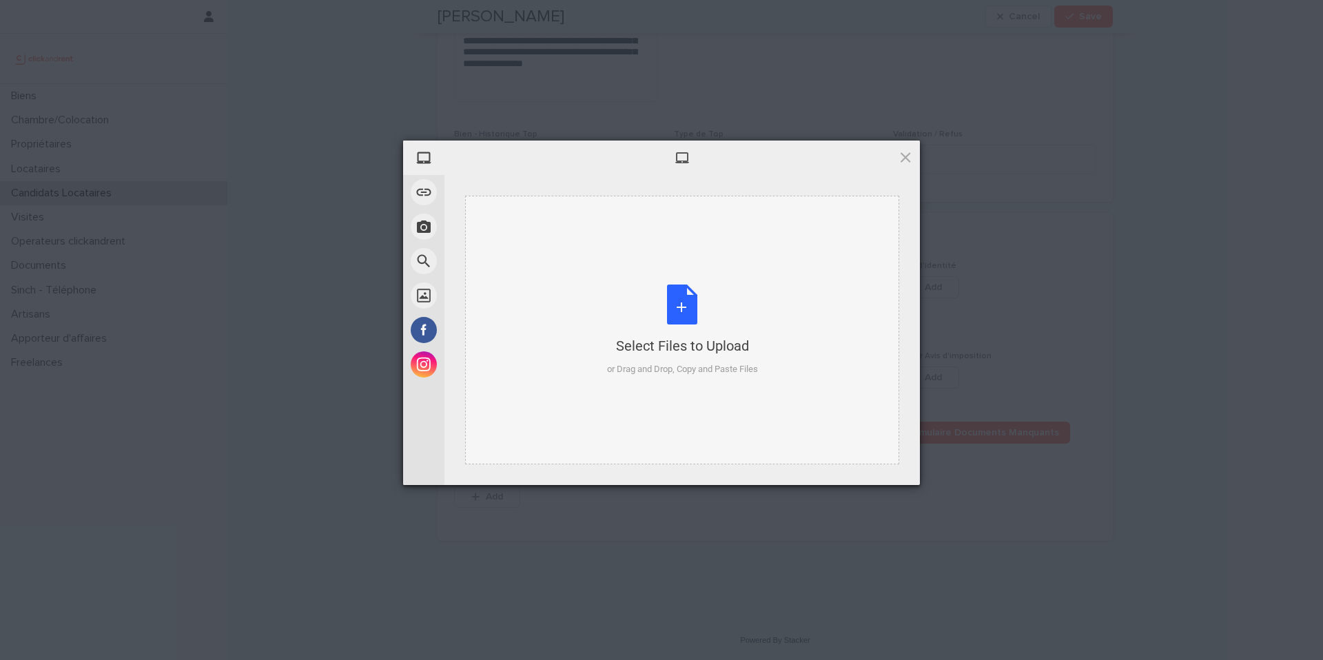
click at [675, 338] on div "Select Files to Upload" at bounding box center [682, 345] width 151 height 19
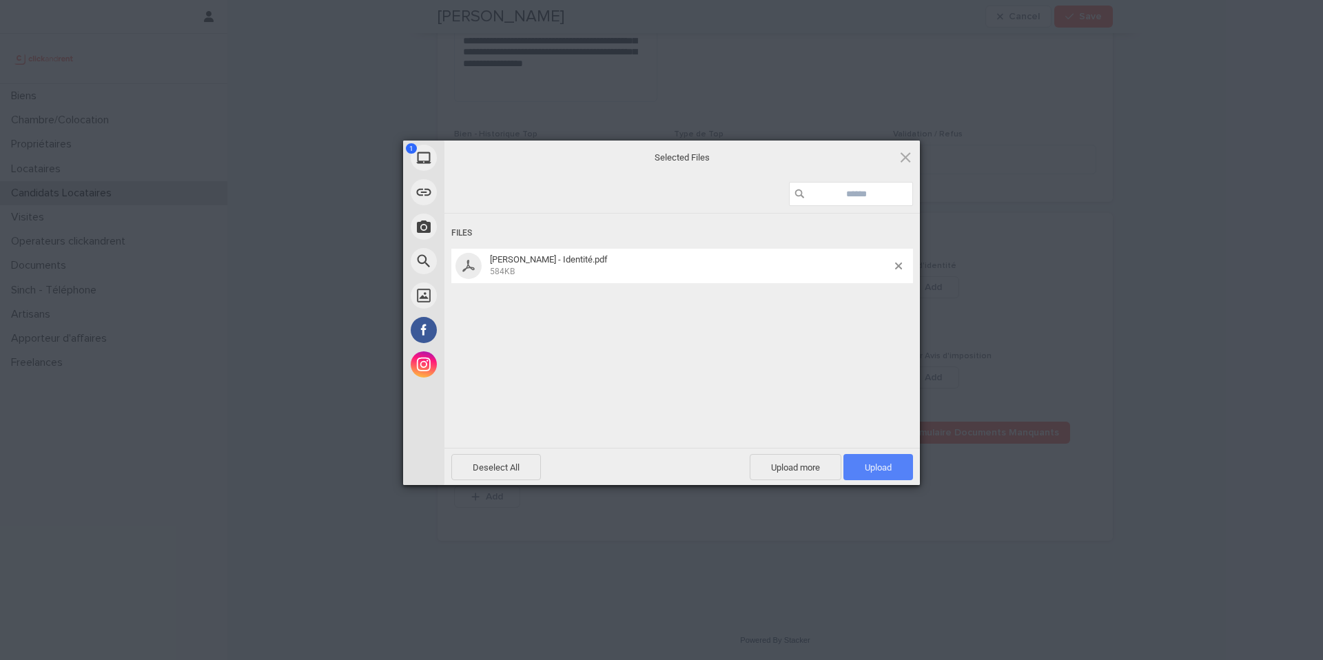
click at [898, 460] on span "Upload 1" at bounding box center [879, 467] width 70 height 26
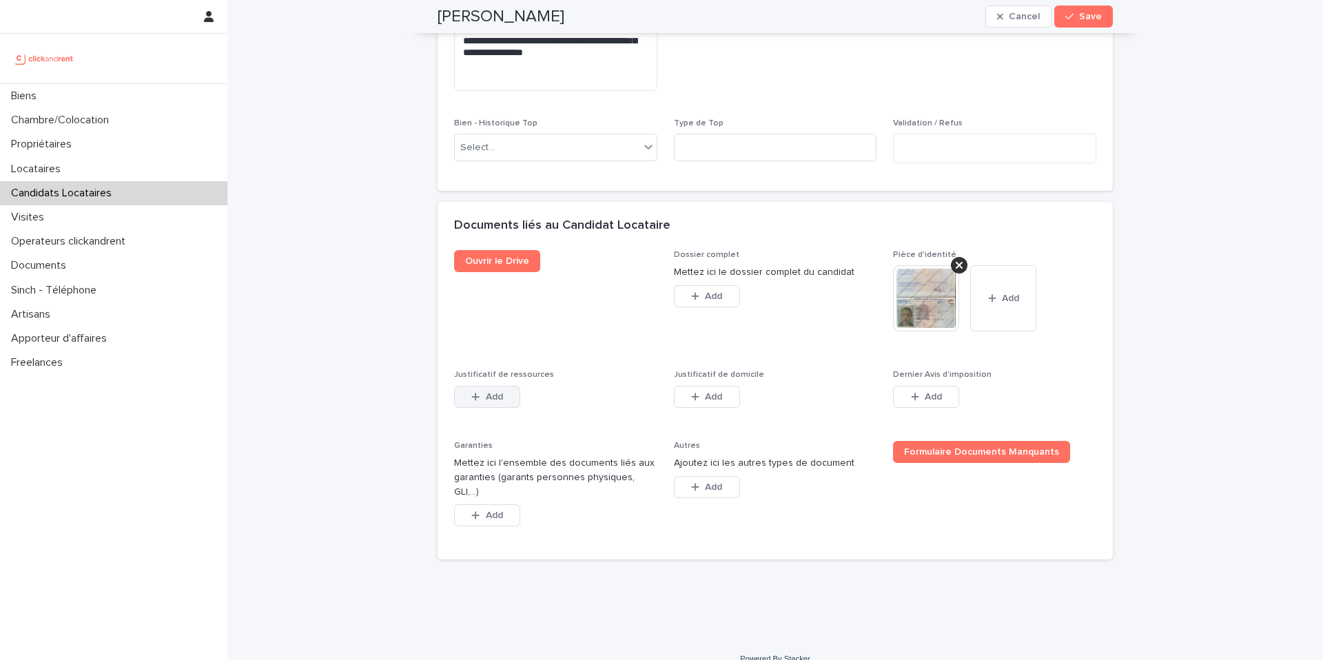
click at [493, 408] on button "Add" at bounding box center [487, 397] width 66 height 22
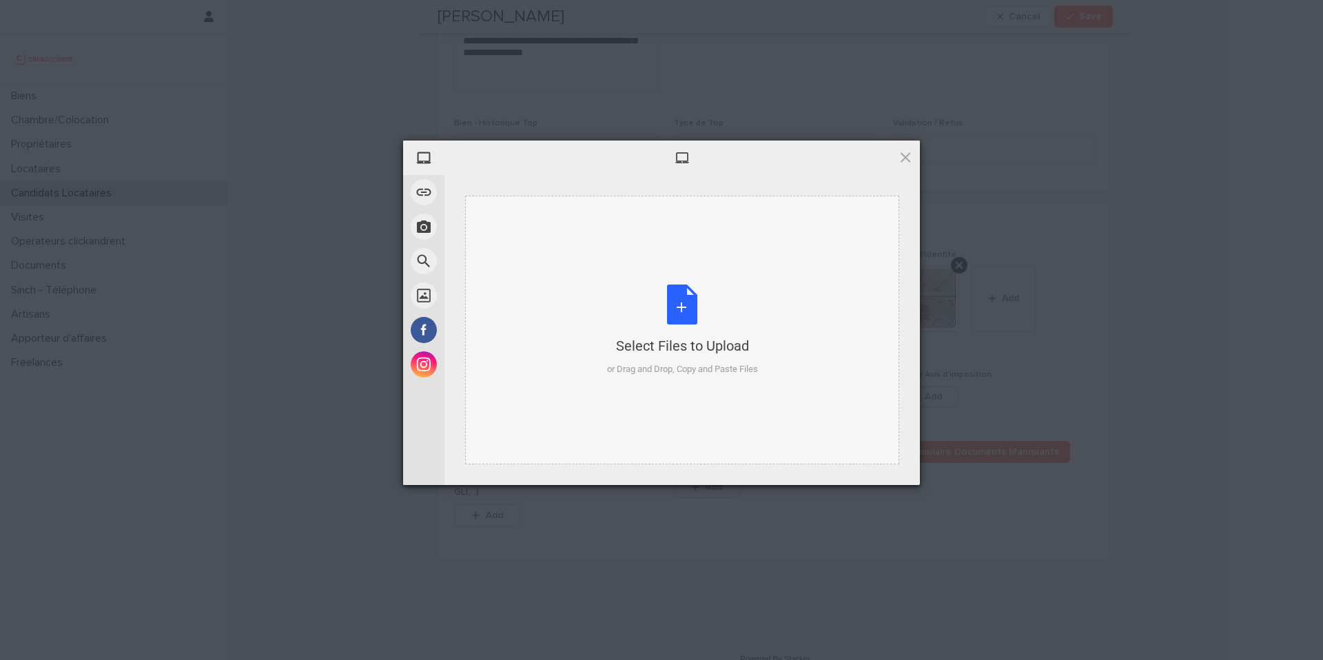
click at [708, 327] on div "Select Files to Upload or Drag and Drop, Copy and Paste Files" at bounding box center [682, 331] width 151 height 92
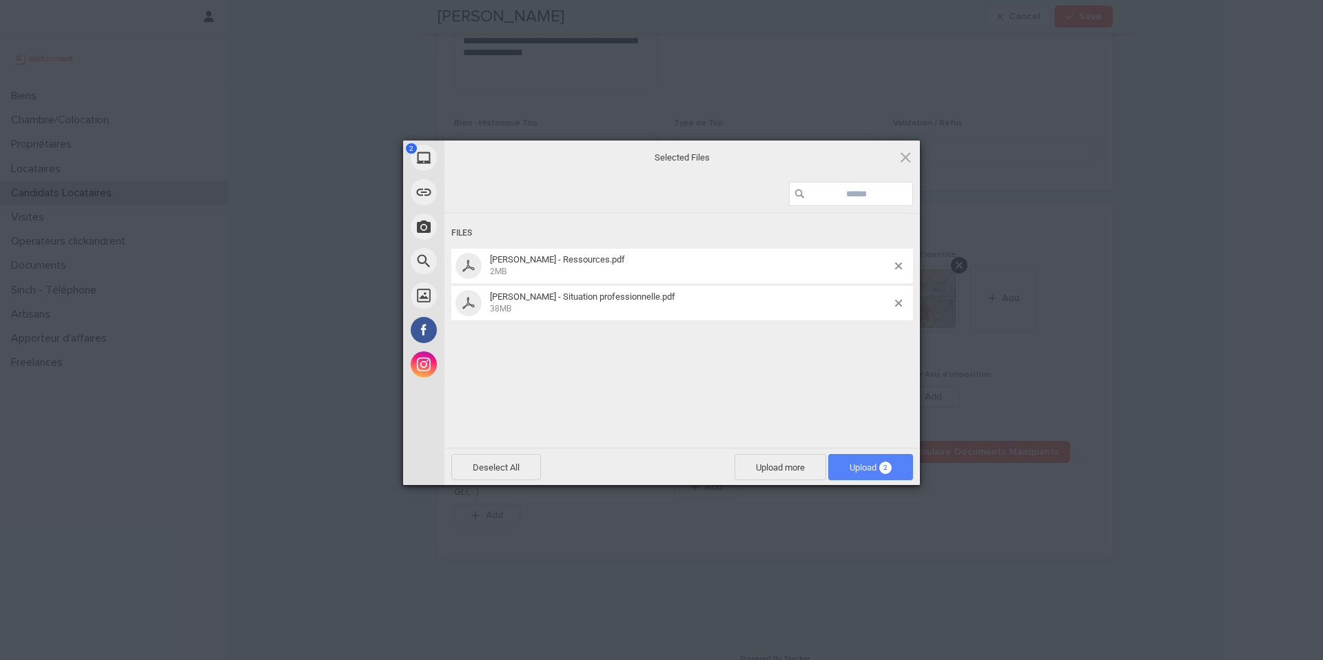
click at [889, 466] on span "2" at bounding box center [885, 468] width 12 height 12
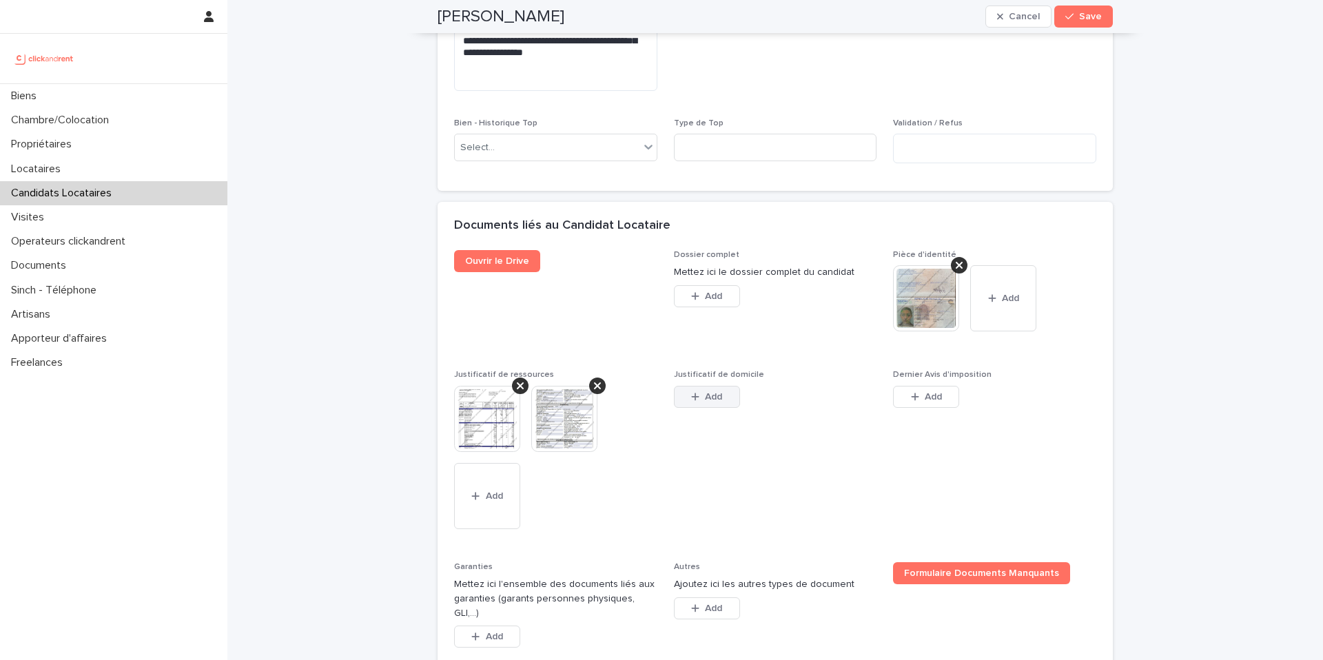
click at [691, 400] on icon "button" at bounding box center [695, 397] width 8 height 8
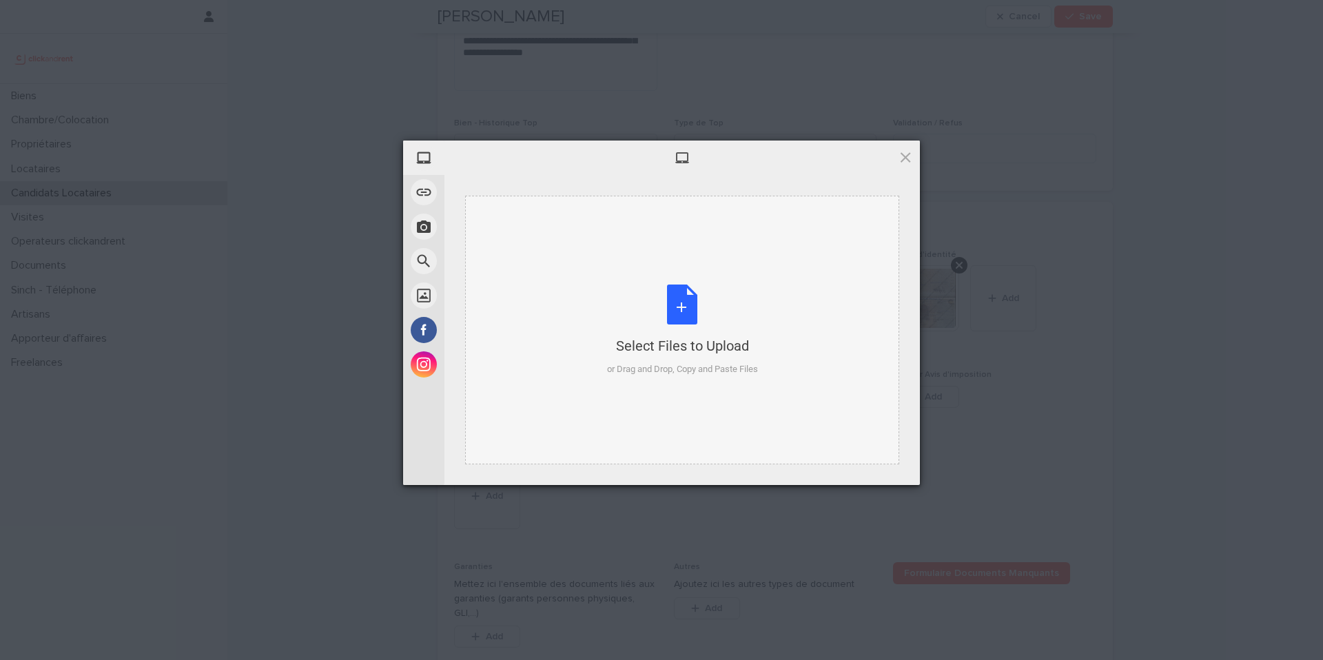
click at [680, 351] on div "Select Files to Upload" at bounding box center [682, 345] width 151 height 19
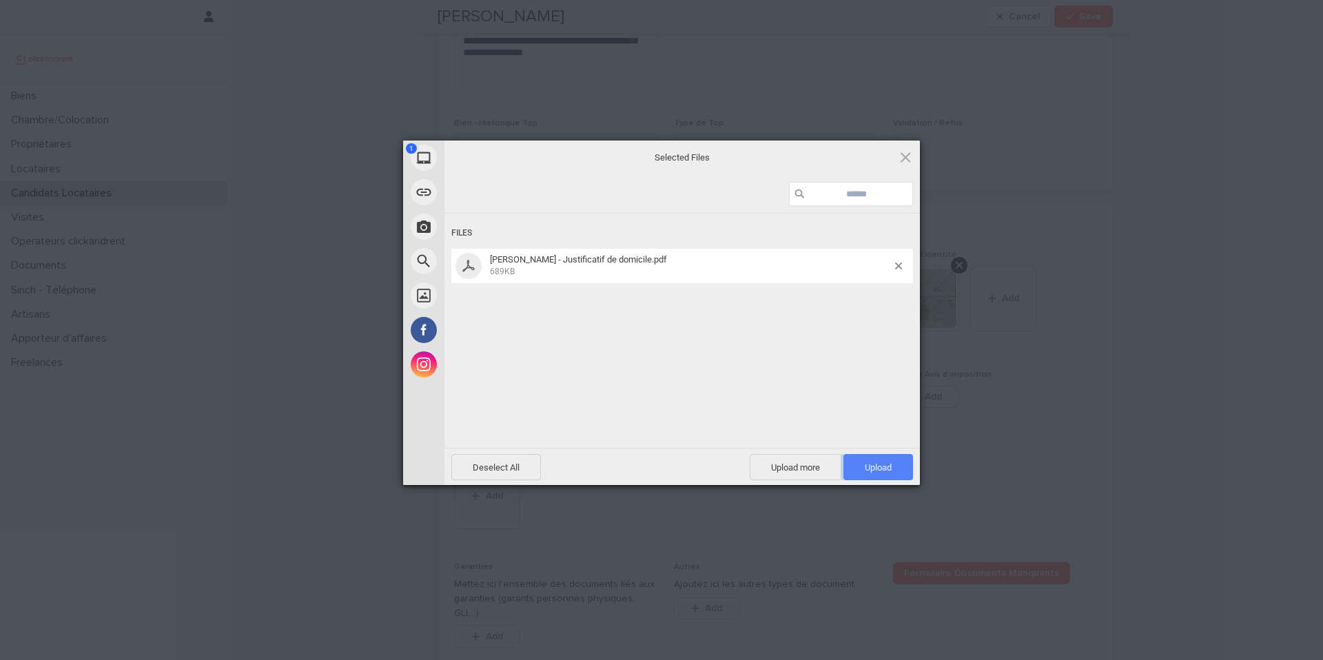
click at [900, 478] on div "Deselect All Upload more Upload 1" at bounding box center [683, 466] width 476 height 37
click at [897, 473] on span "Upload 1" at bounding box center [879, 467] width 70 height 26
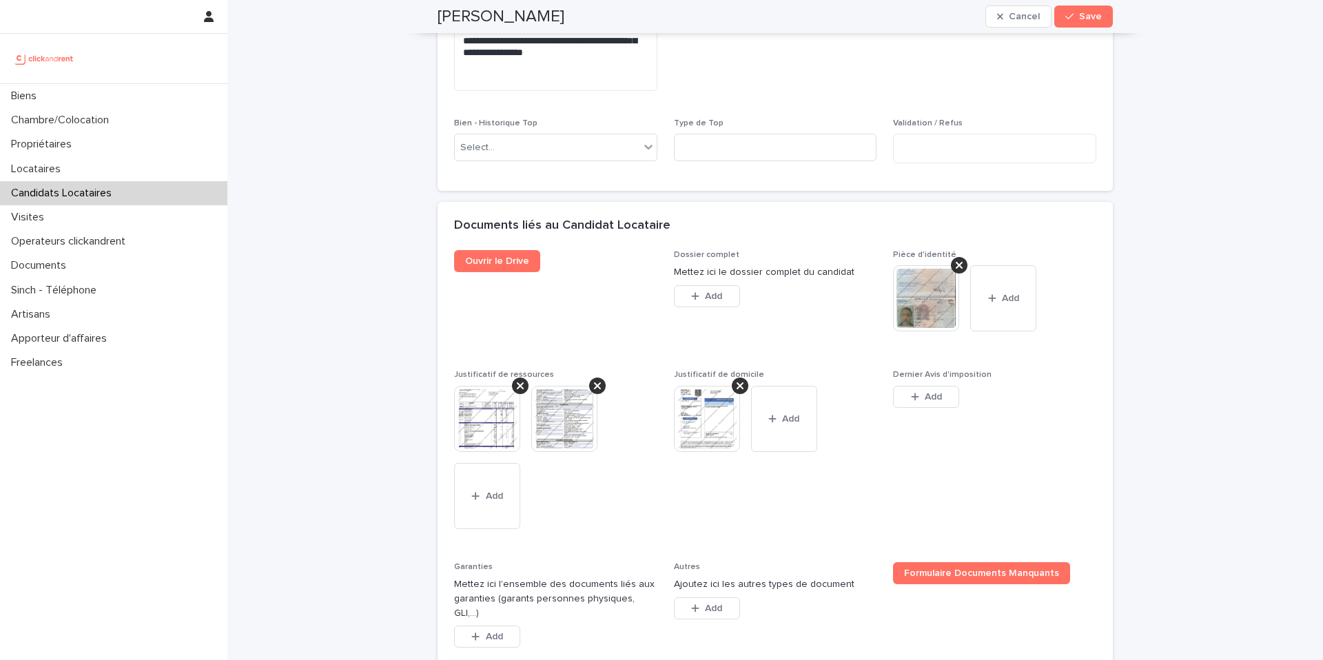
click at [918, 414] on div "Add" at bounding box center [926, 400] width 66 height 28
click at [918, 408] on button "Add" at bounding box center [926, 397] width 66 height 22
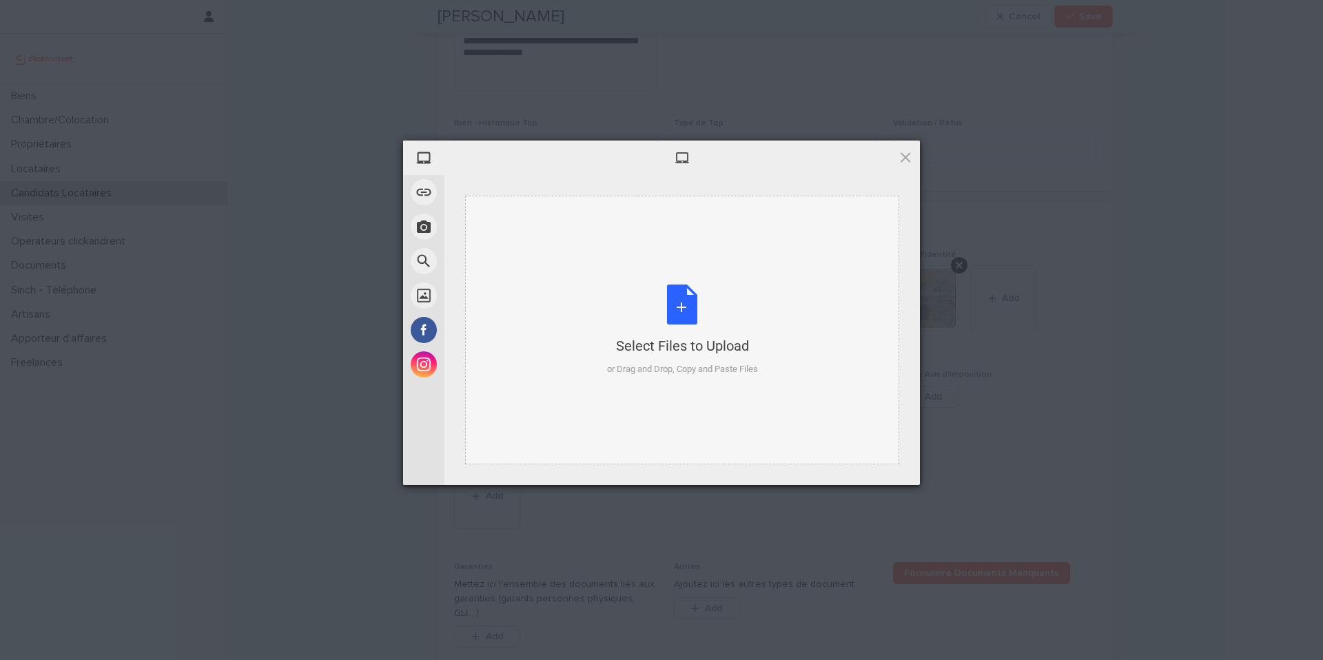
click at [775, 349] on div "Select Files to Upload or Drag and Drop, Copy and Paste Files" at bounding box center [682, 330] width 434 height 269
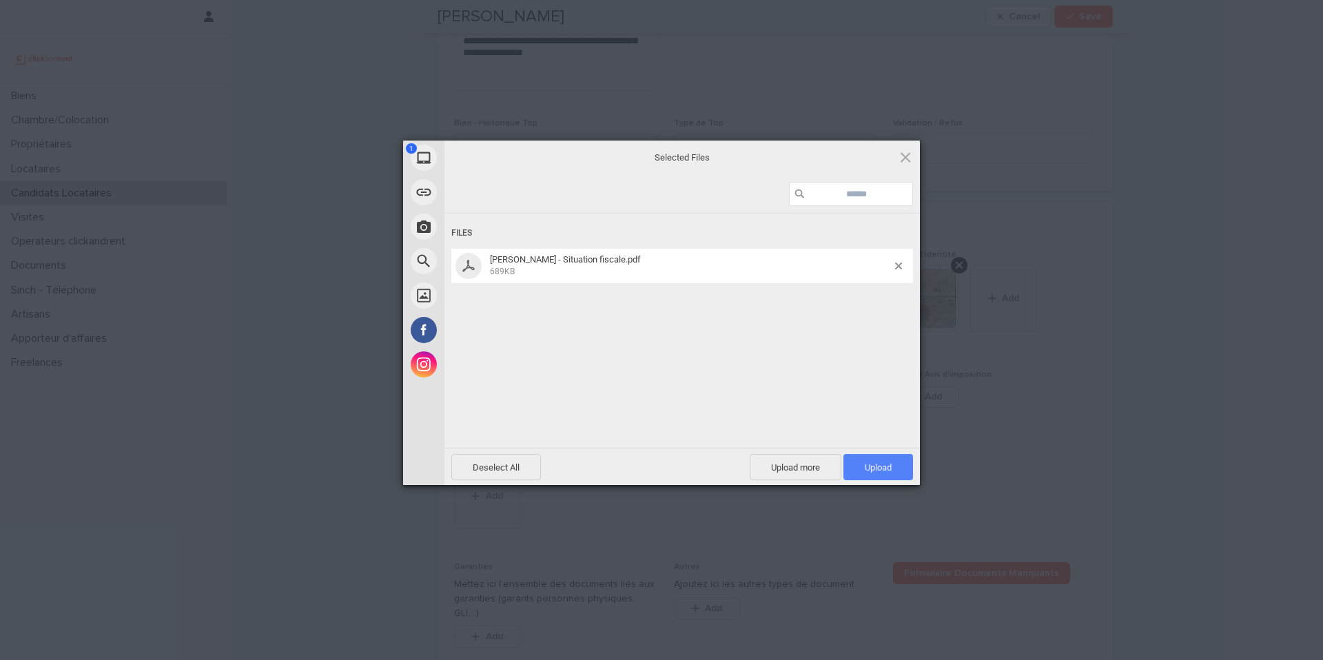
click at [872, 473] on span "Upload 1" at bounding box center [879, 467] width 70 height 26
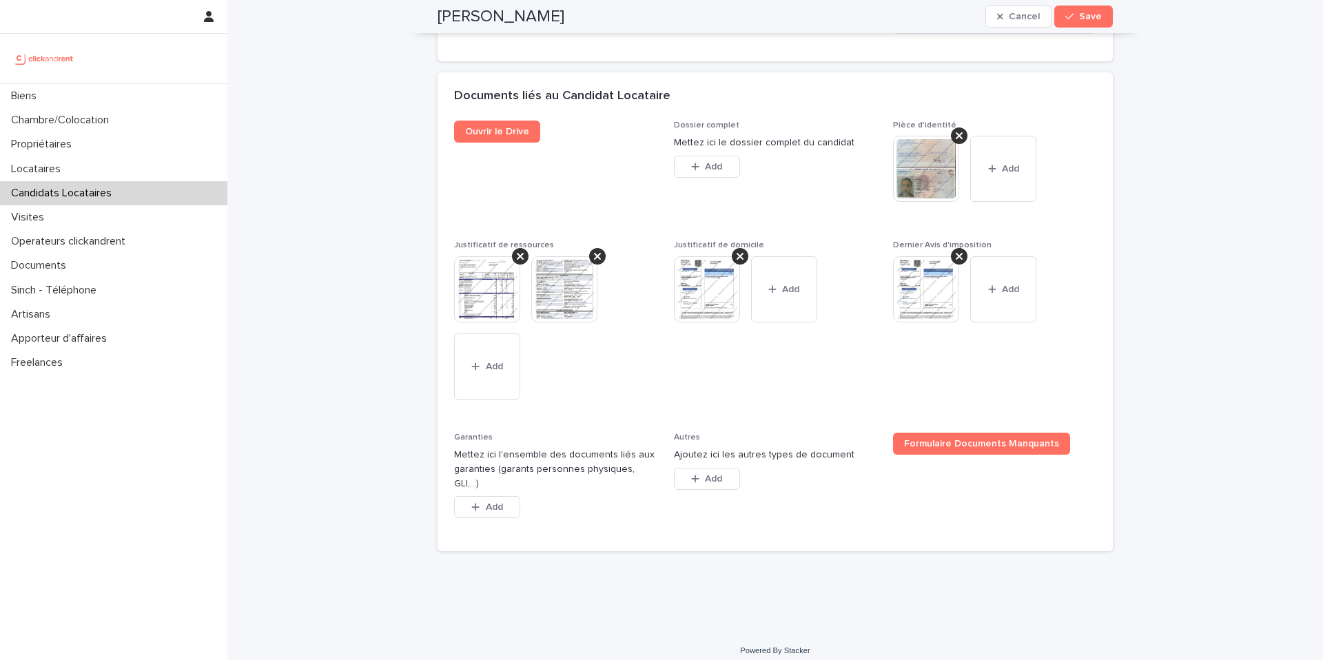
scroll to position [1123, 0]
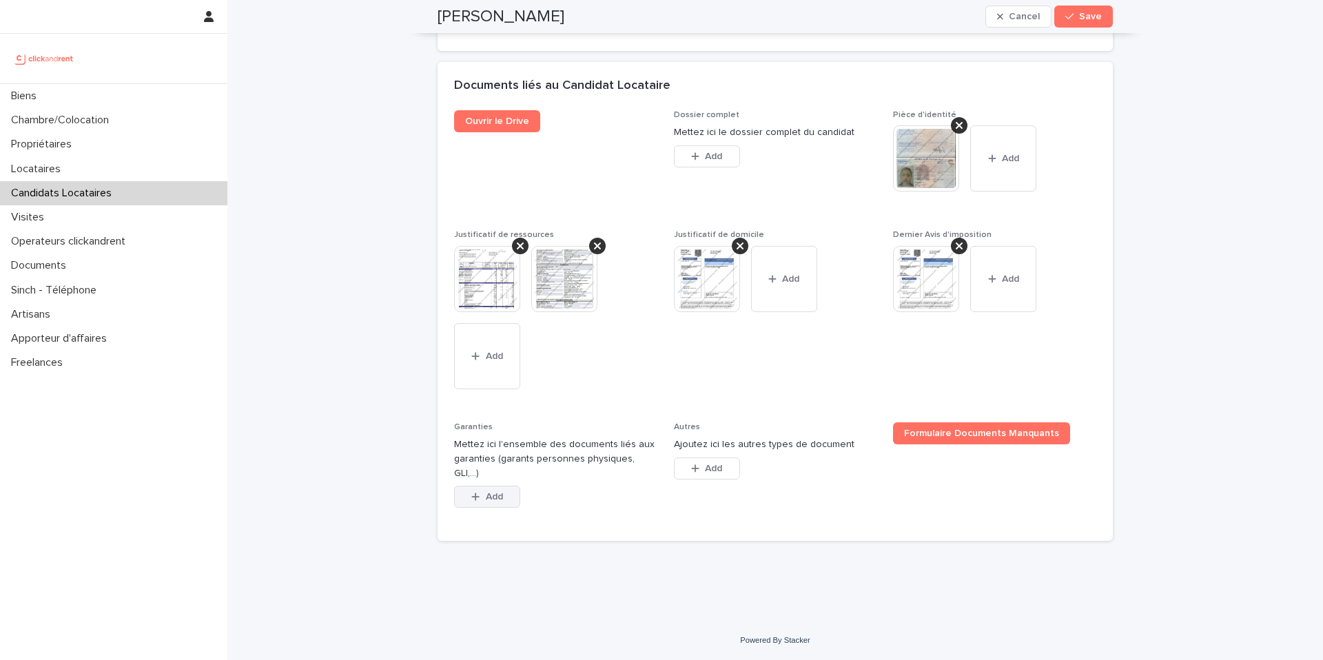
click at [478, 498] on div "button" at bounding box center [478, 497] width 14 height 10
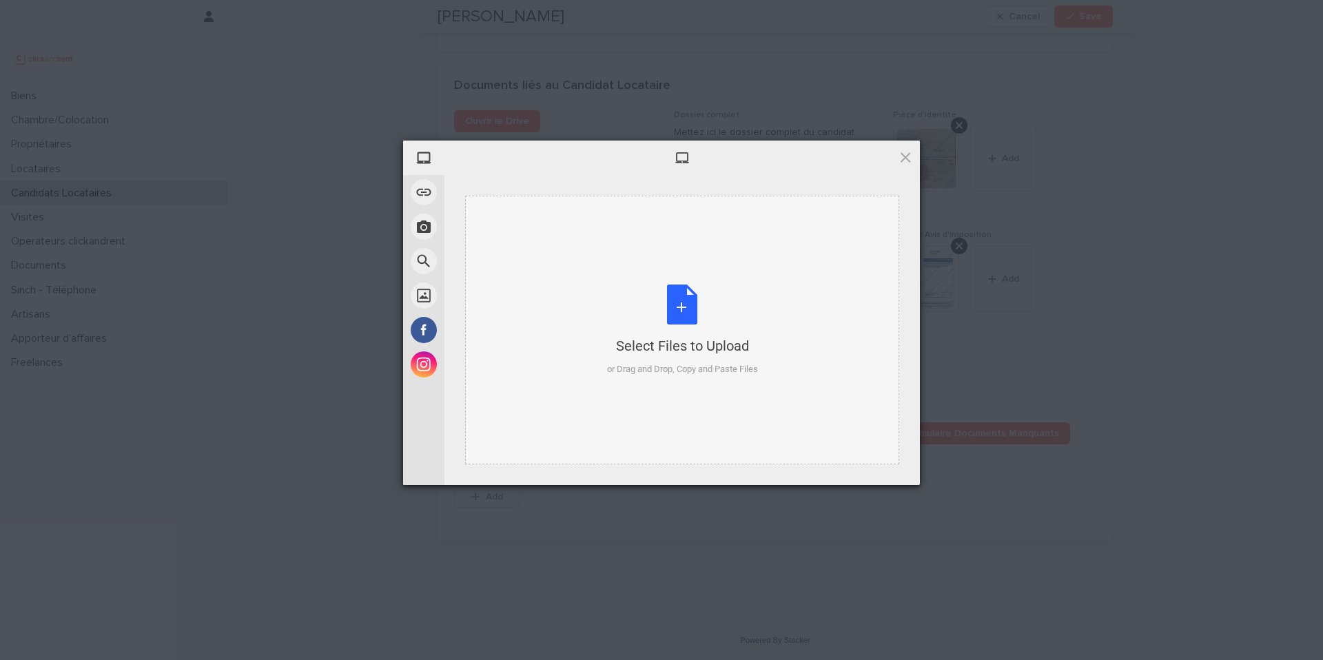
click at [640, 346] on div "Select Files to Upload" at bounding box center [682, 345] width 151 height 19
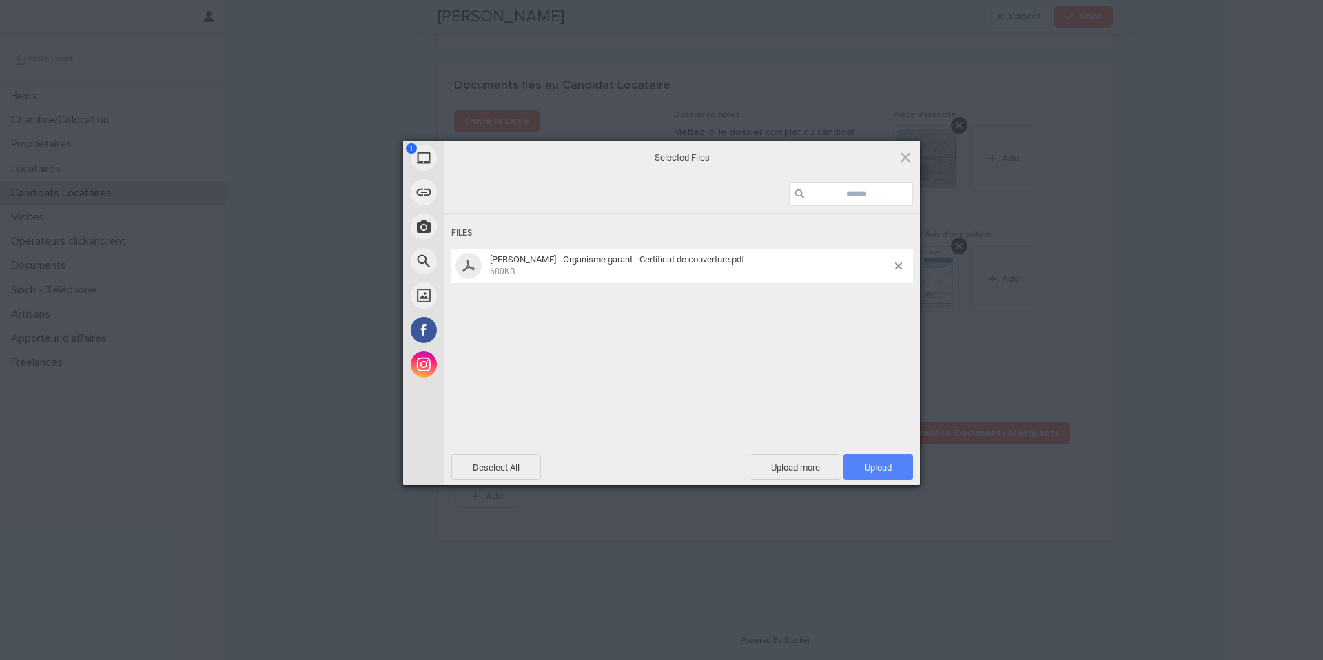
click at [882, 469] on span "Upload 1" at bounding box center [878, 467] width 27 height 10
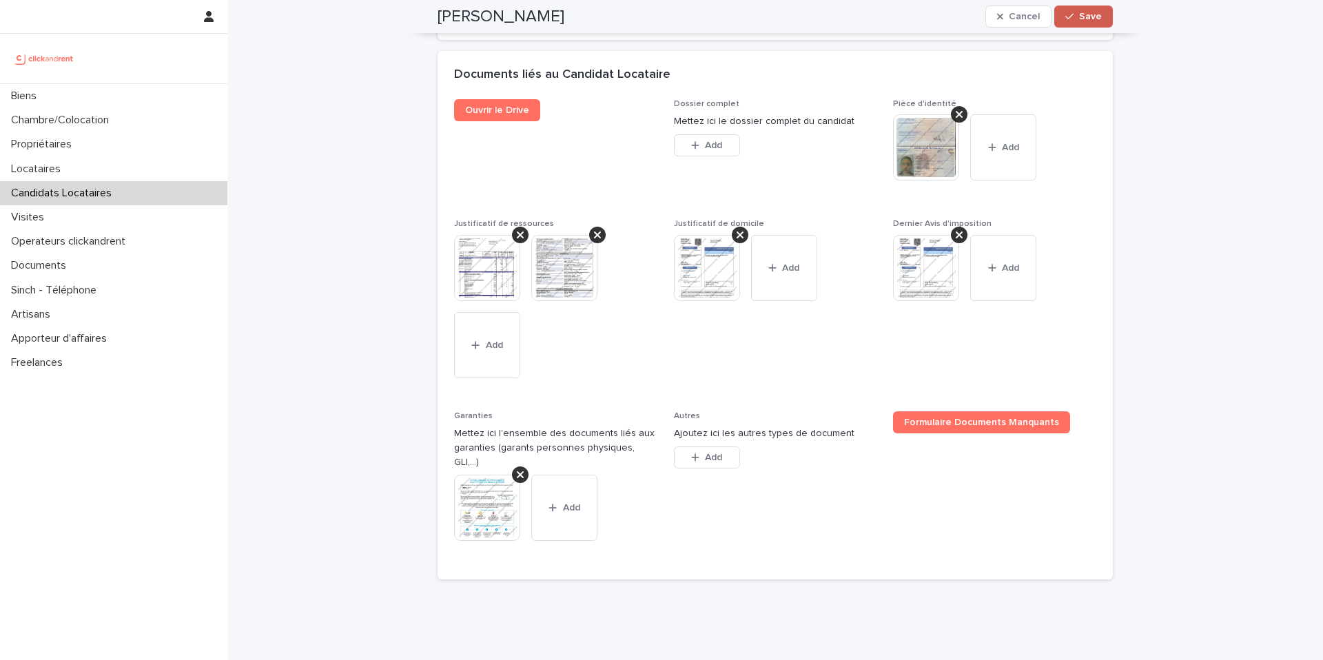
click at [1085, 23] on button "Save" at bounding box center [1083, 17] width 59 height 22
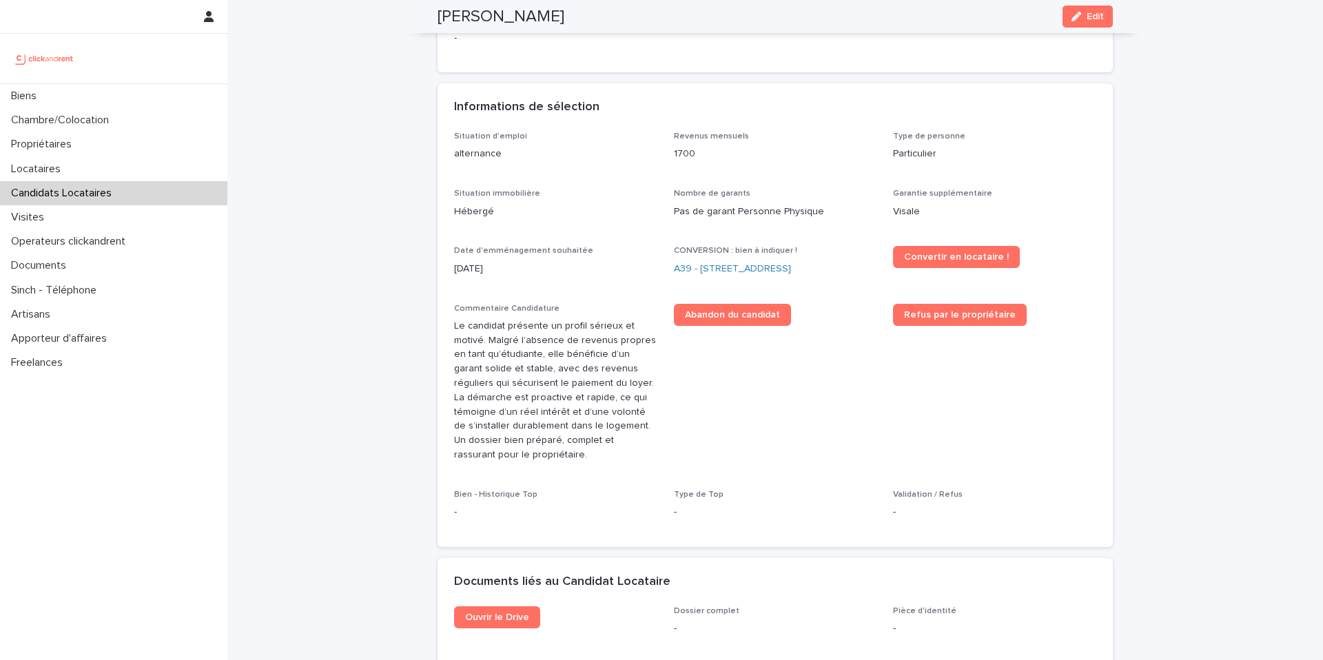
scroll to position [68, 0]
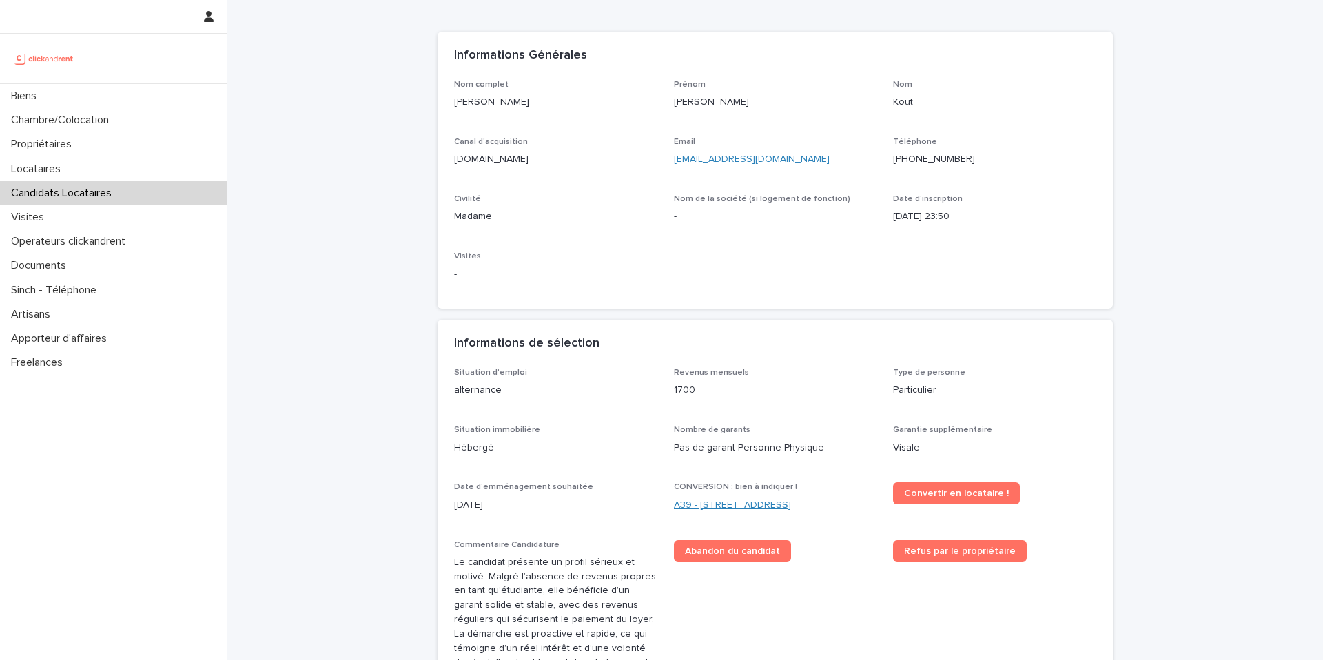
click at [728, 504] on link "A39 - [STREET_ADDRESS]" at bounding box center [732, 505] width 117 height 14
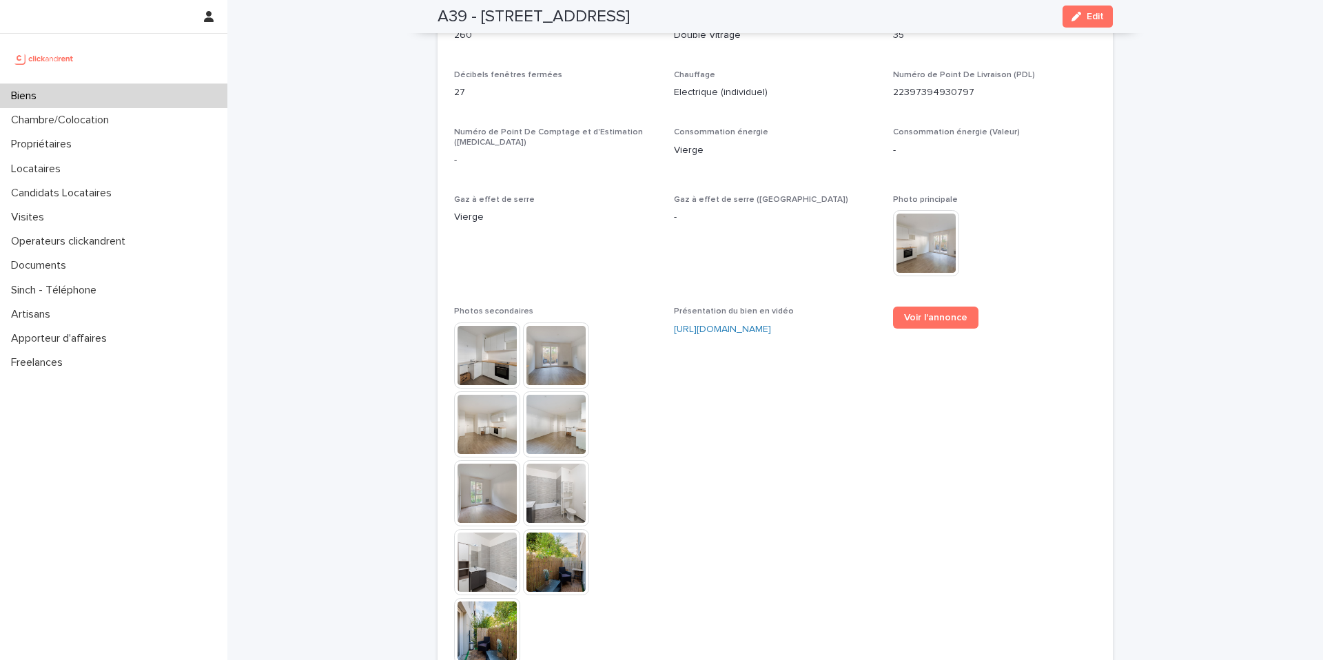
scroll to position [4030, 0]
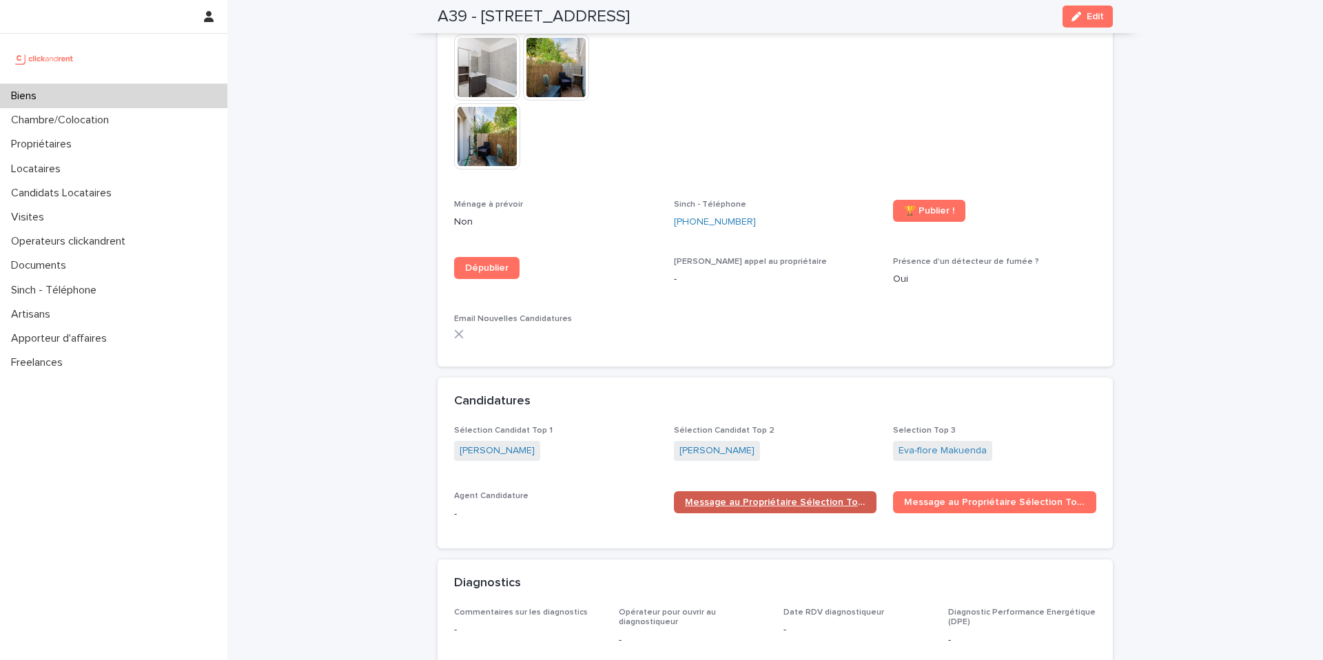
click at [771, 502] on link "Message au Propriétaire Sélection Top 1" at bounding box center [775, 502] width 203 height 22
click at [134, 96] on div "Biens" at bounding box center [113, 96] width 227 height 24
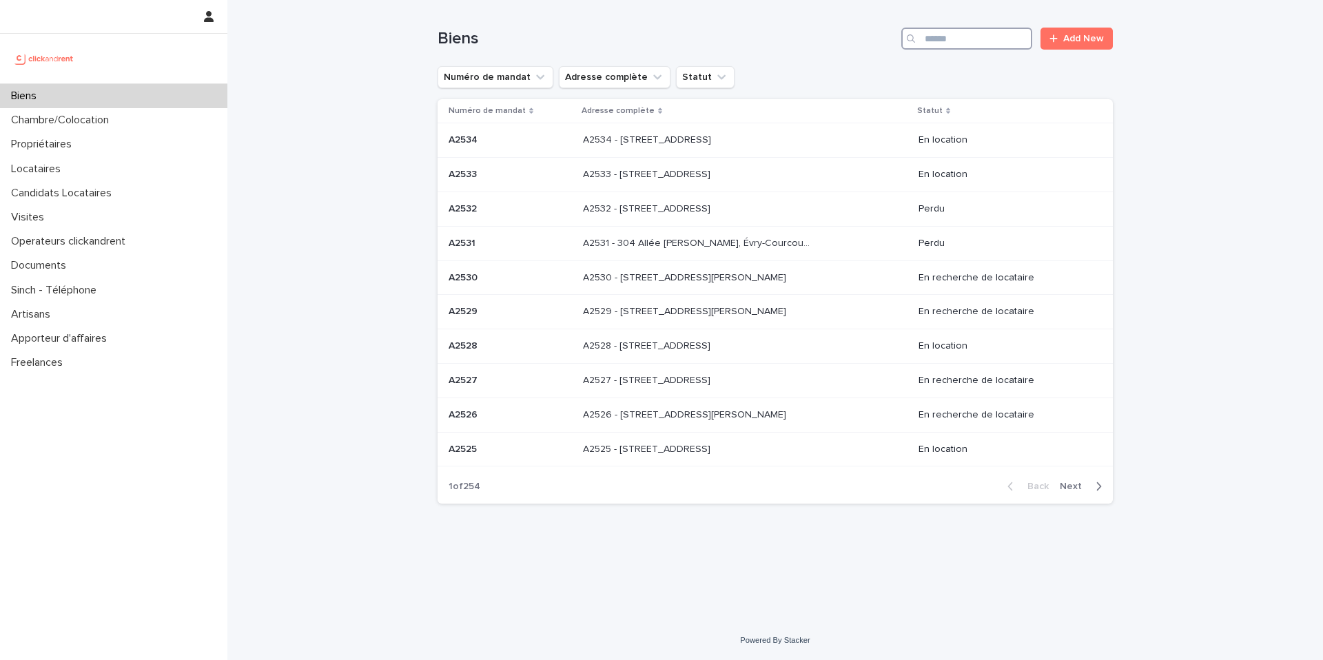
click at [937, 40] on input "Search" at bounding box center [966, 39] width 131 height 22
click at [942, 40] on input "Search" at bounding box center [966, 39] width 131 height 22
paste input "*****"
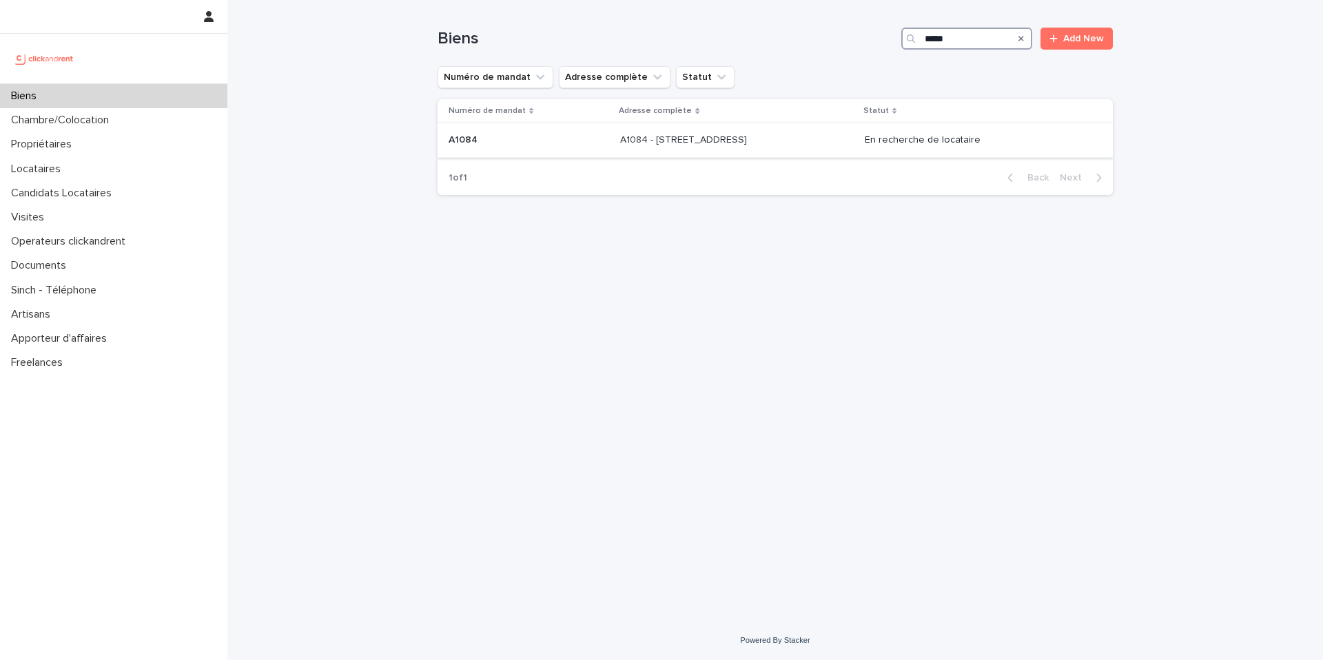
type input "*****"
click at [820, 138] on p at bounding box center [734, 140] width 229 height 12
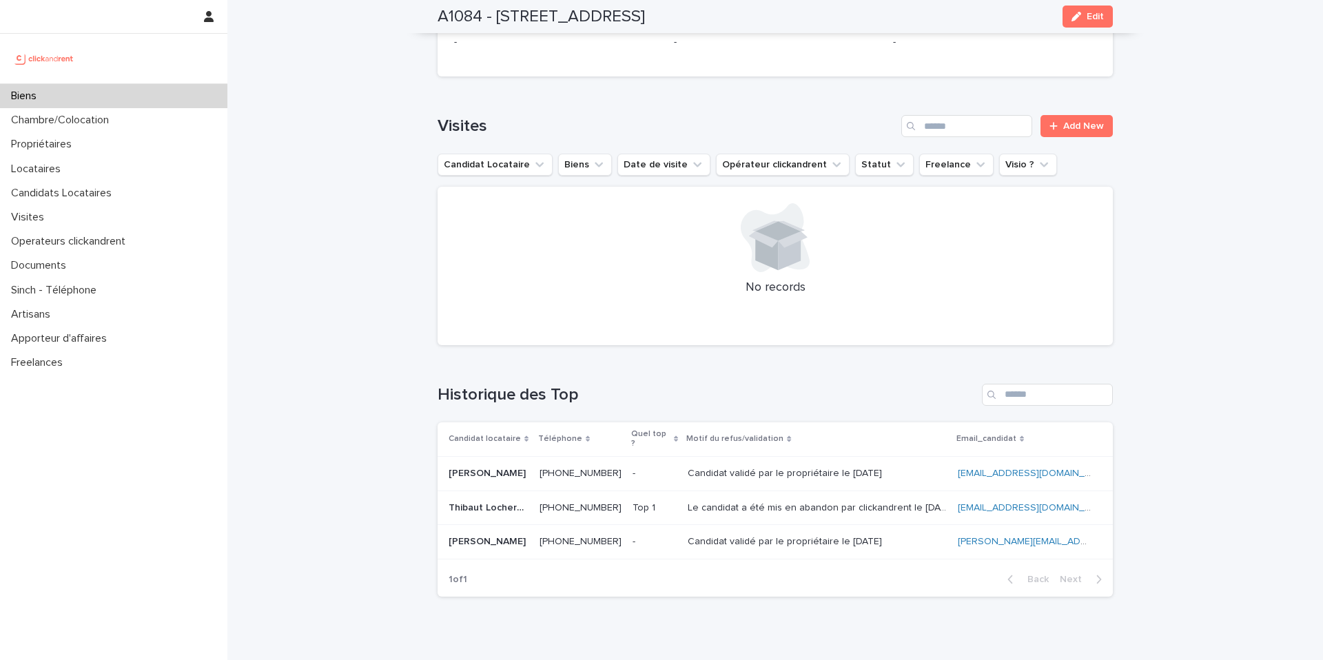
scroll to position [5600, 0]
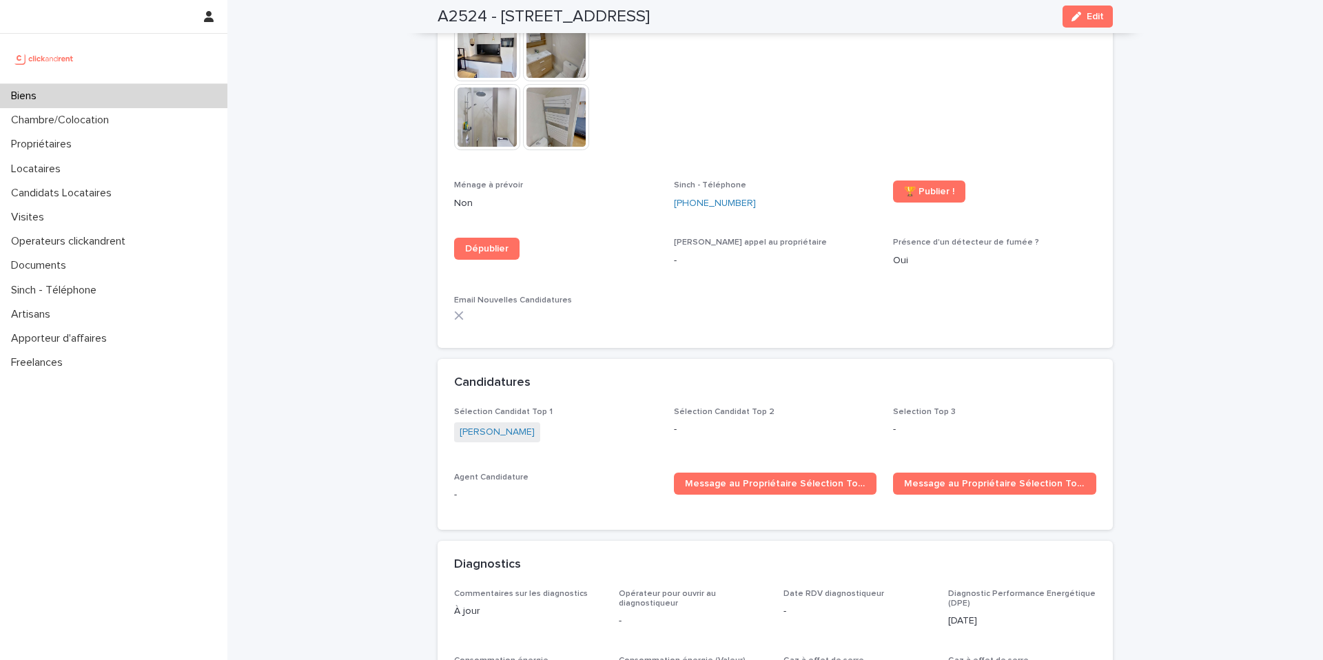
scroll to position [3944, 0]
click at [127, 102] on div "Biens" at bounding box center [113, 96] width 227 height 24
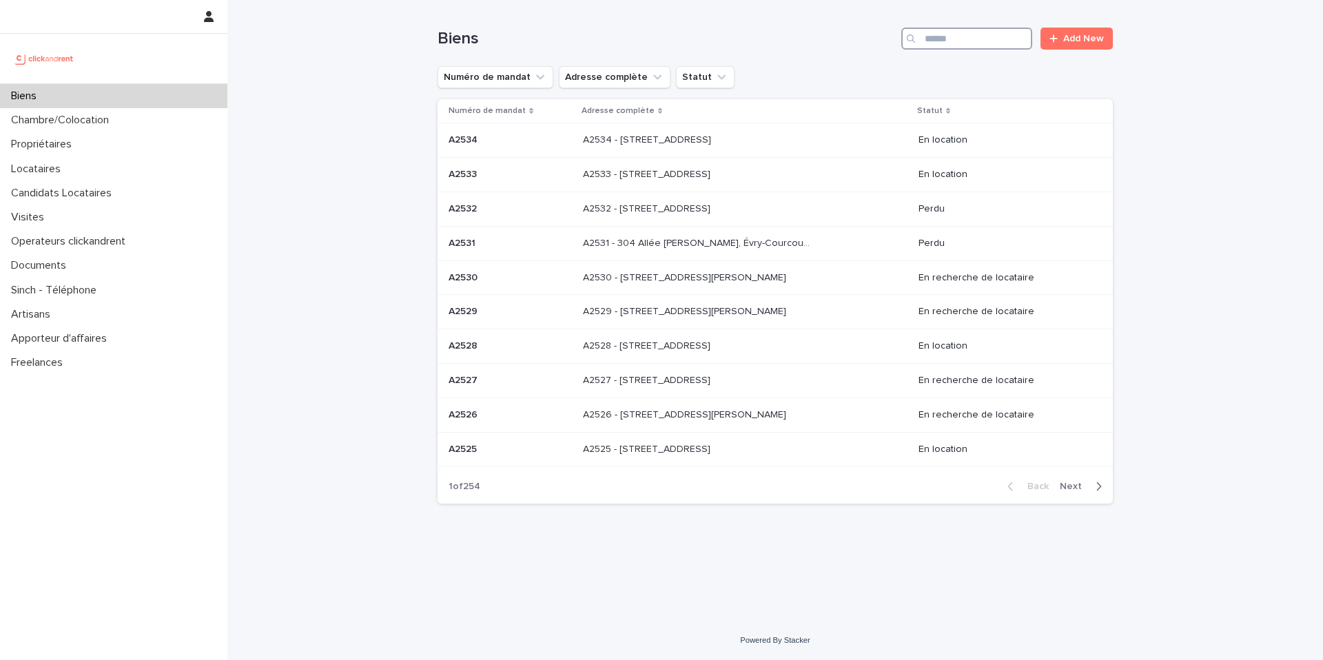
click at [954, 37] on input "Search" at bounding box center [966, 39] width 131 height 22
paste input "***"
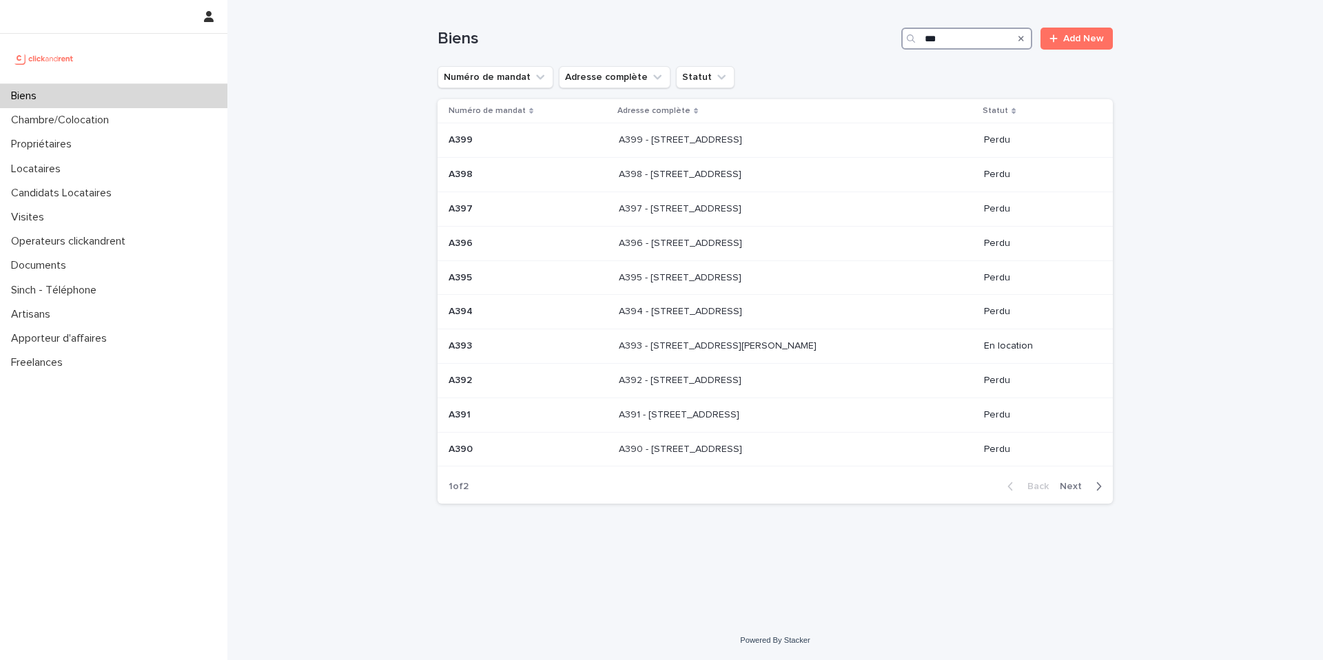
type input "***"
click at [1090, 478] on div "Back Next" at bounding box center [1055, 486] width 116 height 34
click at [1087, 489] on span "Next" at bounding box center [1075, 487] width 30 height 10
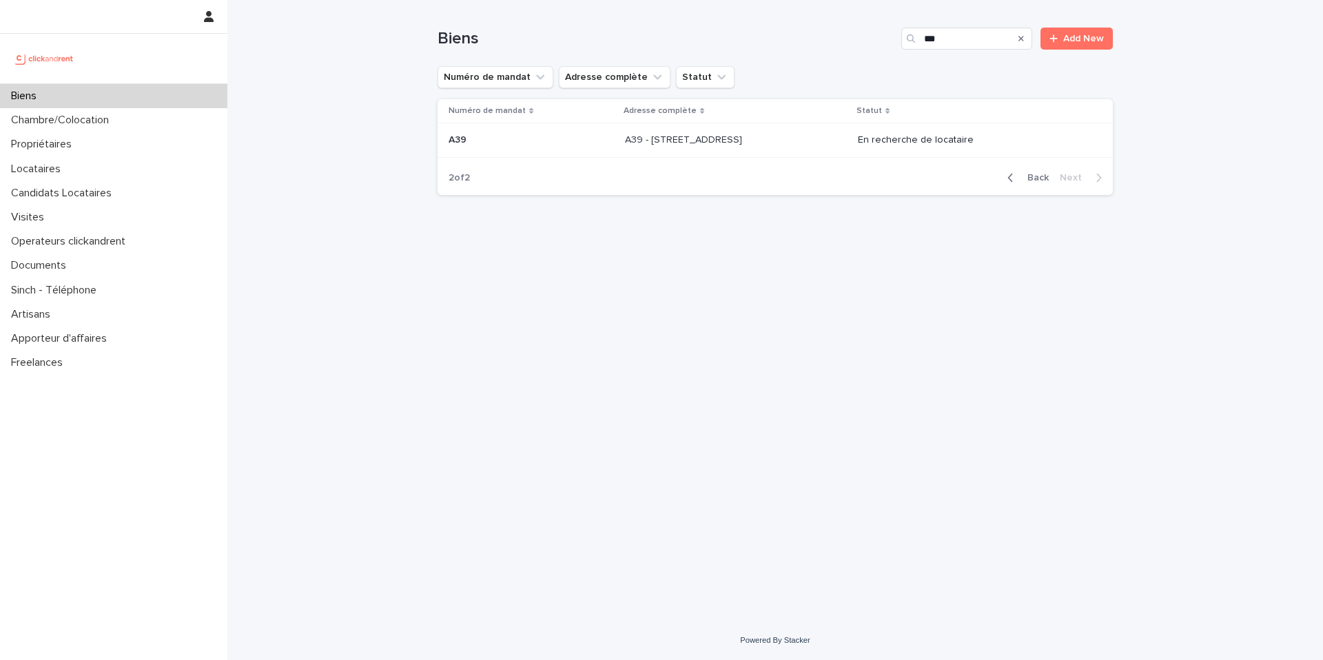
click at [585, 139] on td "A39 A39" at bounding box center [529, 140] width 182 height 34
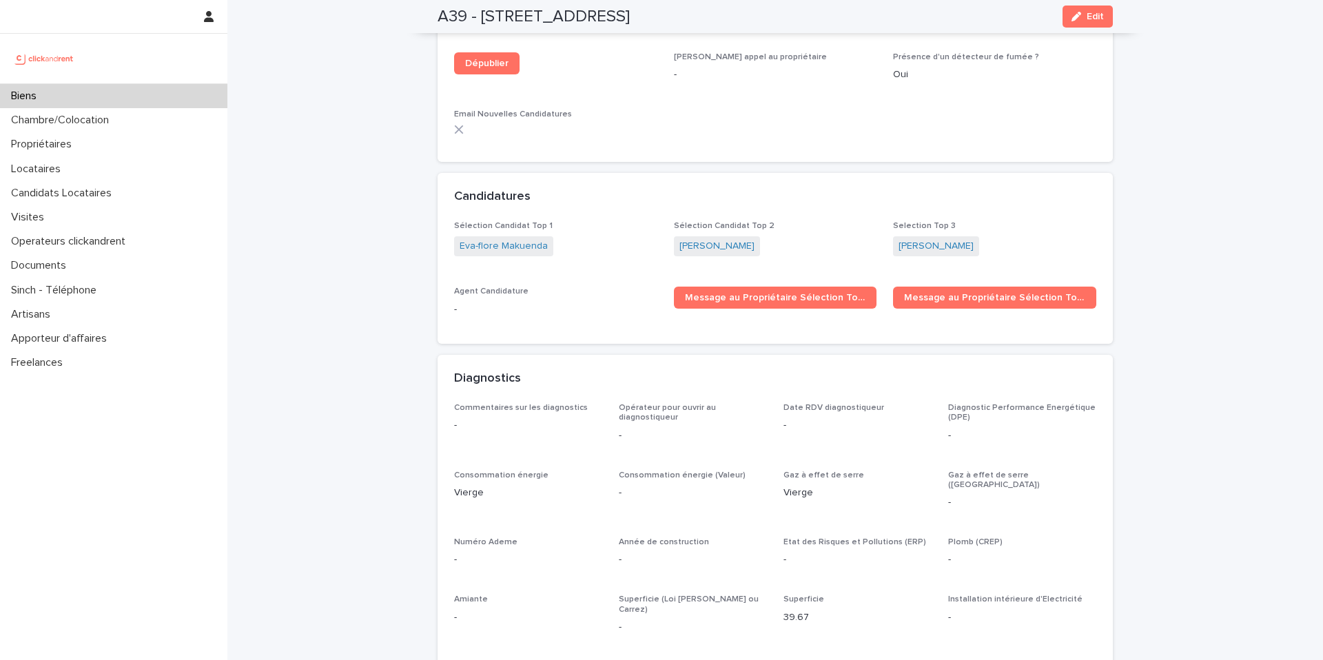
scroll to position [4199, 0]
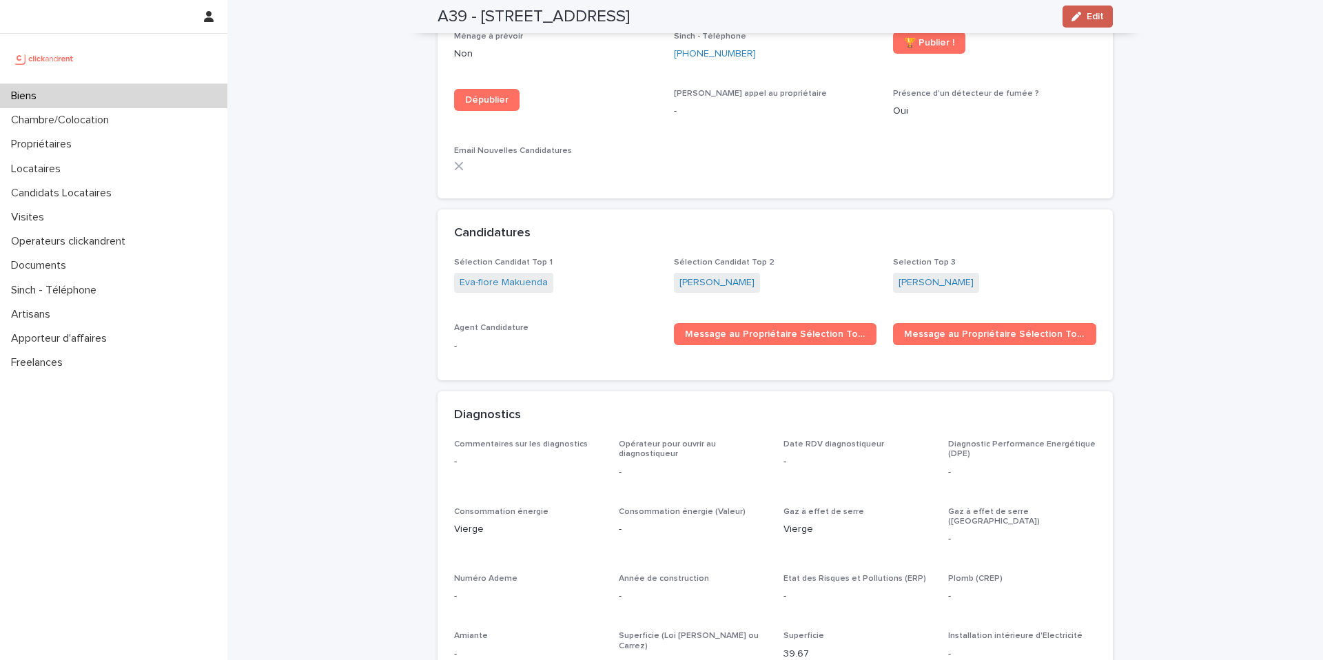
click at [1072, 17] on icon "button" at bounding box center [1077, 17] width 10 height 10
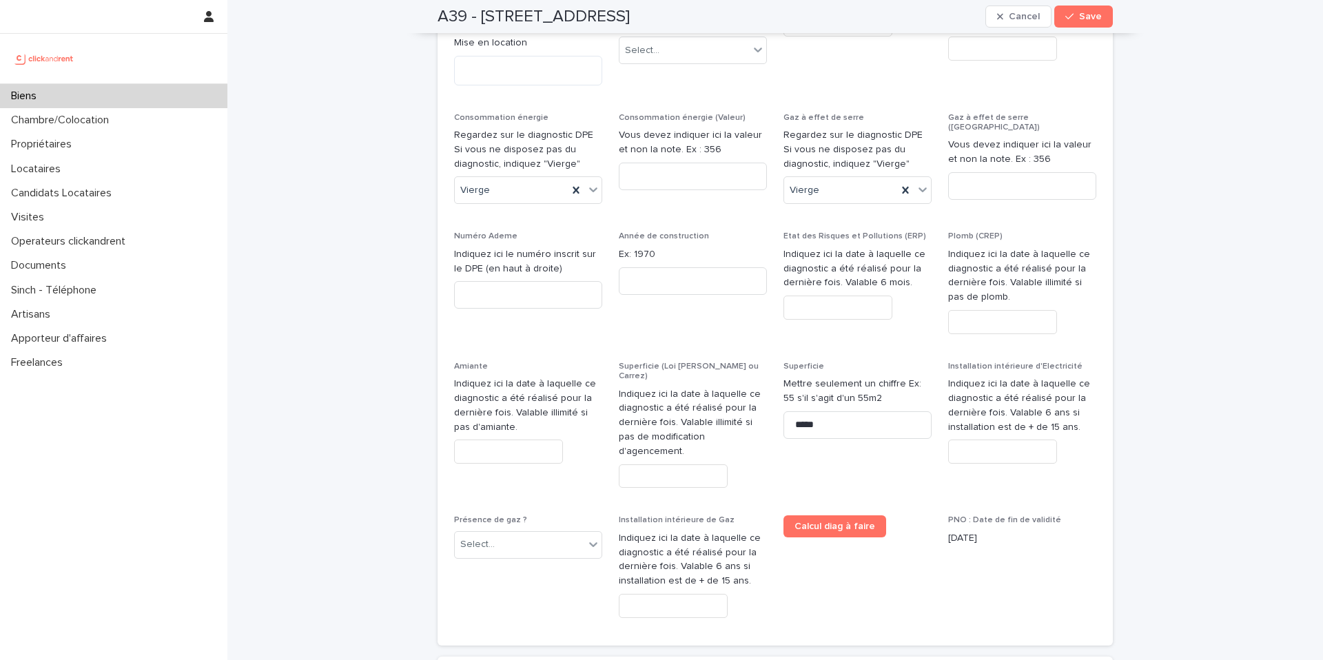
scroll to position [6726, 0]
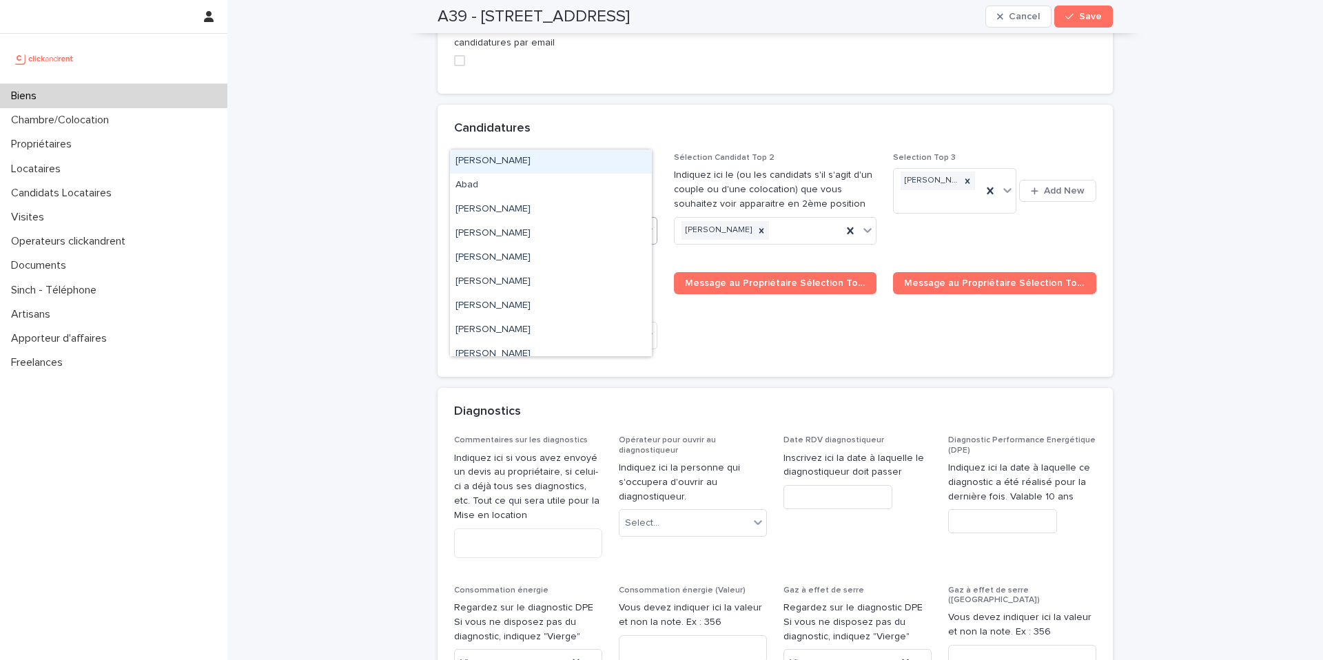
drag, startPoint x: 522, startPoint y: 137, endPoint x: 509, endPoint y: 139, distance: 12.6
click at [509, 221] on div "Eva-flore Makuenda" at bounding box center [503, 230] width 83 height 19
drag, startPoint x: 535, startPoint y: 137, endPoint x: 440, endPoint y: 139, distance: 95.1
click at [440, 153] on div "Sélection Candidat Top 1 Indiquez ici le (ou les candidats s'il s'agit d'un cou…" at bounding box center [775, 265] width 675 height 224
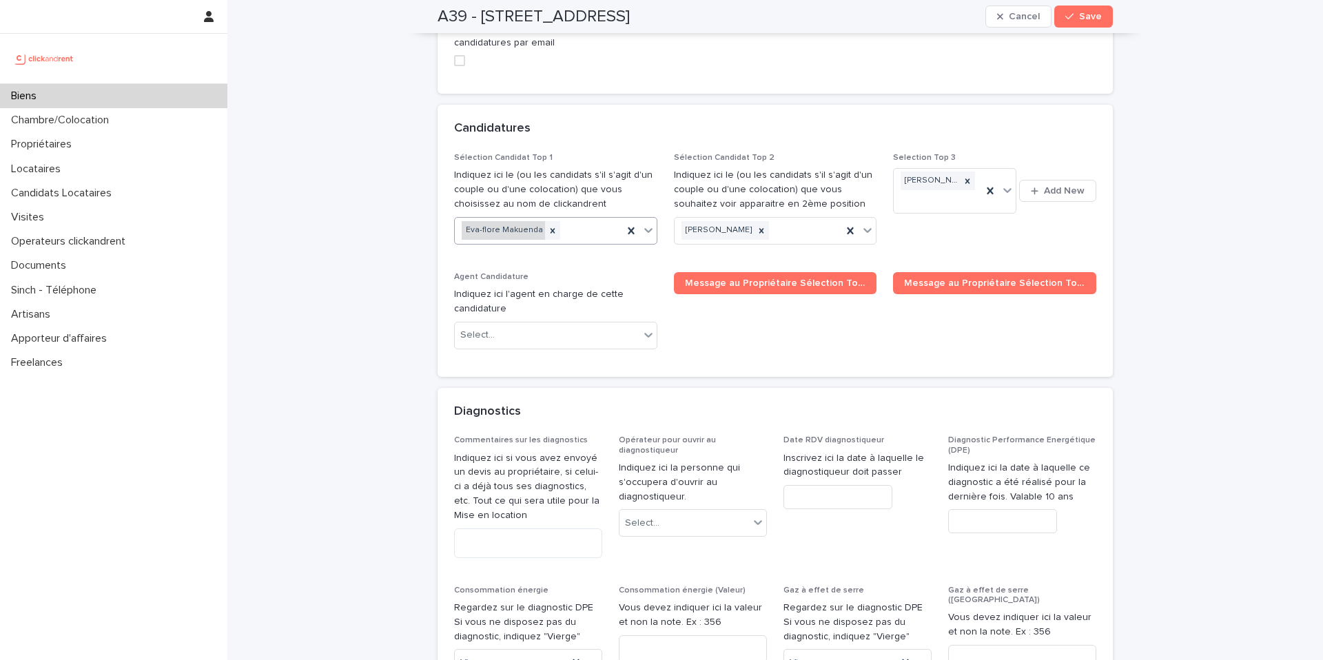
drag, startPoint x: 476, startPoint y: 139, endPoint x: 530, endPoint y: 141, distance: 53.8
click at [530, 218] on div "Eva-flore Makuenda" at bounding box center [539, 230] width 168 height 24
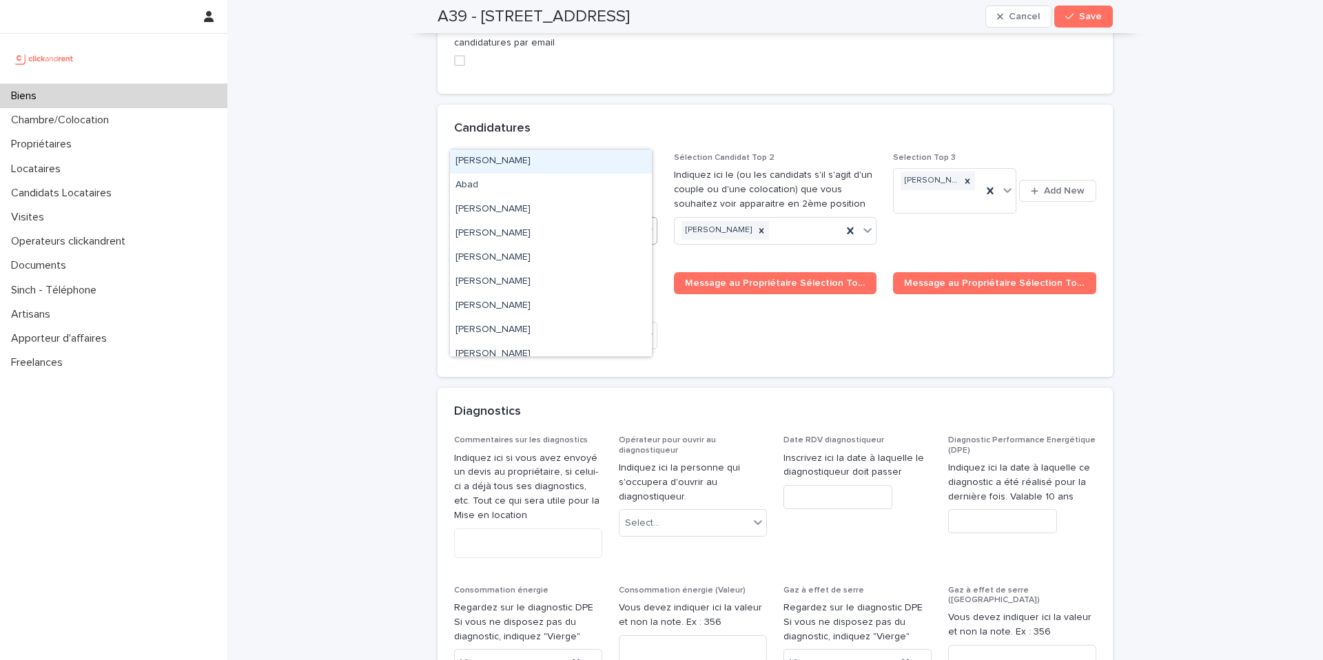
drag, startPoint x: 478, startPoint y: 137, endPoint x: 464, endPoint y: 136, distance: 13.8
click at [462, 221] on div "Eva-flore Makuenda" at bounding box center [503, 230] width 83 height 19
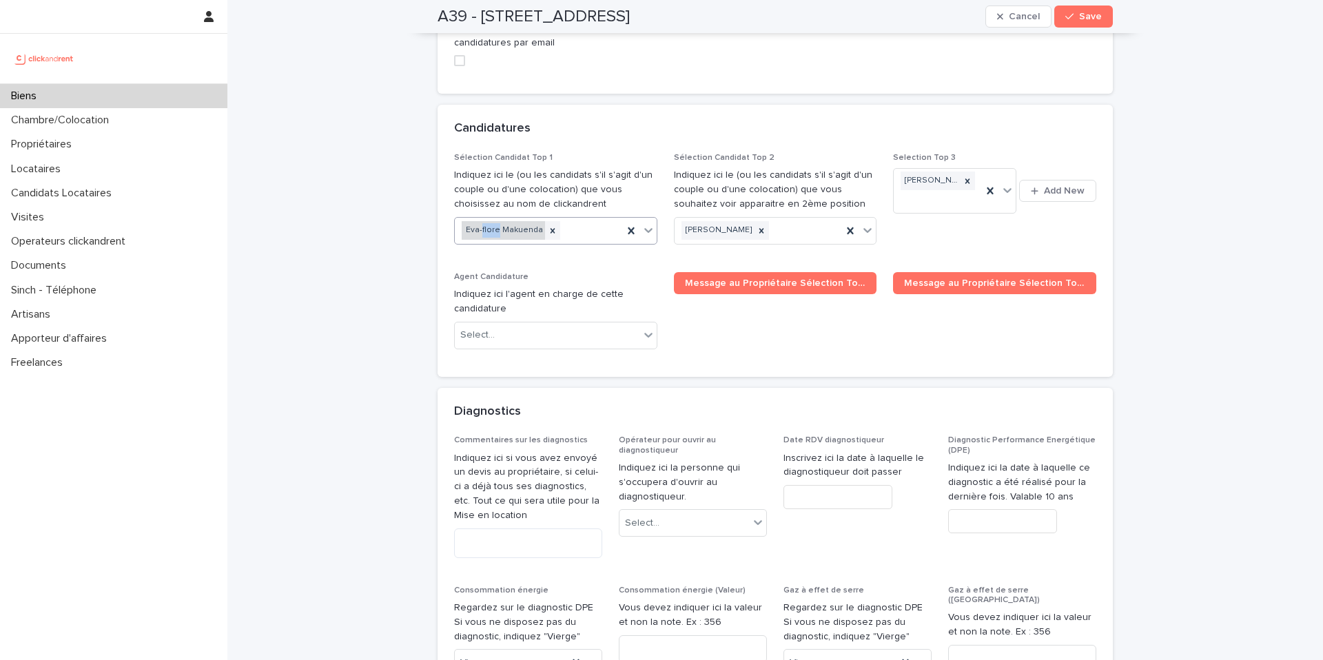
drag, startPoint x: 466, startPoint y: 136, endPoint x: 456, endPoint y: 136, distance: 10.4
click at [462, 221] on div "Eva-flore Makuenda" at bounding box center [503, 230] width 83 height 19
click at [455, 218] on div "Eva-flore Makuenda" at bounding box center [539, 230] width 168 height 24
click at [1023, 153] on span "Selection Top 3 Mohamed lamine Sall Add New" at bounding box center [994, 204] width 203 height 103
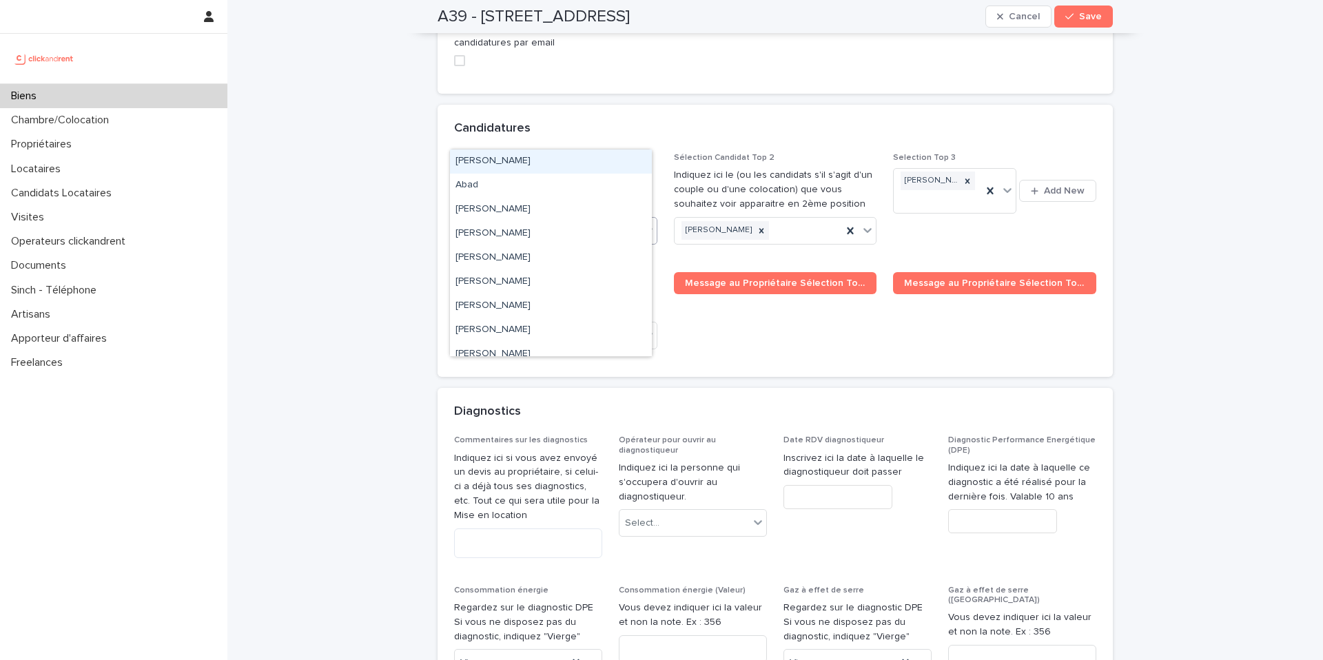
drag, startPoint x: 561, startPoint y: 139, endPoint x: 429, endPoint y: 134, distance: 132.4
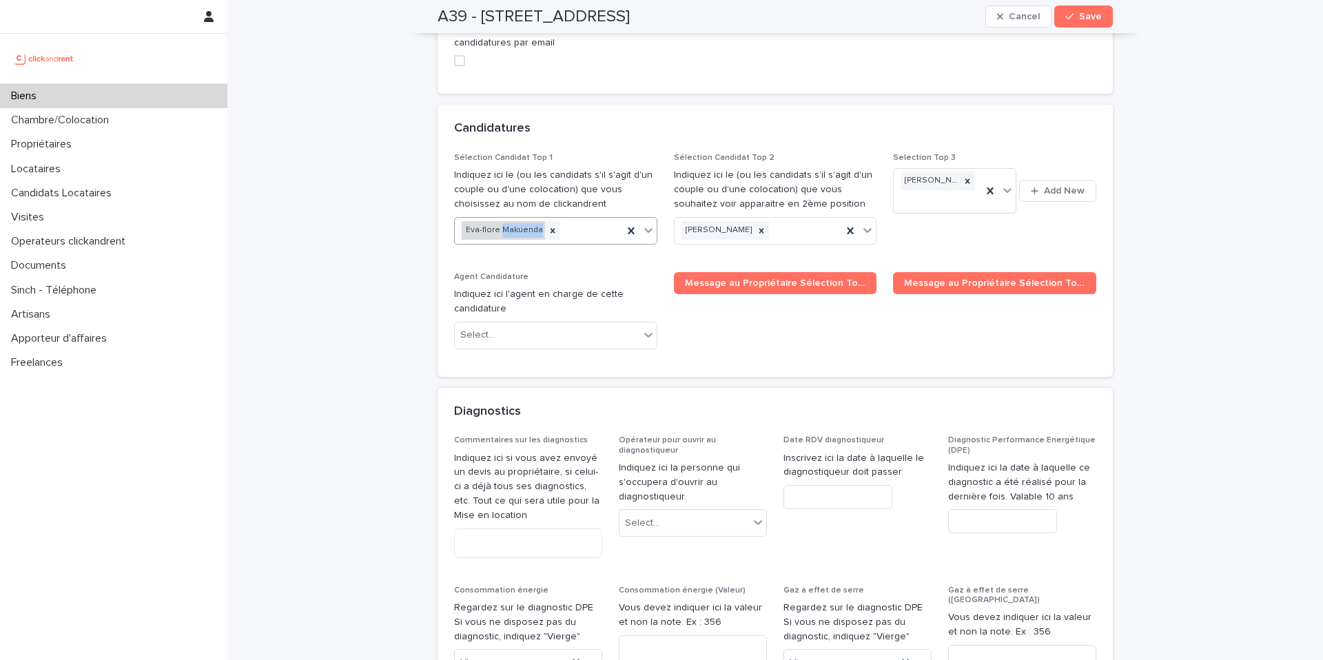
copy div "Makuenda"
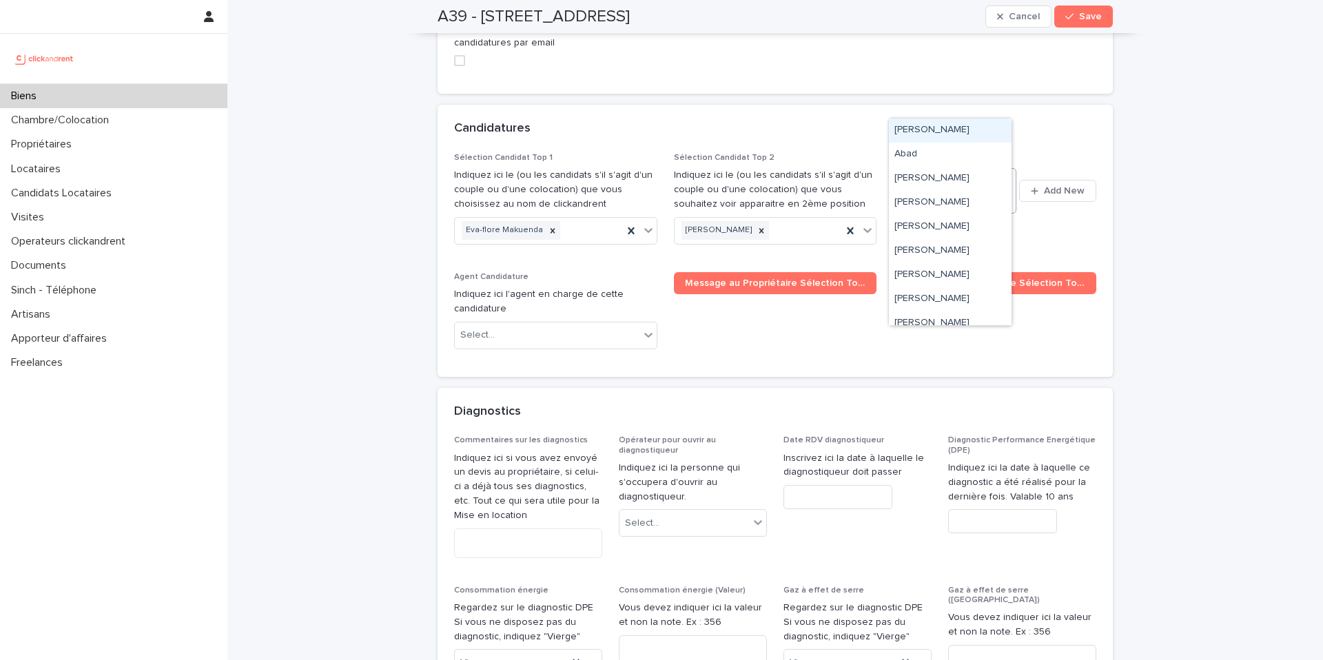
click at [990, 169] on div at bounding box center [999, 191] width 34 height 44
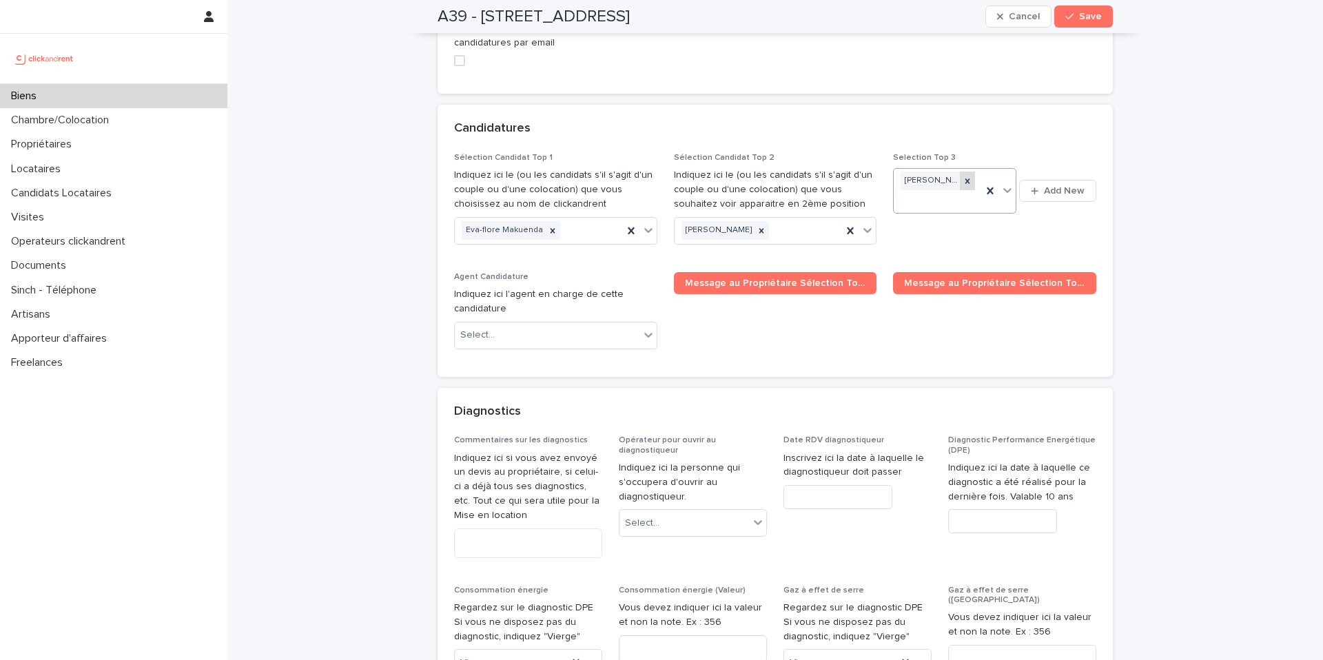
paste input "********"
type input "********"
click at [950, 131] on div "Eva-flore Makuenda" at bounding box center [950, 131] width 123 height 24
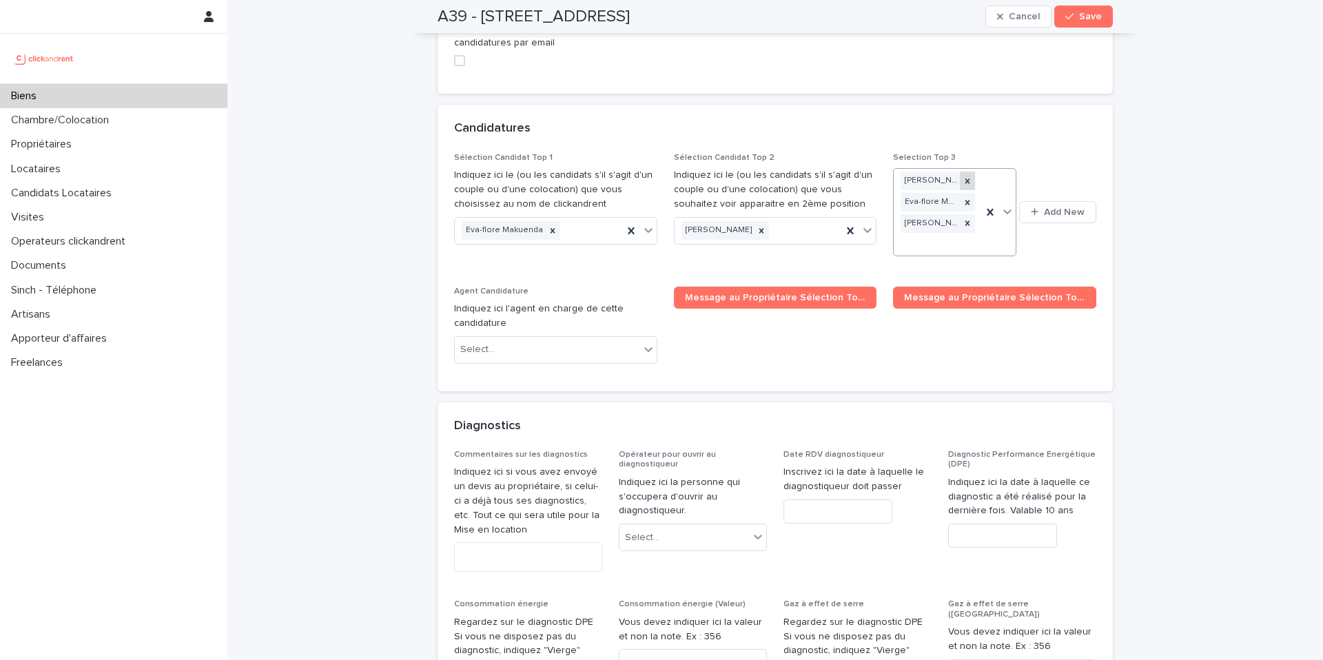
click at [965, 176] on icon at bounding box center [968, 181] width 10 height 10
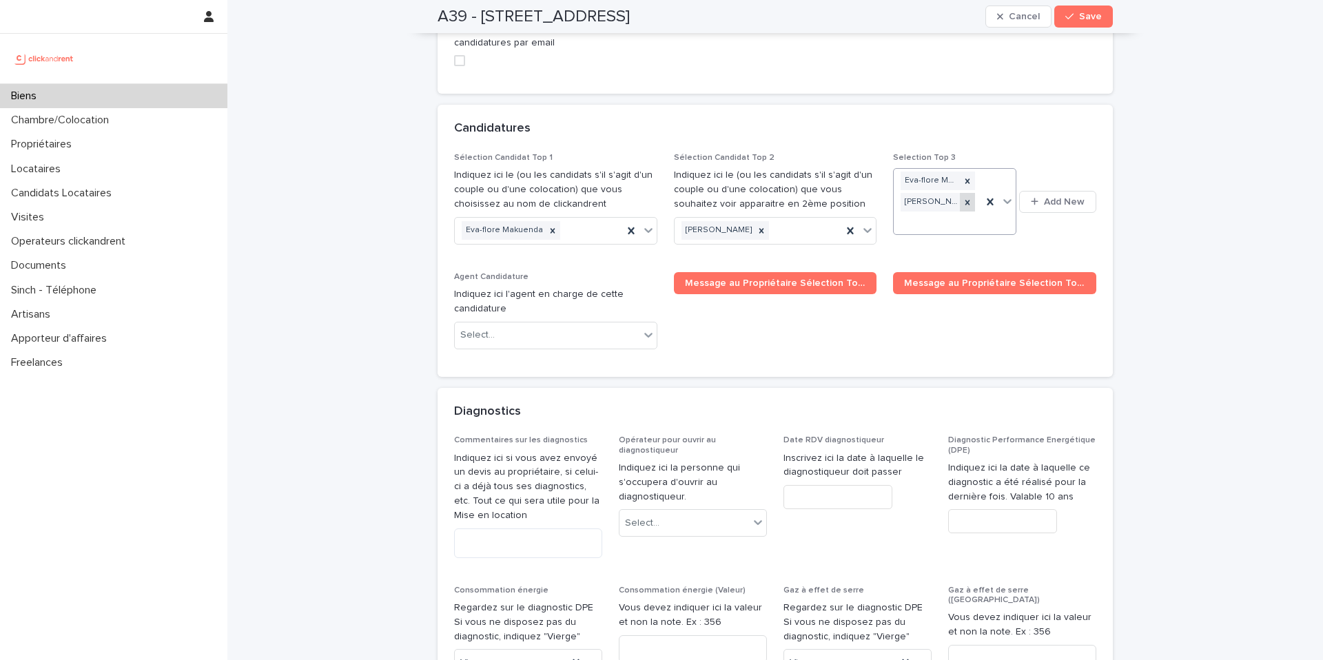
click at [965, 198] on icon at bounding box center [968, 203] width 10 height 10
click at [1079, 19] on span "Save" at bounding box center [1090, 17] width 23 height 10
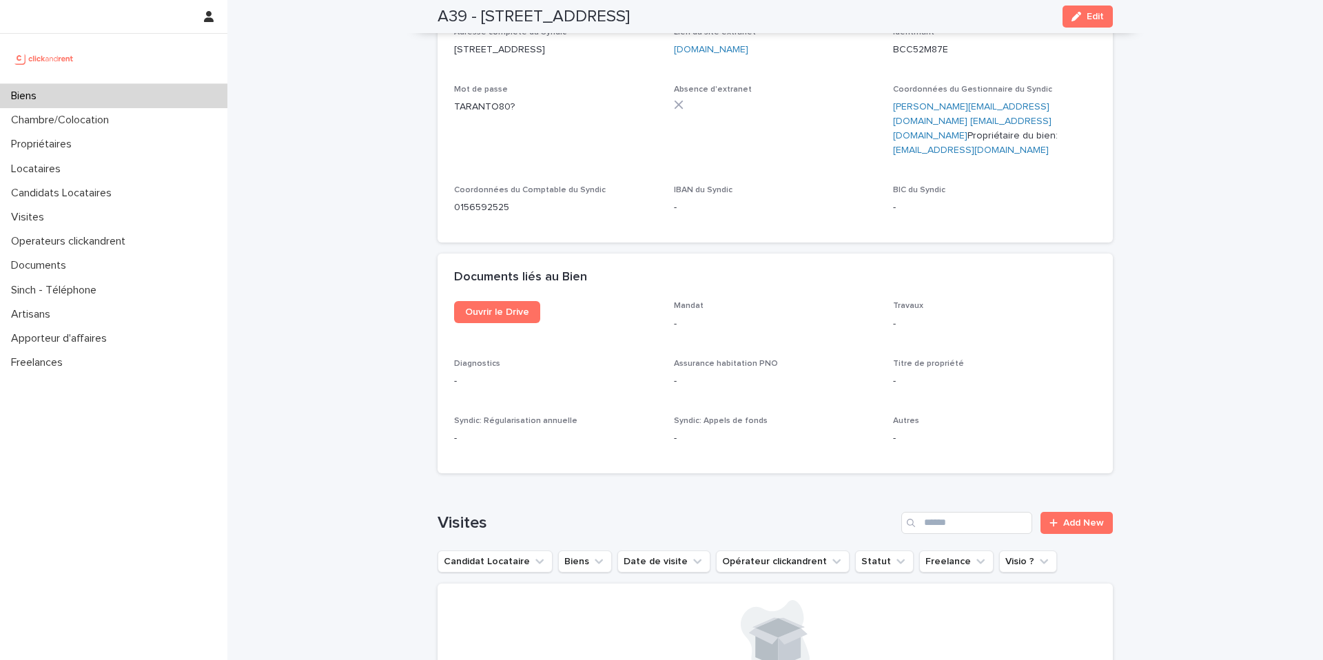
scroll to position [4978, 0]
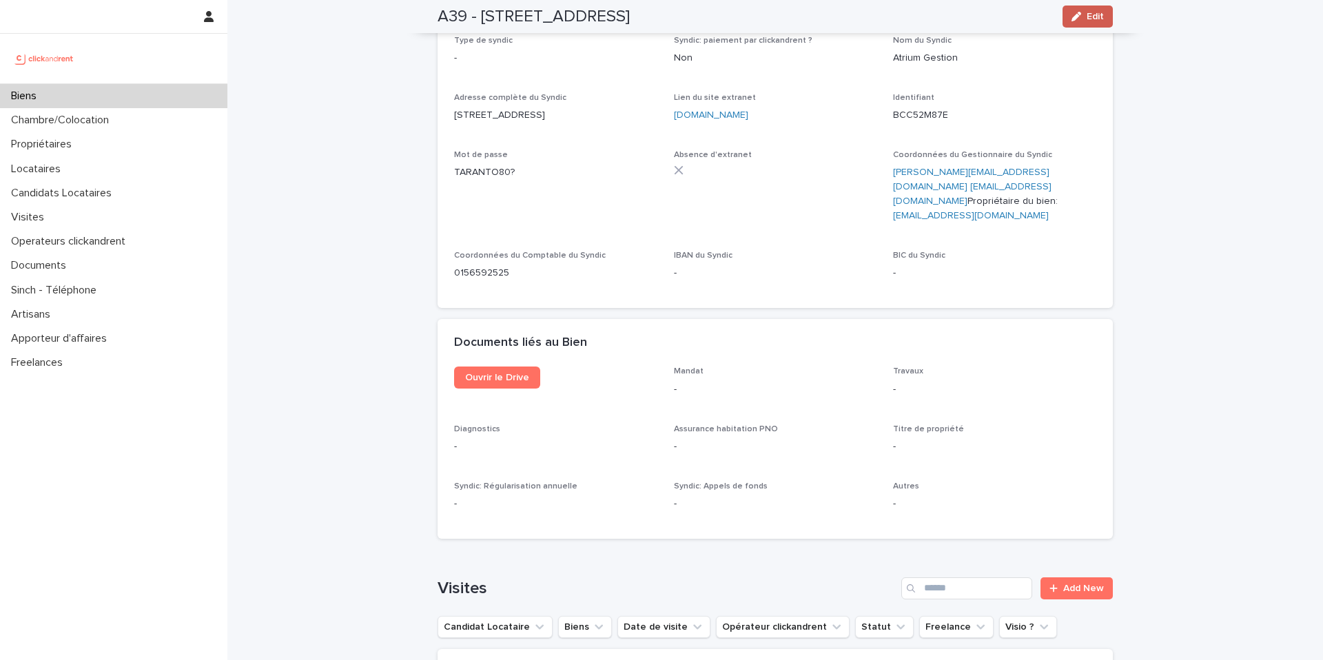
click at [1084, 8] on button "Edit" at bounding box center [1088, 17] width 50 height 22
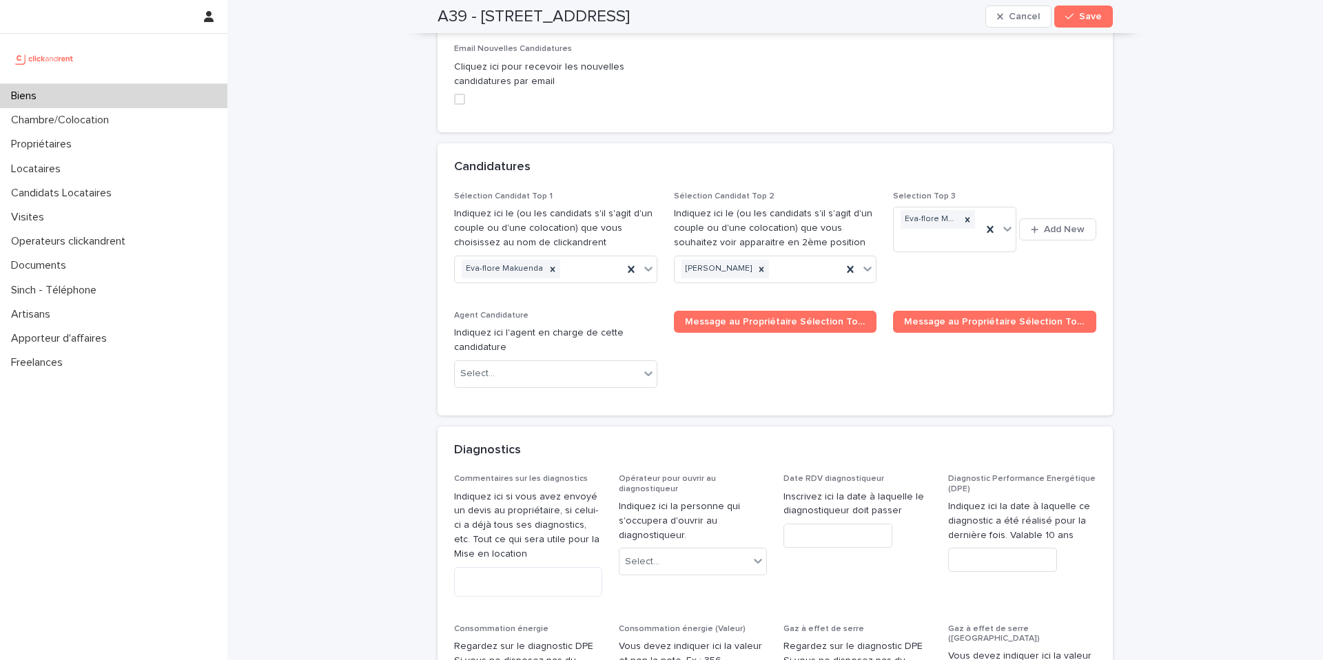
scroll to position [6651, 0]
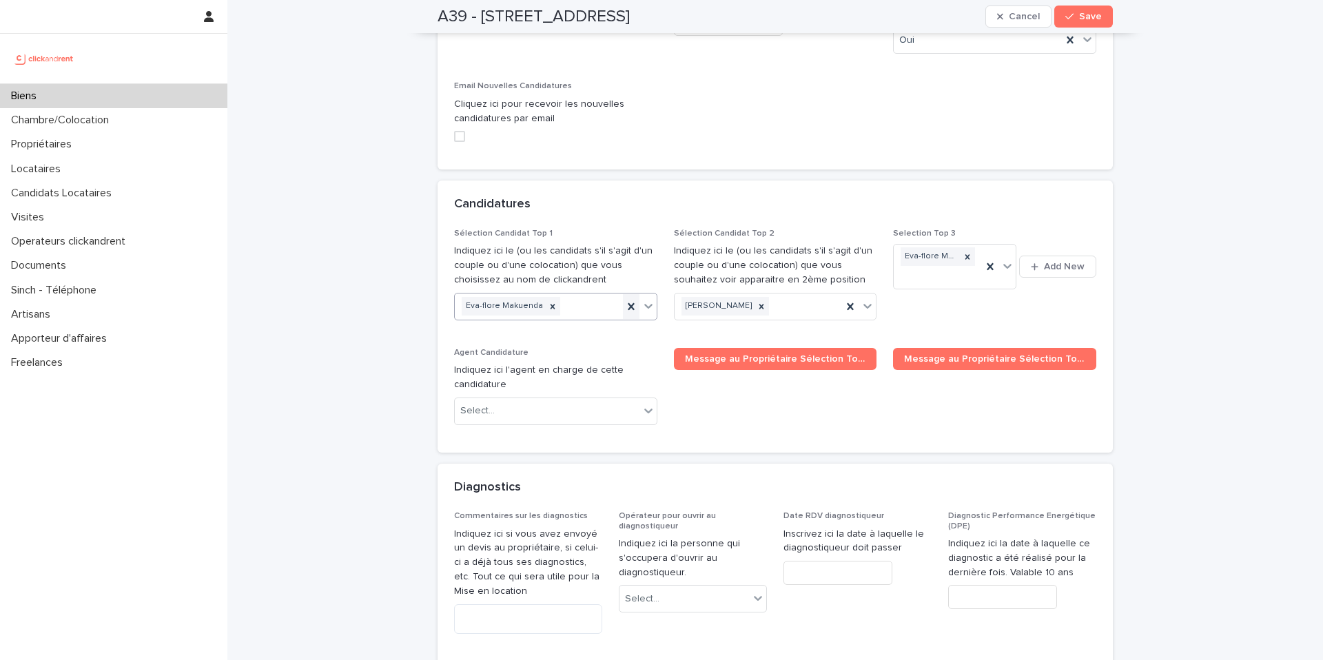
click at [624, 300] on icon at bounding box center [631, 307] width 14 height 14
click at [512, 295] on div "Select..." at bounding box center [547, 306] width 185 height 23
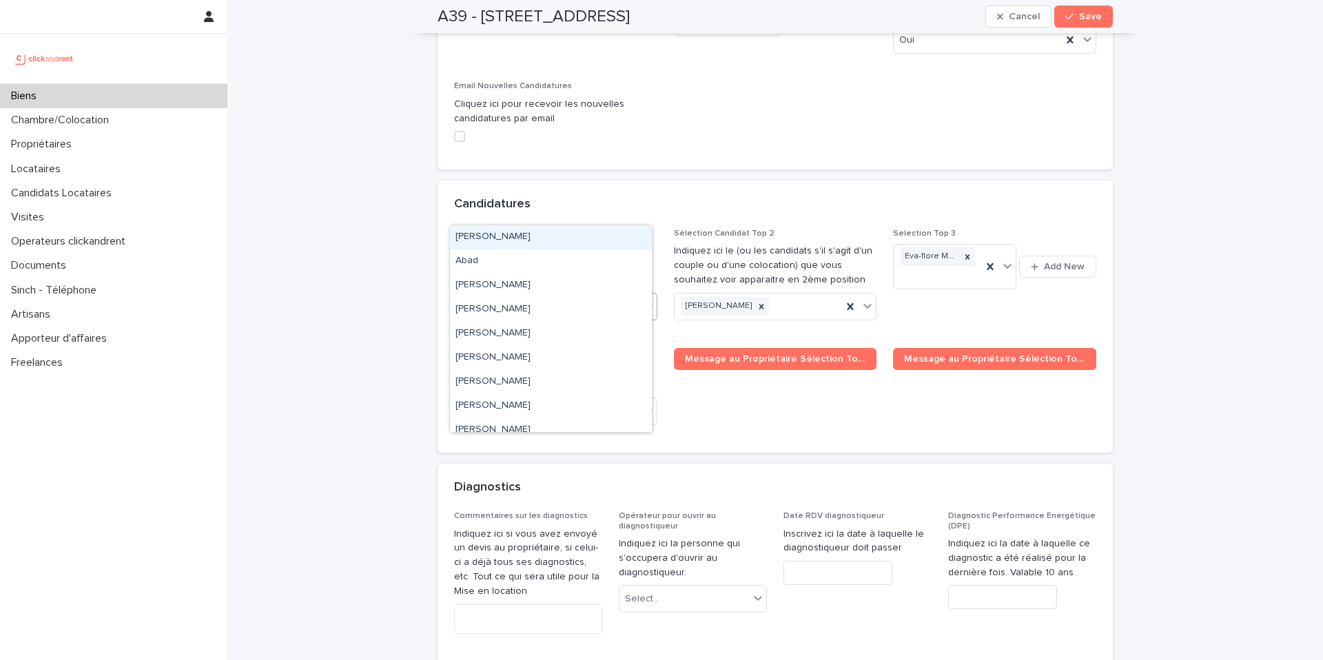
paste input "**********"
type input "**********"
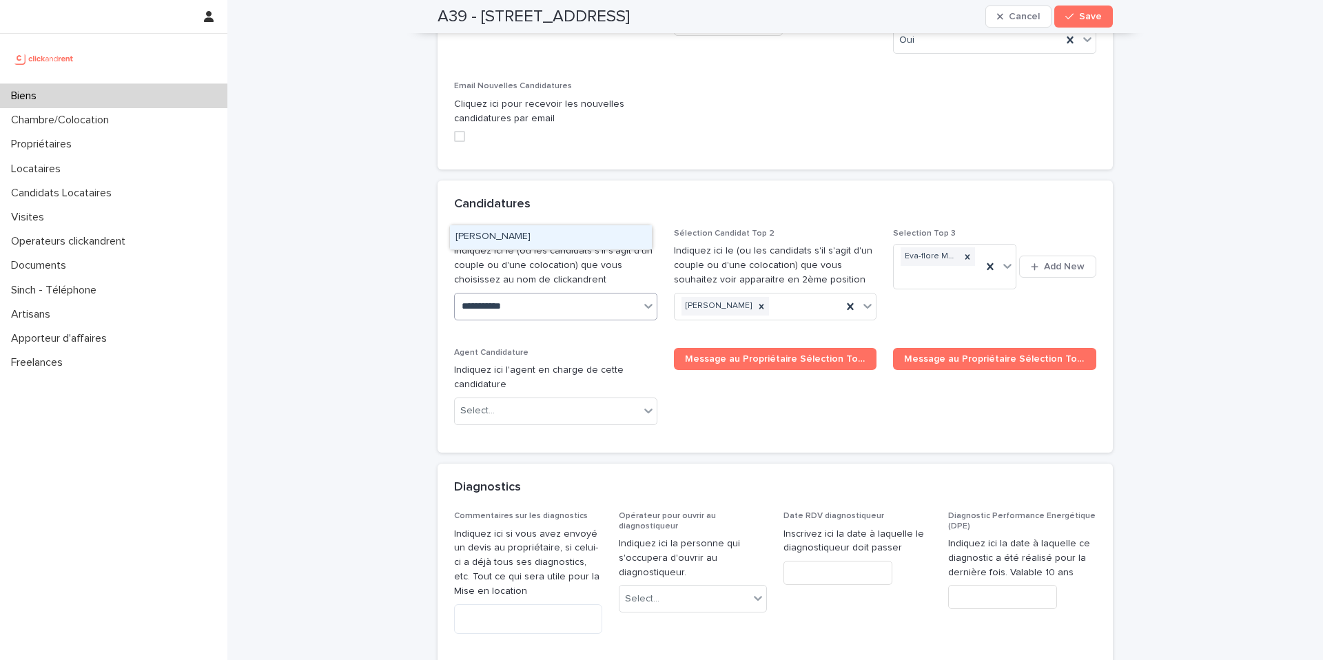
click at [518, 241] on div "[PERSON_NAME]" at bounding box center [551, 237] width 202 height 24
click at [1096, 21] on button "Save" at bounding box center [1083, 17] width 59 height 22
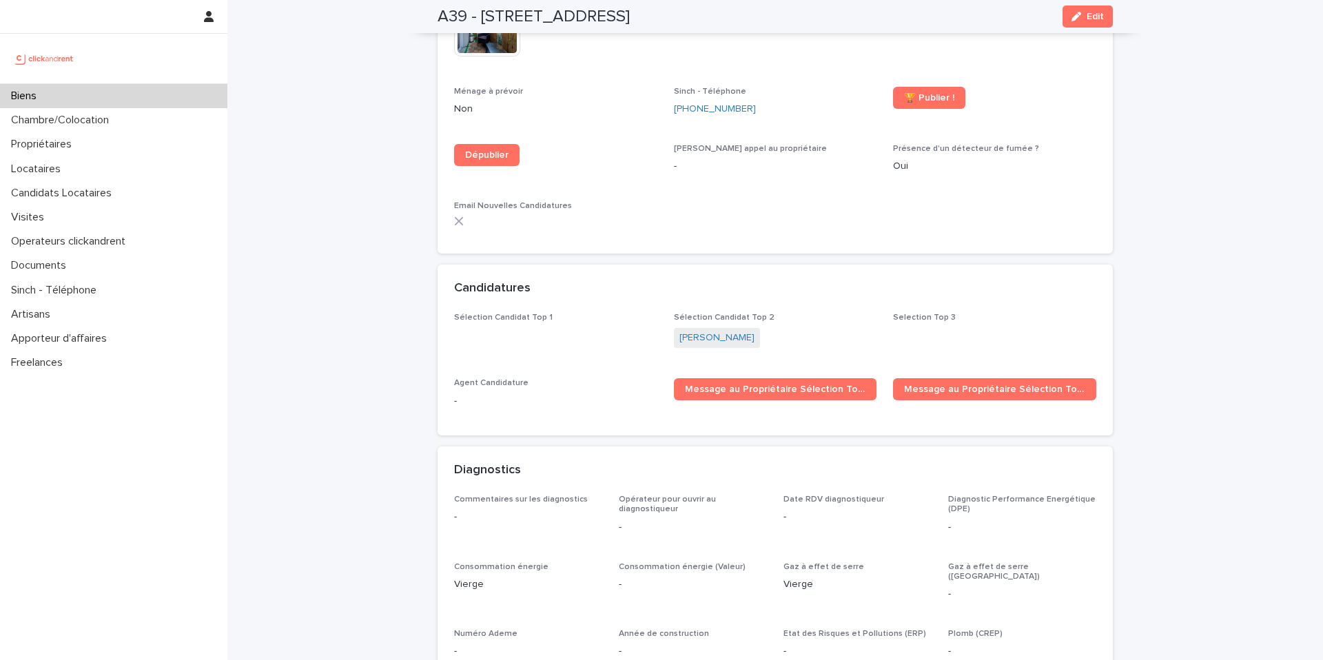
scroll to position [4135, 0]
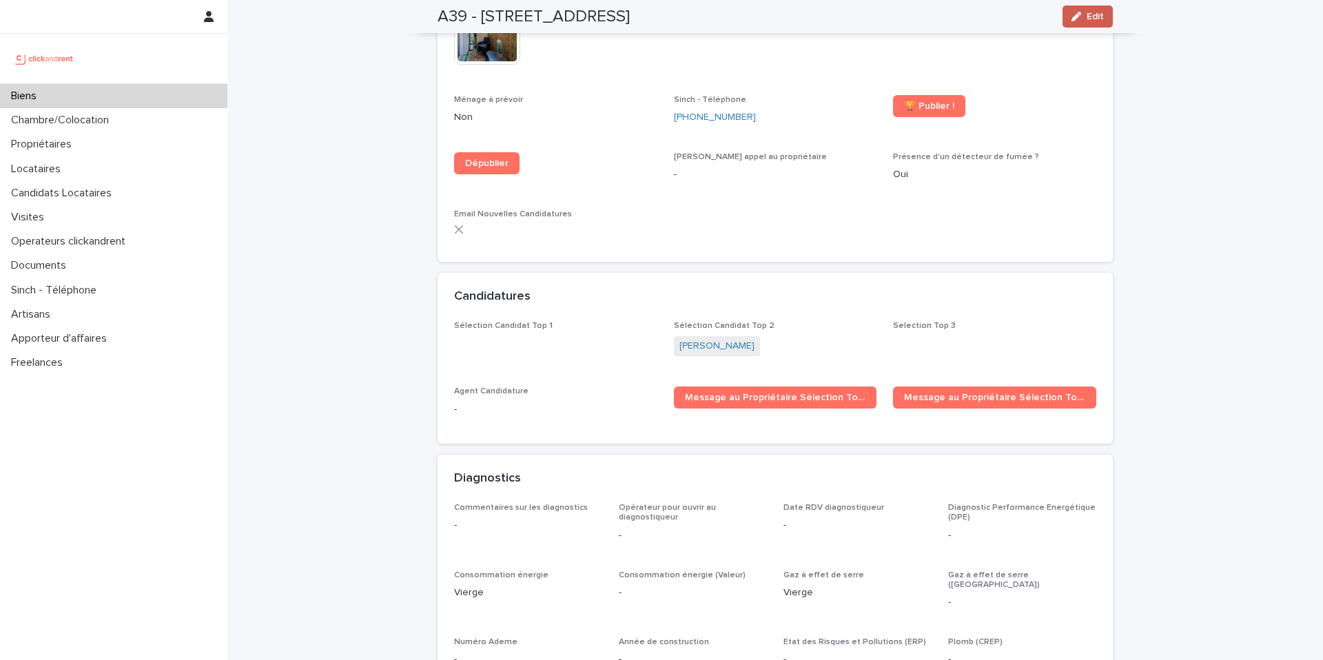
click at [1090, 17] on span "Edit" at bounding box center [1095, 17] width 17 height 10
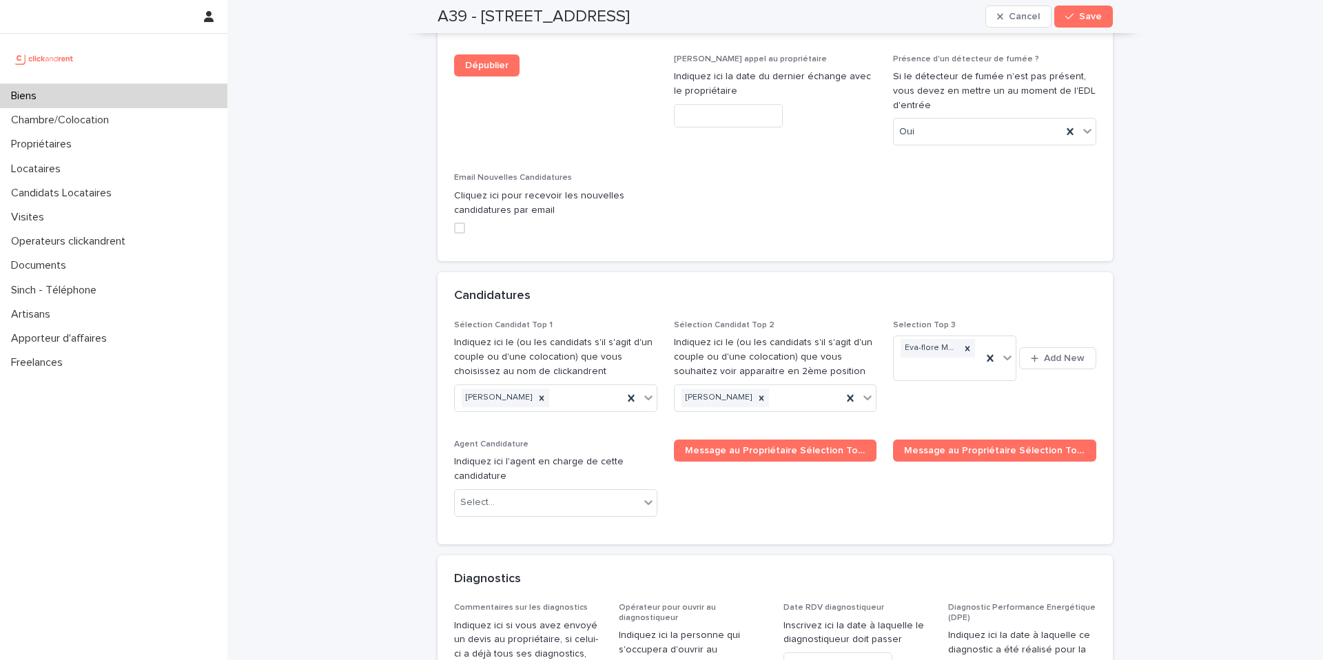
scroll to position [6589, 0]
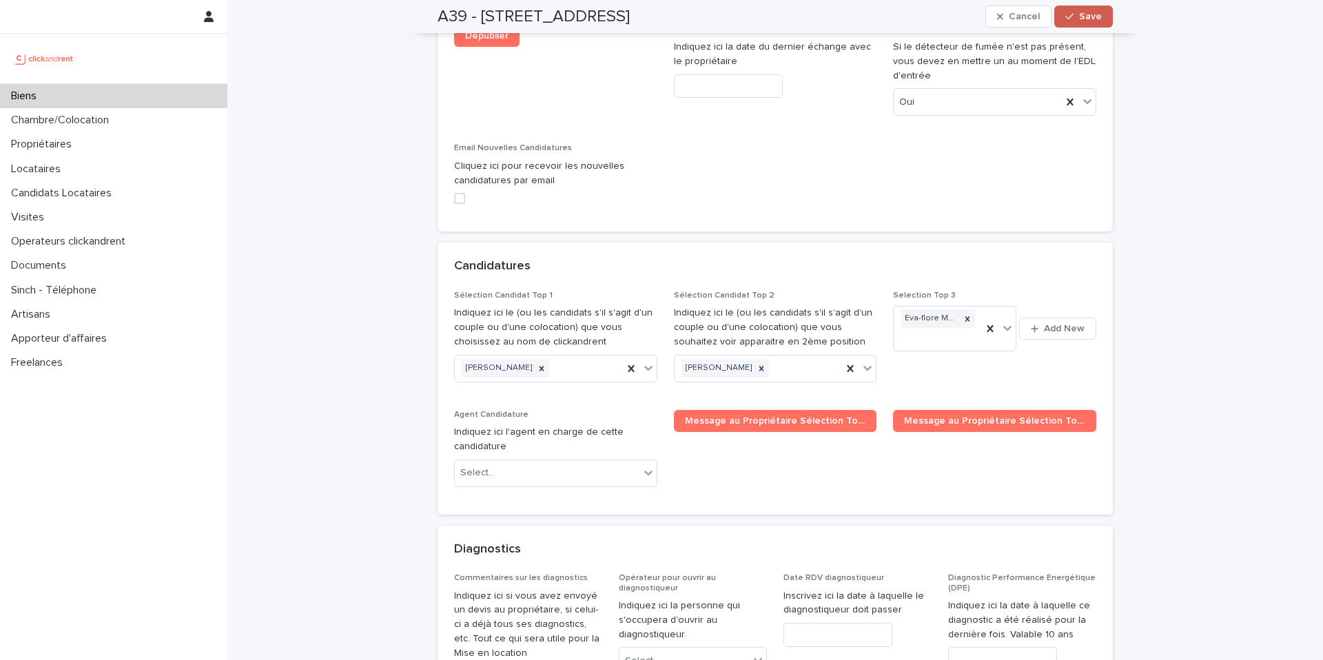
click at [1092, 18] on span "Save" at bounding box center [1090, 17] width 23 height 10
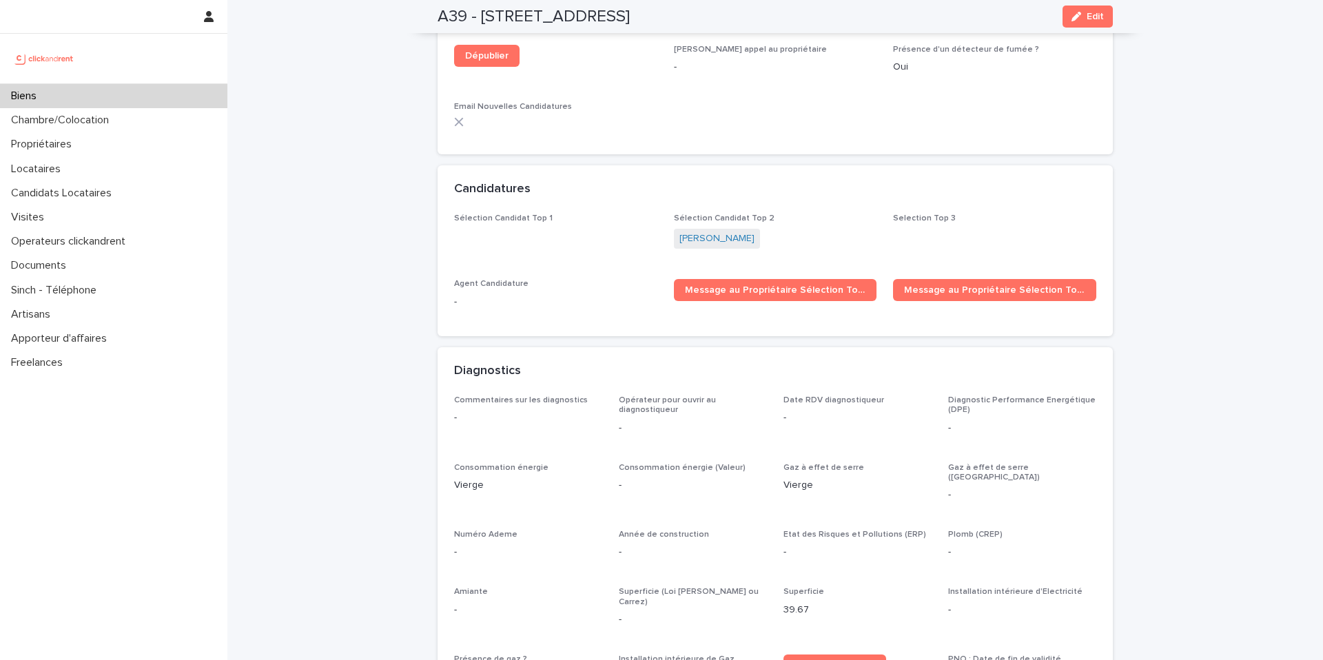
scroll to position [4225, 0]
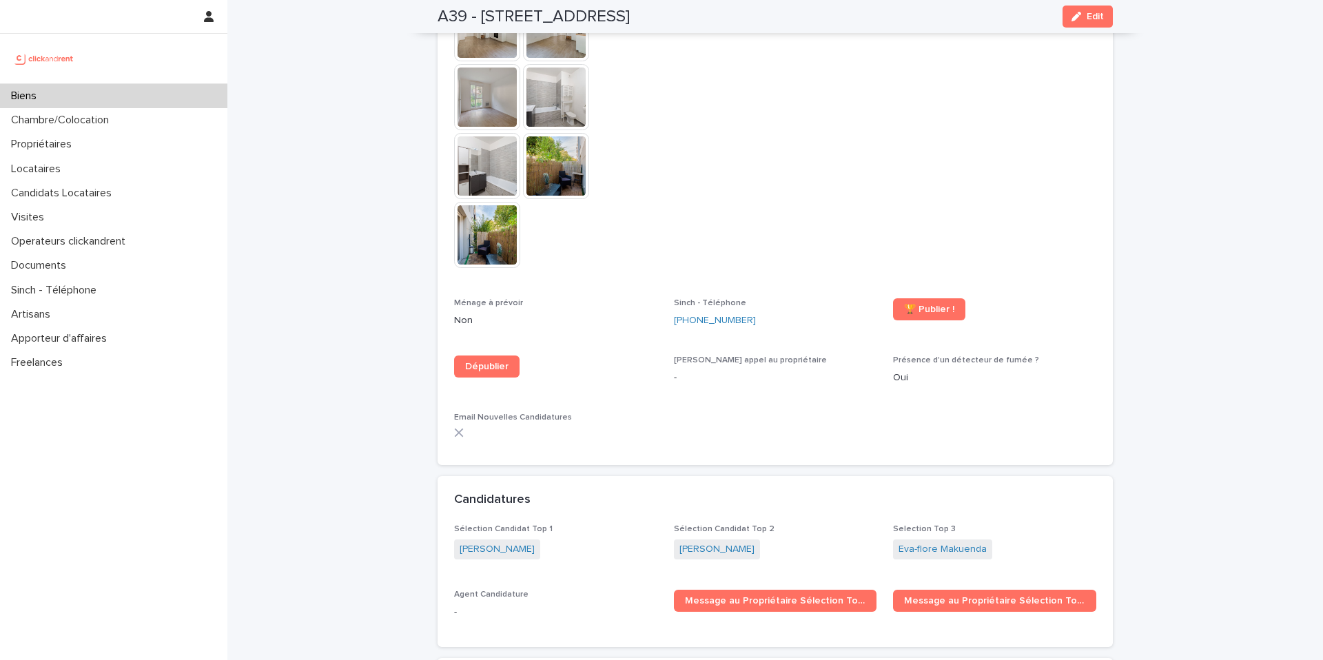
scroll to position [3936, 0]
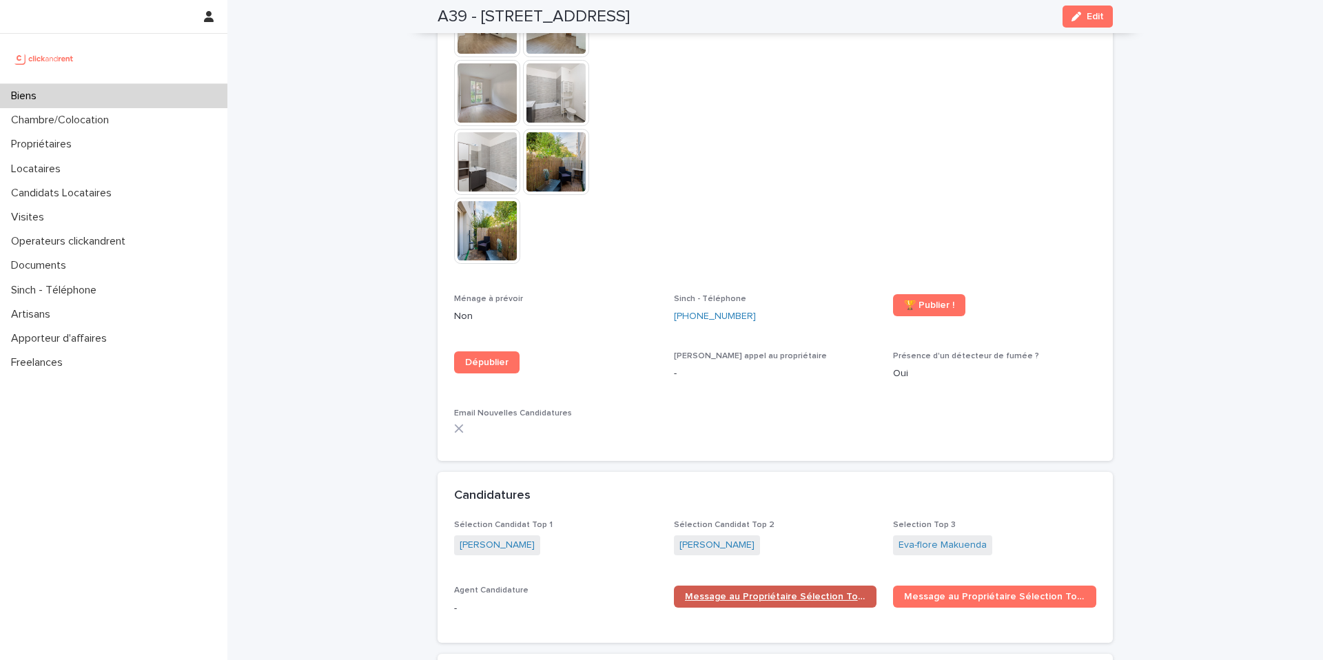
click at [817, 592] on span "Message au Propriétaire Sélection Top 1" at bounding box center [775, 597] width 181 height 10
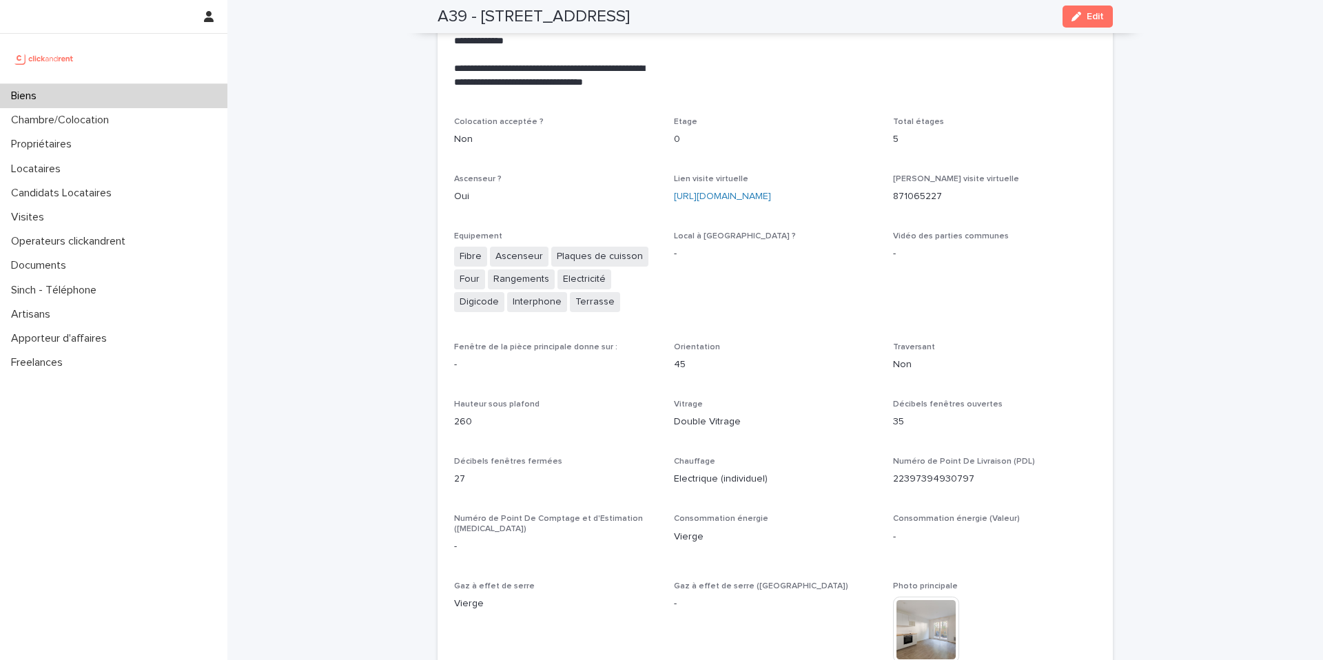
scroll to position [2765, 0]
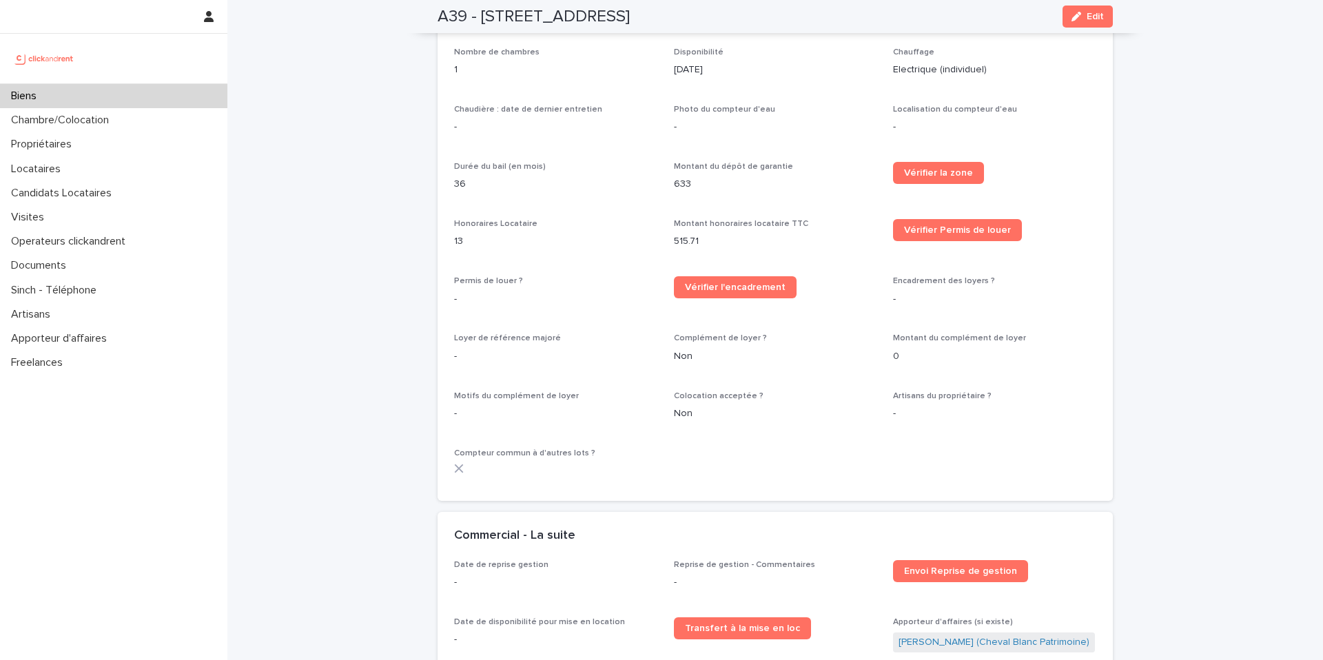
scroll to position [899, 0]
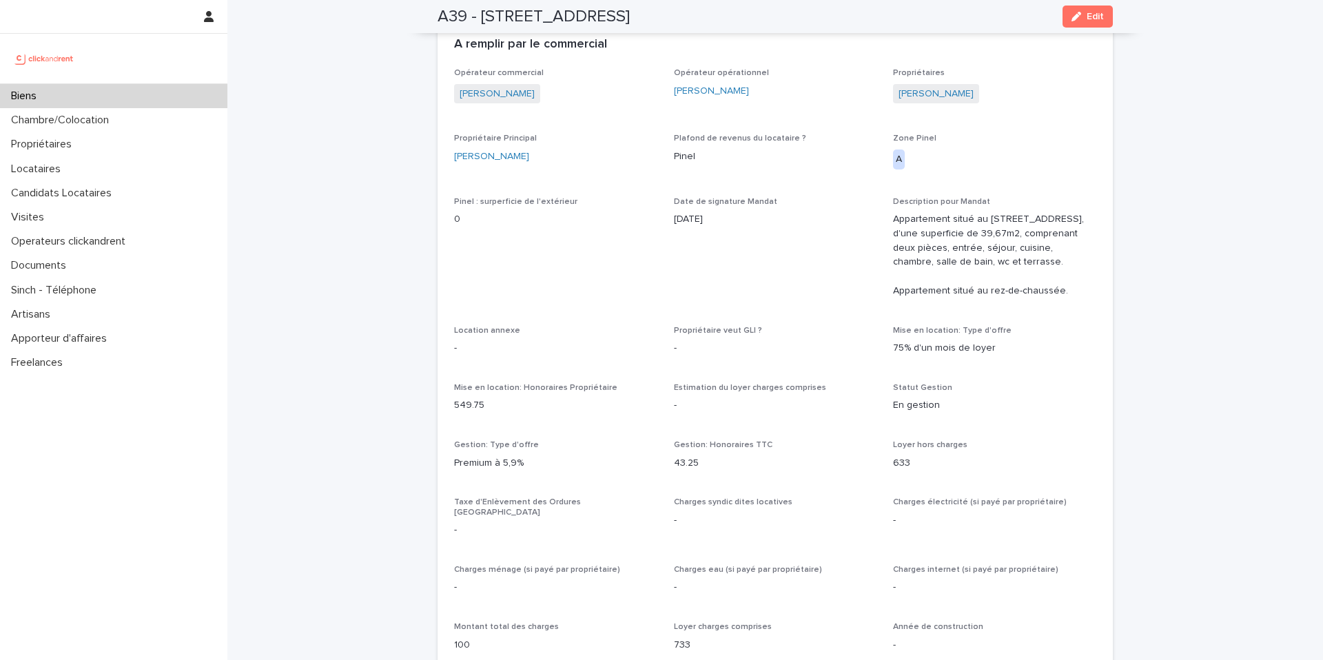
click at [67, 95] on div "Biens" at bounding box center [113, 96] width 227 height 24
